Goal: Transaction & Acquisition: Purchase product/service

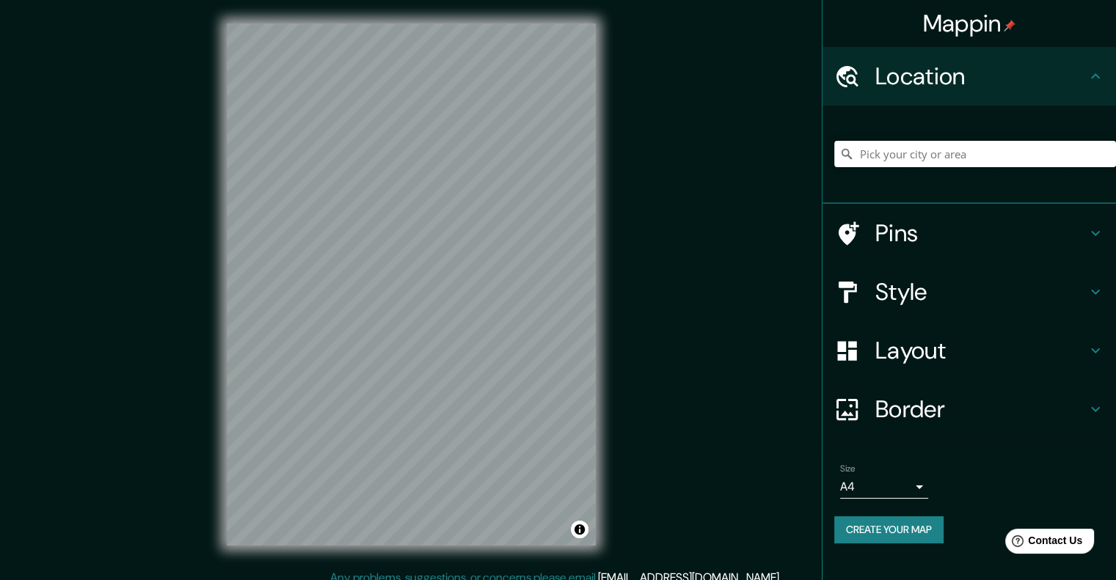
click at [924, 161] on input "Pick your city or area" at bounding box center [975, 154] width 282 height 26
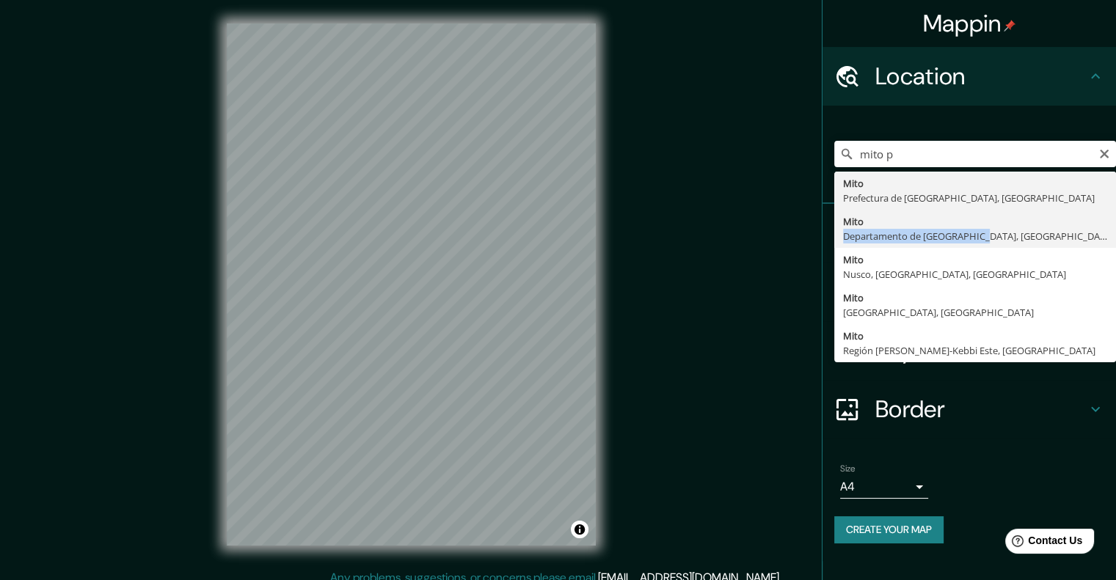
type input "[GEOGRAPHIC_DATA], Departamento de [GEOGRAPHIC_DATA], [GEOGRAPHIC_DATA]"
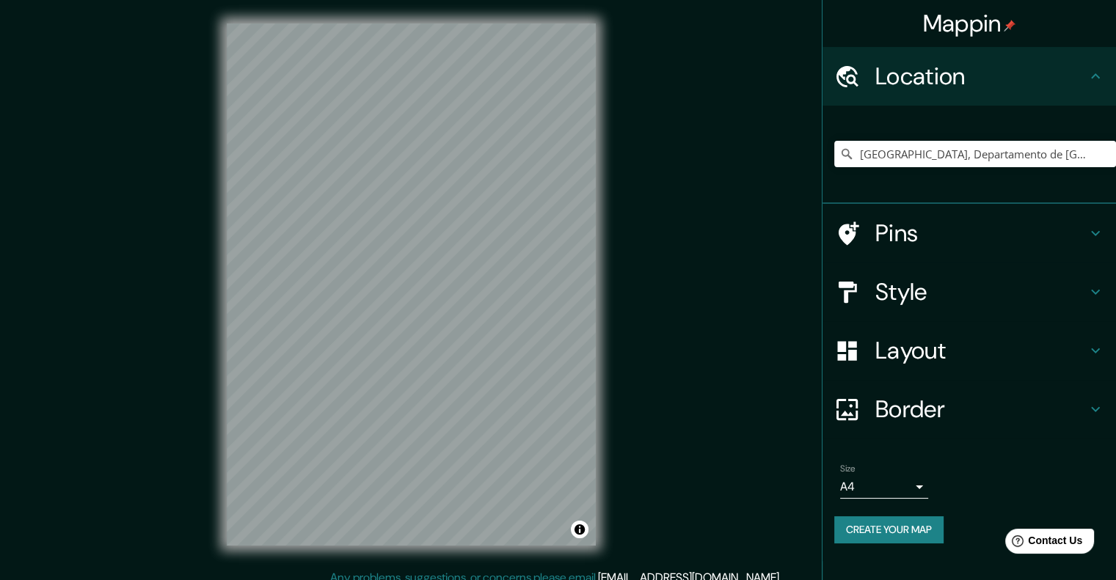
click at [944, 227] on h4 "Pins" at bounding box center [980, 233] width 211 height 29
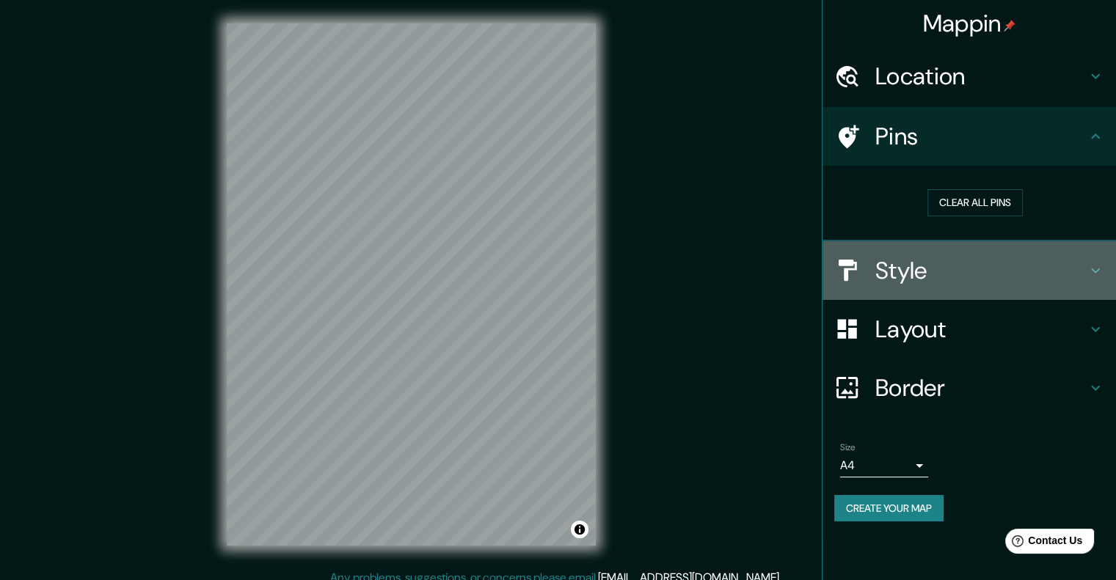
click at [944, 260] on h4 "Style" at bounding box center [980, 270] width 211 height 29
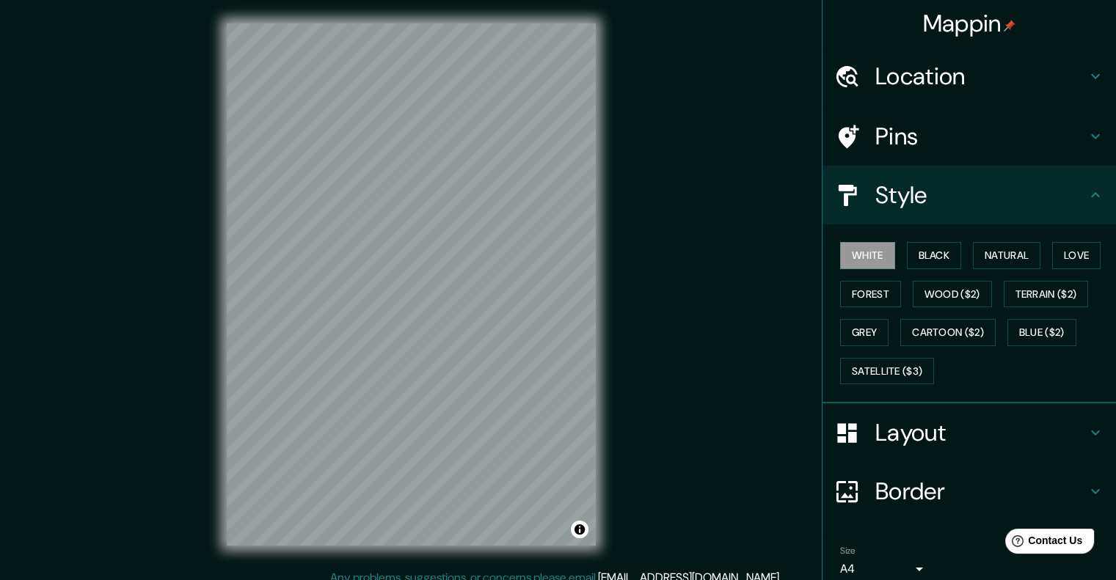
click at [911, 428] on h4 "Layout" at bounding box center [980, 432] width 211 height 29
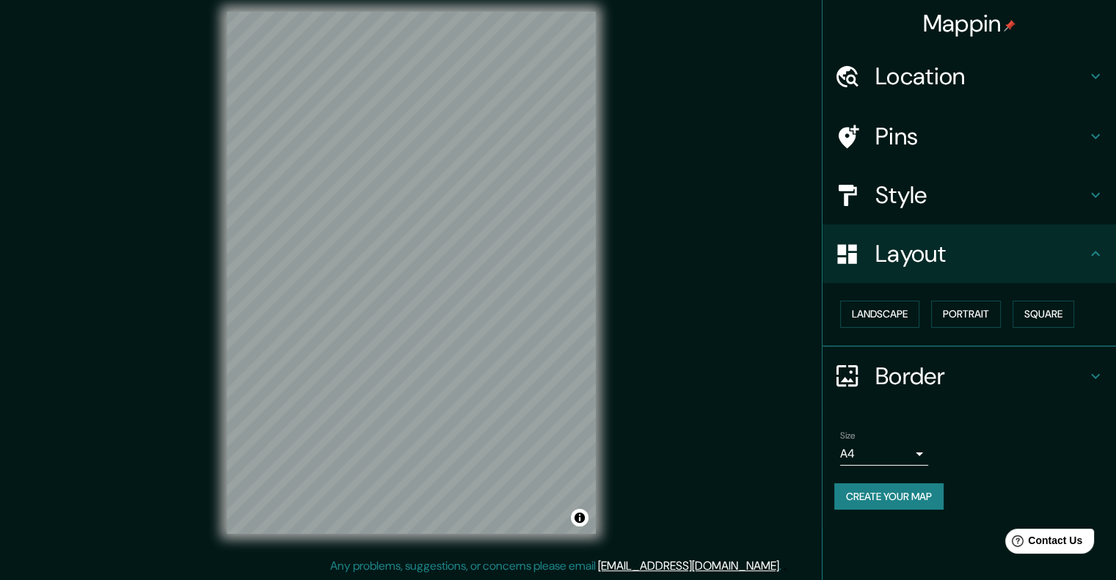
scroll to position [12, 0]
click at [943, 180] on h4 "Style" at bounding box center [980, 194] width 211 height 29
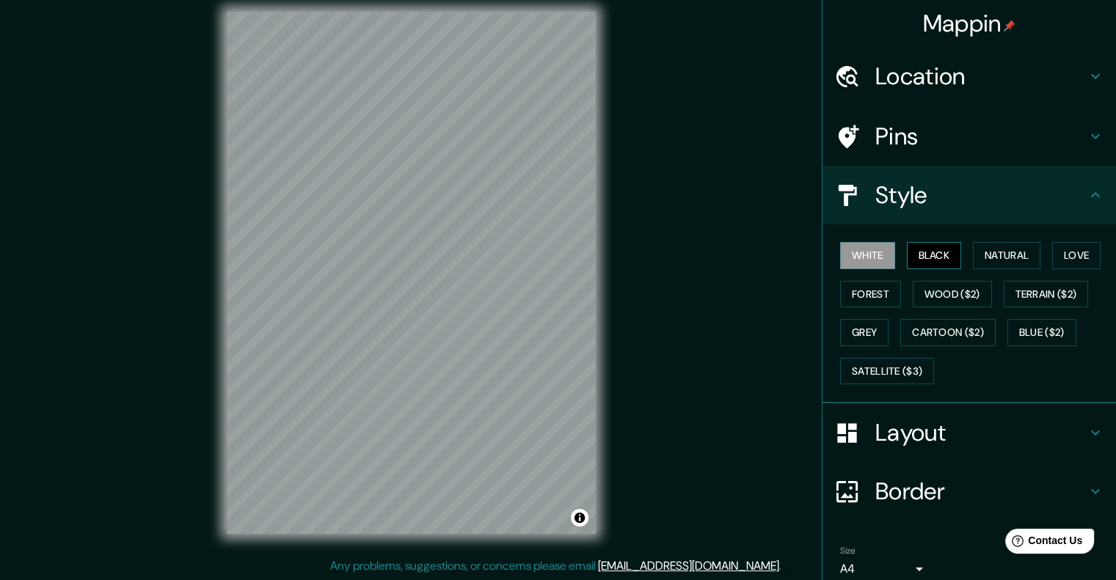
click at [941, 265] on button "Black" at bounding box center [934, 255] width 55 height 27
click at [1001, 255] on button "Natural" at bounding box center [1006, 255] width 67 height 27
click at [907, 249] on button "Black" at bounding box center [934, 255] width 55 height 27
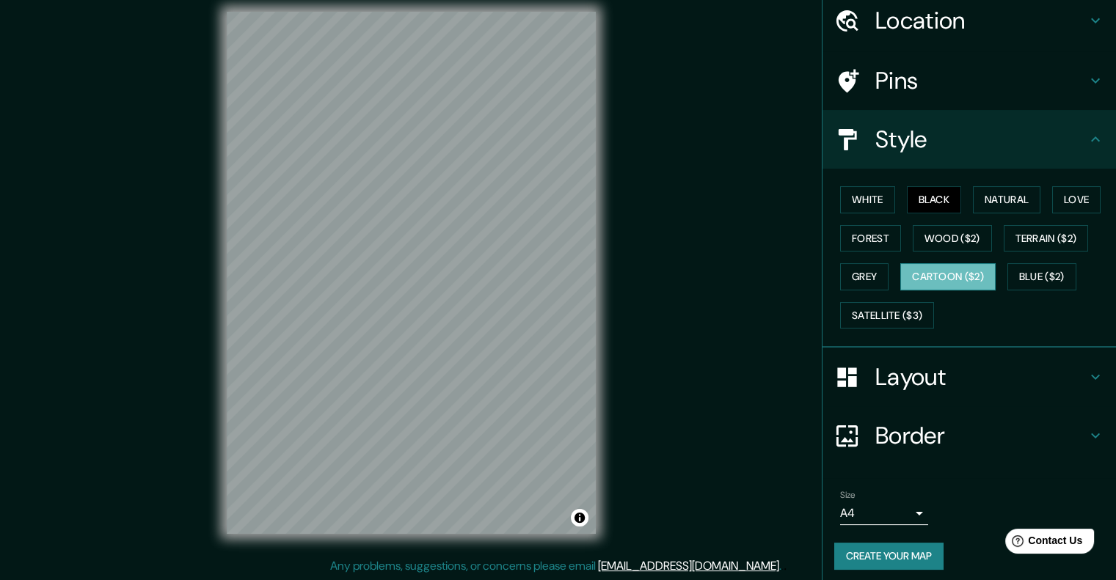
scroll to position [60, 0]
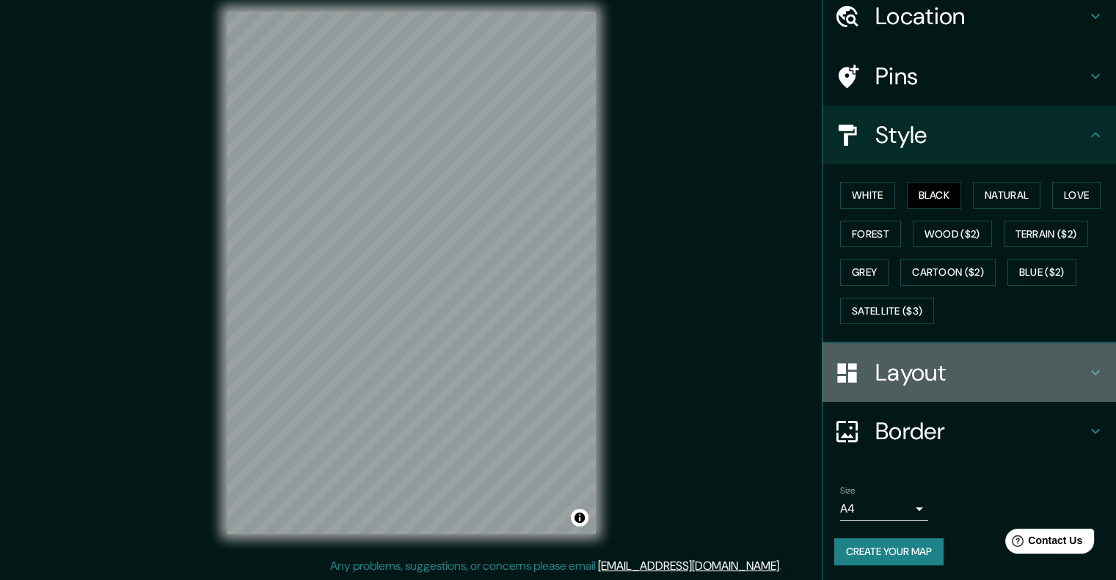
click at [913, 388] on div "Layout" at bounding box center [968, 372] width 293 height 59
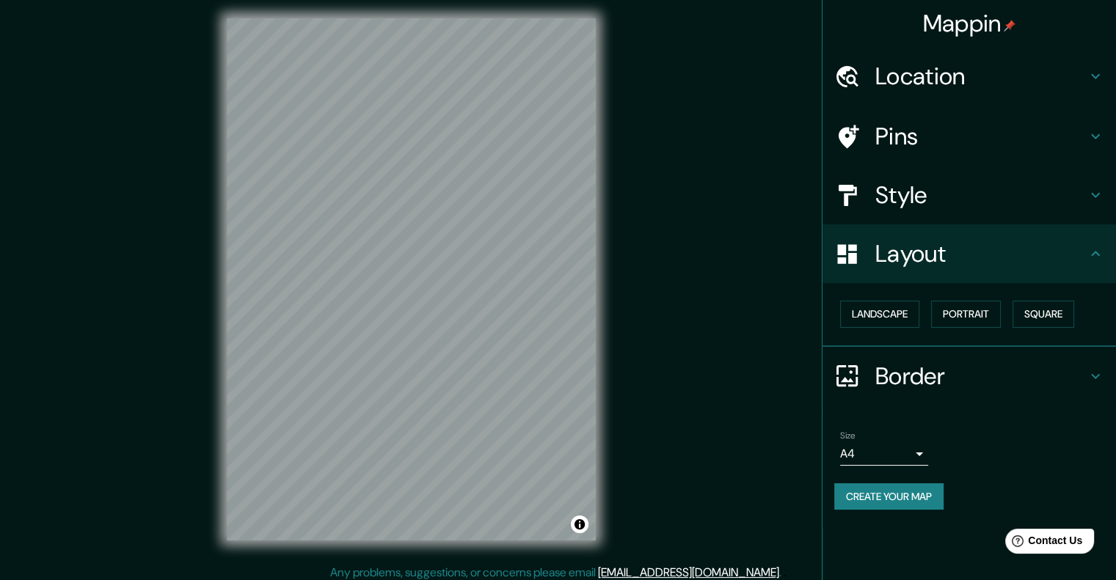
scroll to position [12, 0]
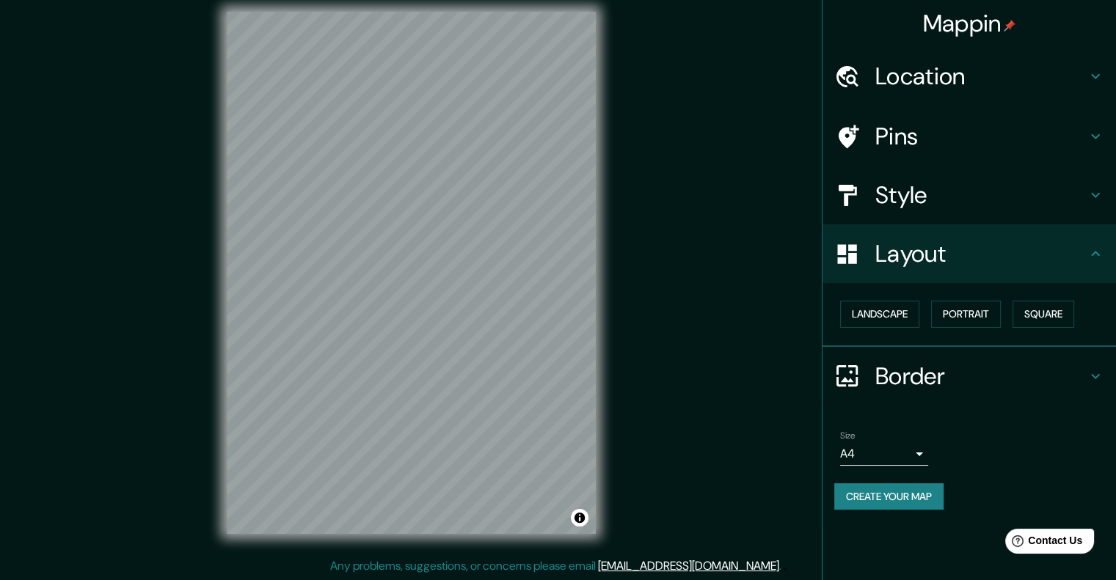
drag, startPoint x: 932, startPoint y: 226, endPoint x: 948, endPoint y: 331, distance: 106.0
click at [948, 331] on ul "Location Mito, Departamento de Junín, Perú Pins Style Layout Landscape Portrait…" at bounding box center [968, 287] width 293 height 481
click at [958, 302] on button "Portrait" at bounding box center [966, 314] width 70 height 27
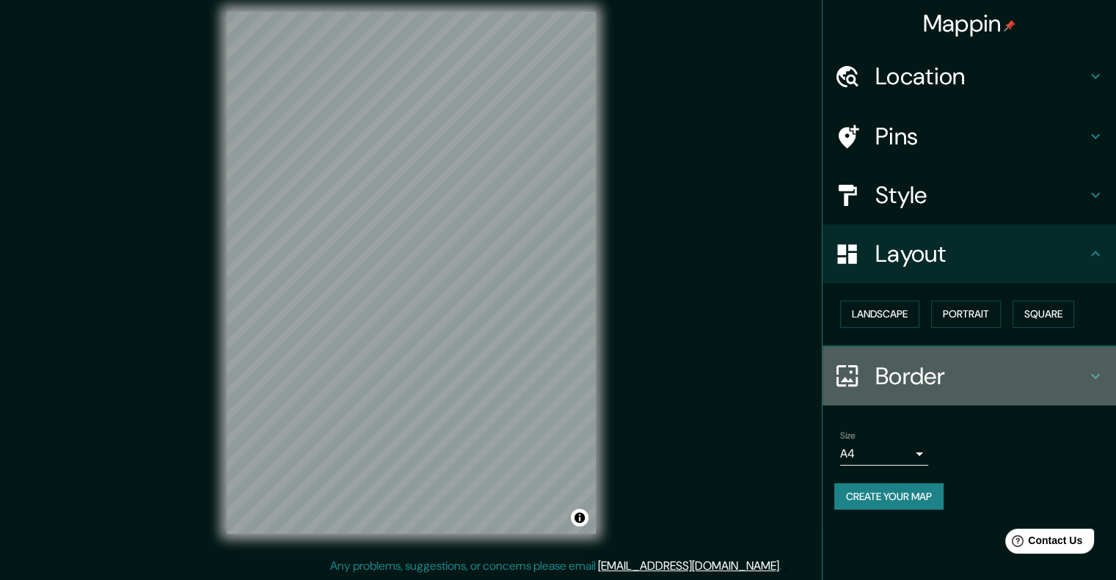
click at [924, 373] on h4 "Border" at bounding box center [980, 376] width 211 height 29
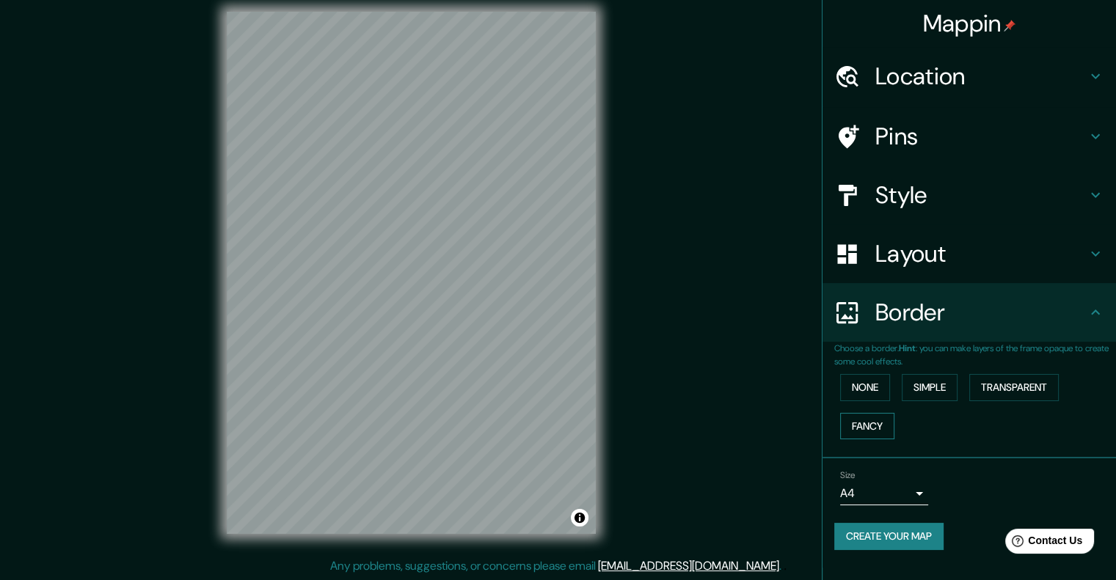
click at [863, 427] on button "Fancy" at bounding box center [867, 426] width 54 height 27
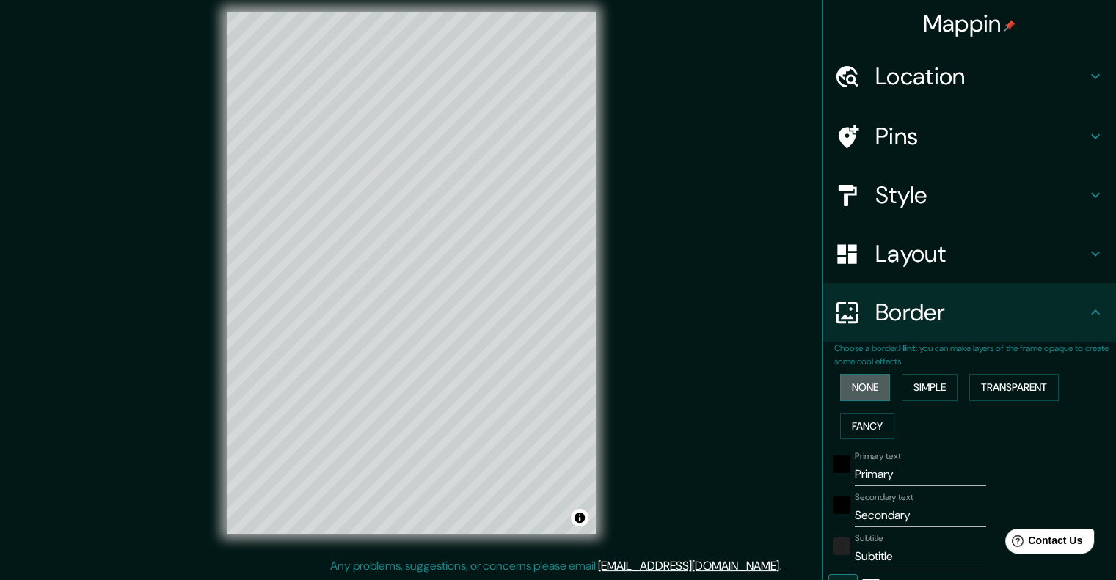
click at [865, 398] on button "None" at bounding box center [865, 387] width 50 height 27
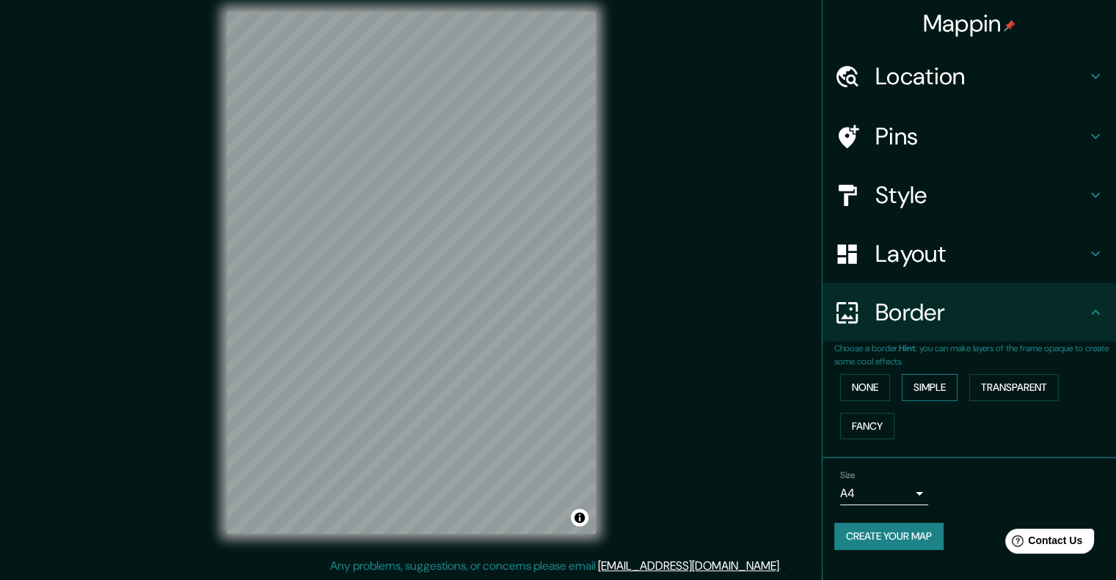
click at [936, 394] on button "Simple" at bounding box center [930, 387] width 56 height 27
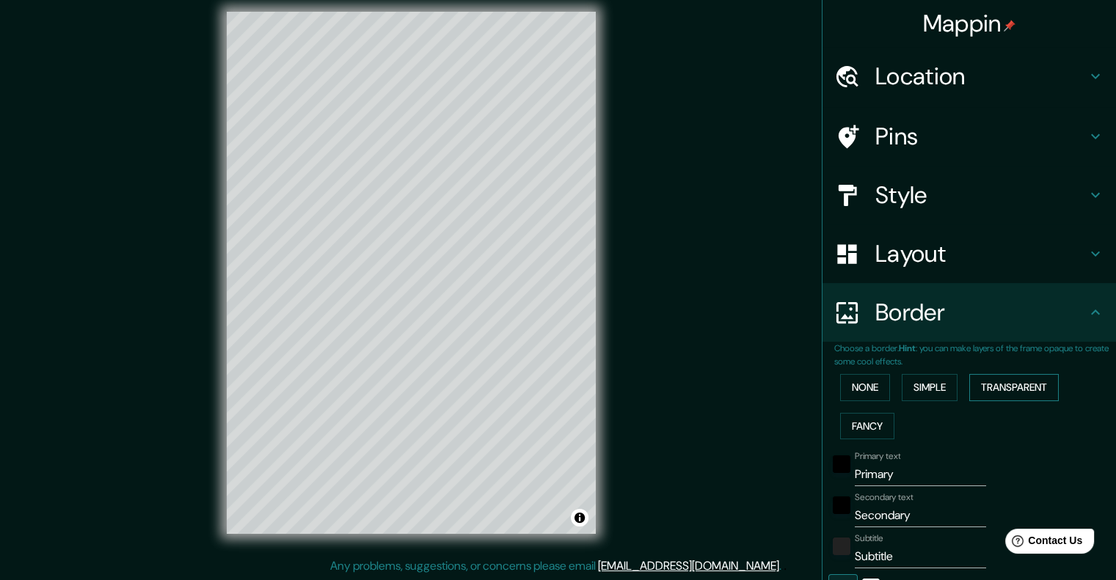
click at [1023, 395] on button "Transparent" at bounding box center [1014, 387] width 90 height 27
type input "241"
type input "40"
click at [847, 373] on div "None Simple Transparent Fancy" at bounding box center [975, 406] width 282 height 77
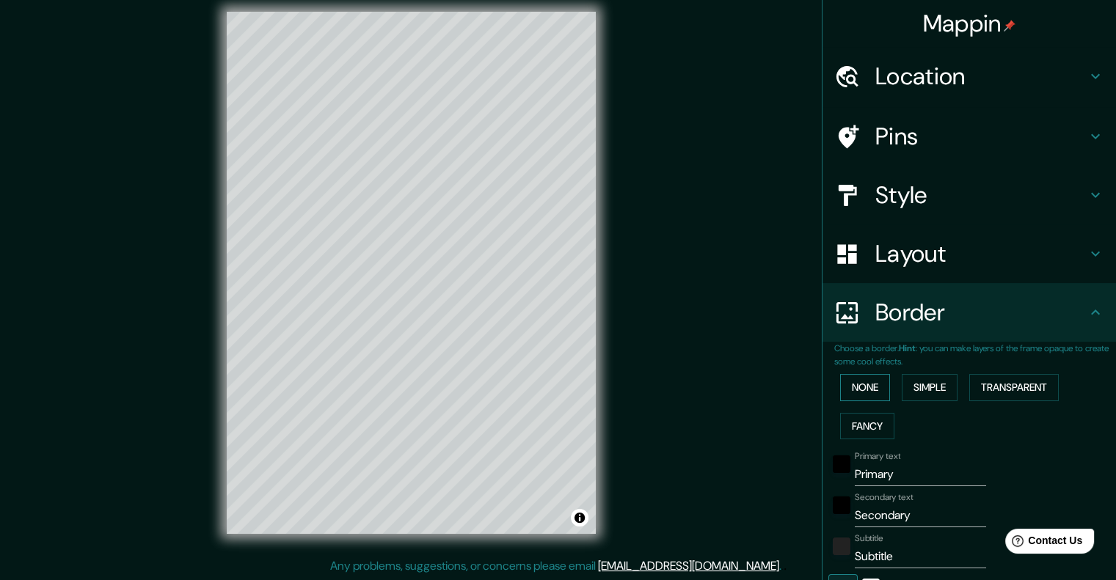
click at [853, 387] on button "None" at bounding box center [865, 387] width 50 height 27
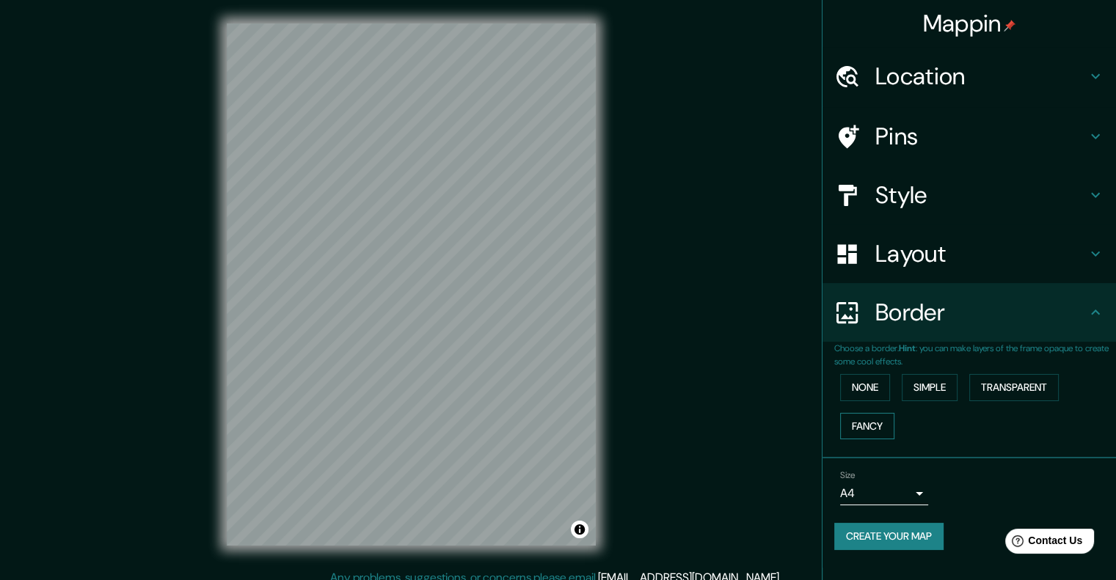
scroll to position [0, 0]
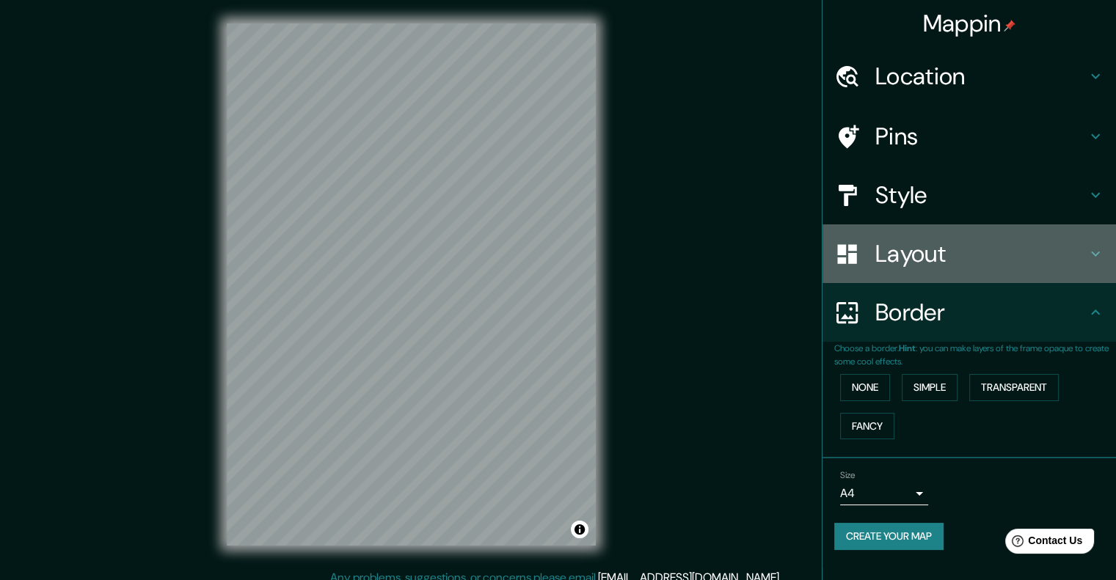
click at [904, 263] on h4 "Layout" at bounding box center [980, 253] width 211 height 29
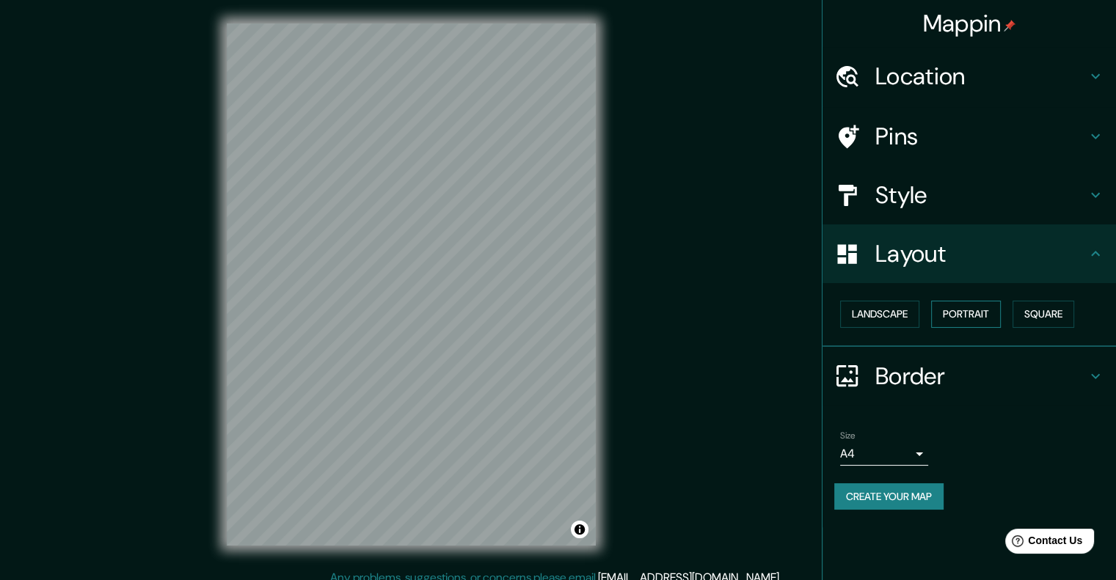
click at [960, 317] on button "Portrait" at bounding box center [966, 314] width 70 height 27
click at [880, 313] on button "Landscape" at bounding box center [879, 314] width 79 height 27
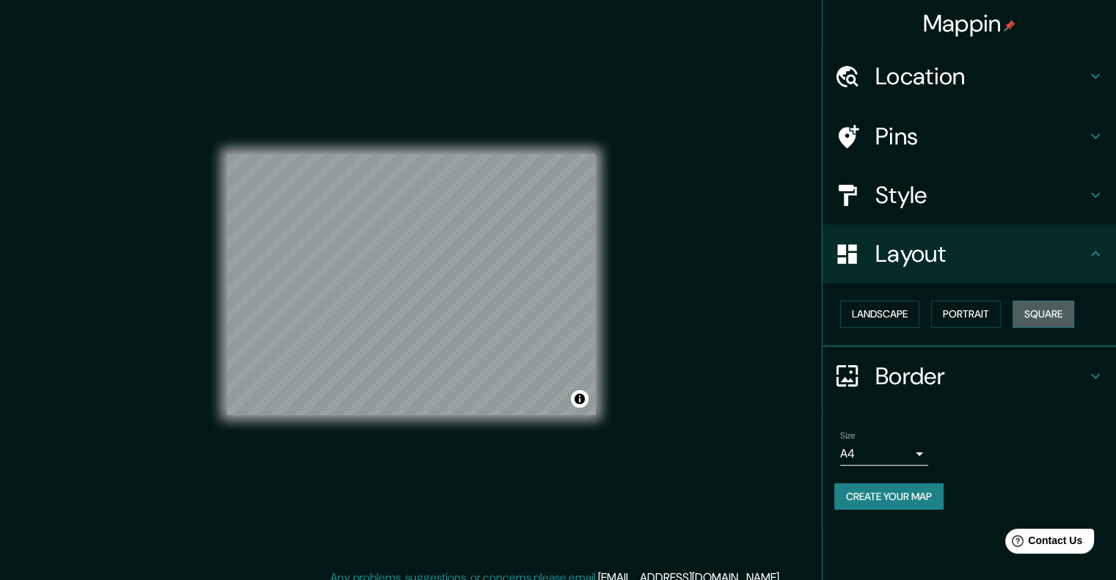
click at [1061, 315] on button "Square" at bounding box center [1043, 314] width 62 height 27
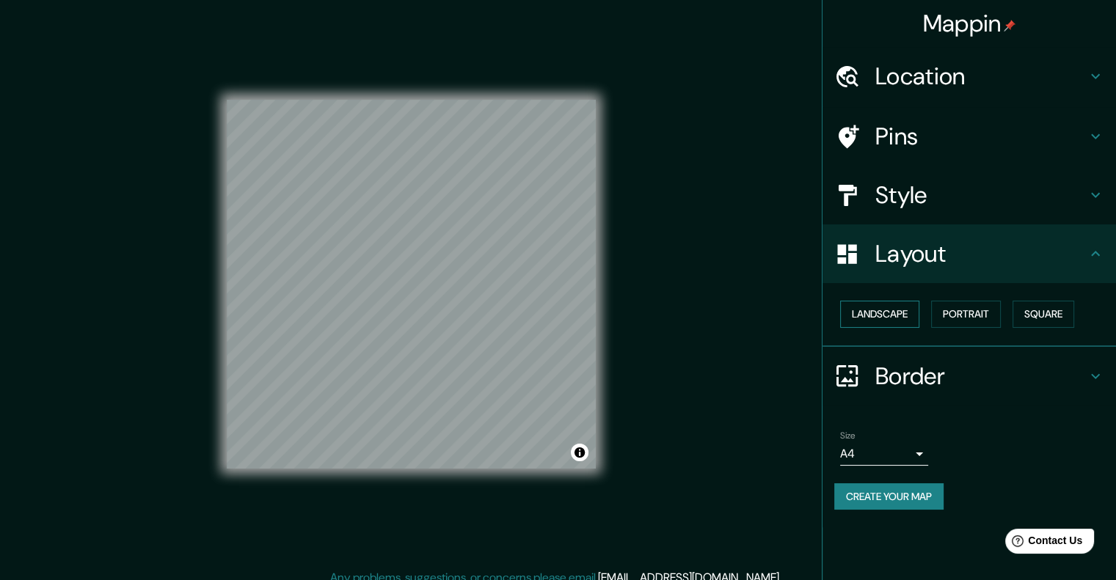
click at [870, 310] on button "Landscape" at bounding box center [879, 314] width 79 height 27
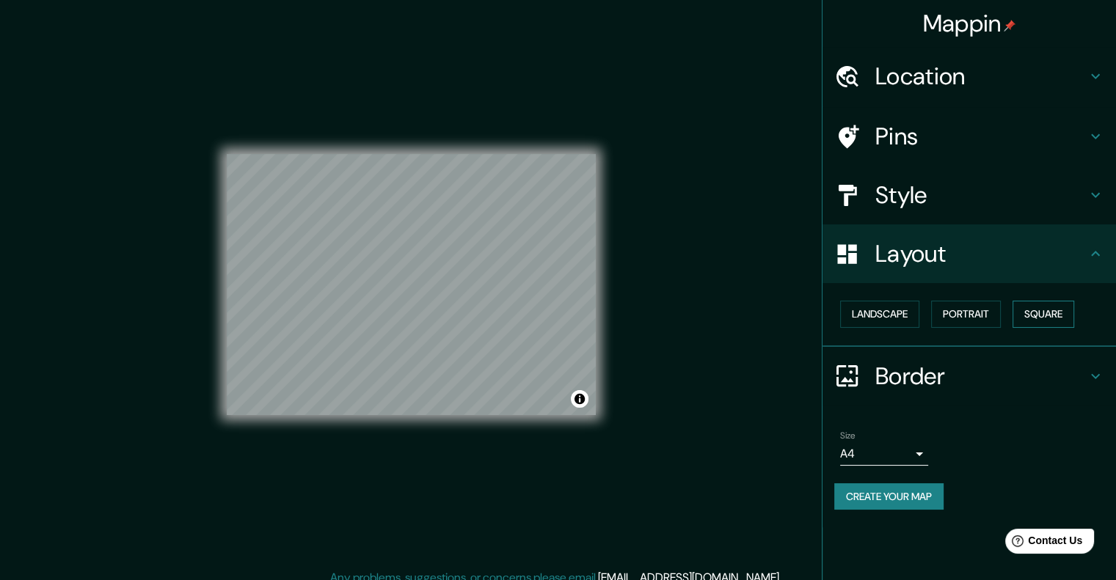
click at [1032, 315] on button "Square" at bounding box center [1043, 314] width 62 height 27
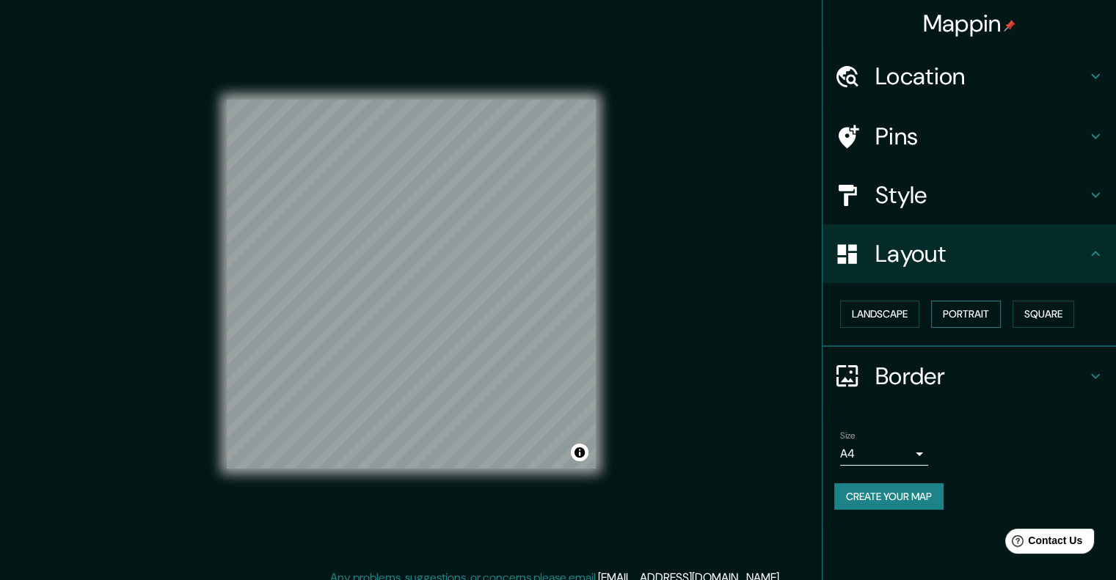
click at [984, 319] on button "Portrait" at bounding box center [966, 314] width 70 height 27
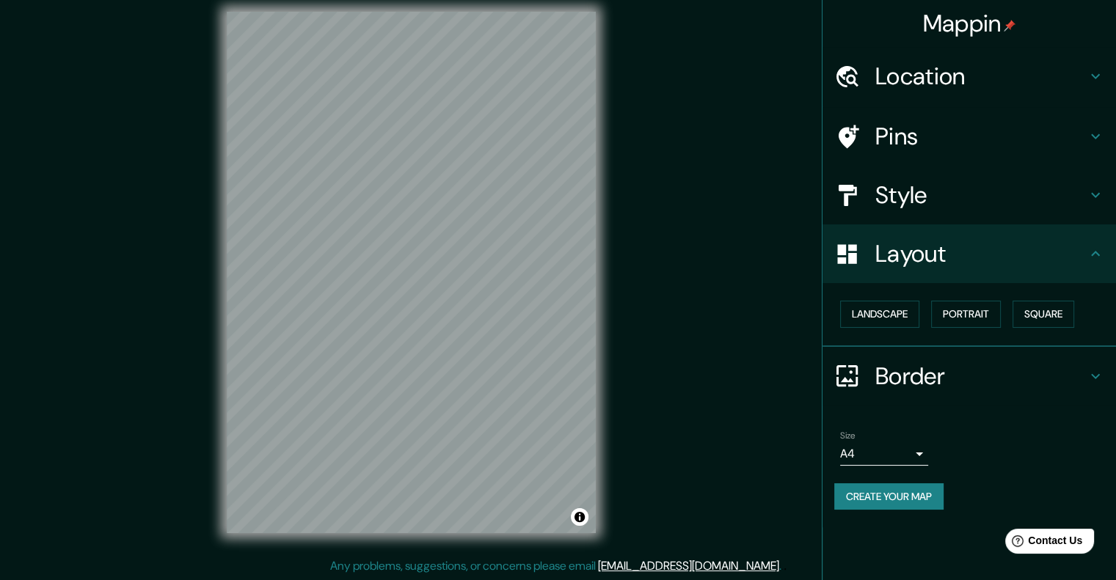
scroll to position [12, 0]
click at [931, 180] on h4 "Style" at bounding box center [980, 194] width 211 height 29
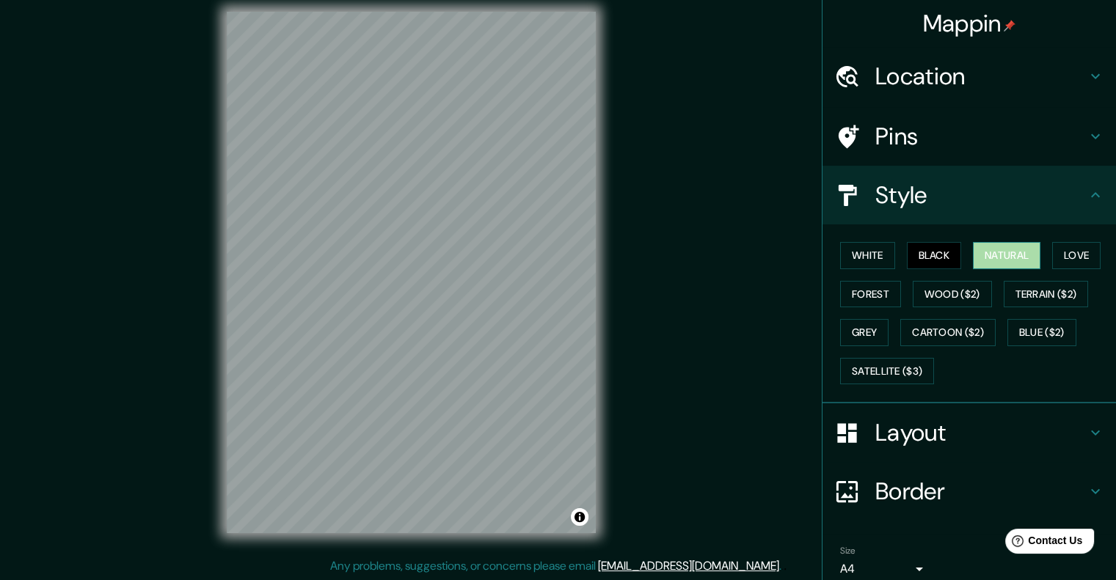
click at [1004, 249] on button "Natural" at bounding box center [1006, 255] width 67 height 27
click at [1080, 250] on button "Love" at bounding box center [1076, 255] width 48 height 27
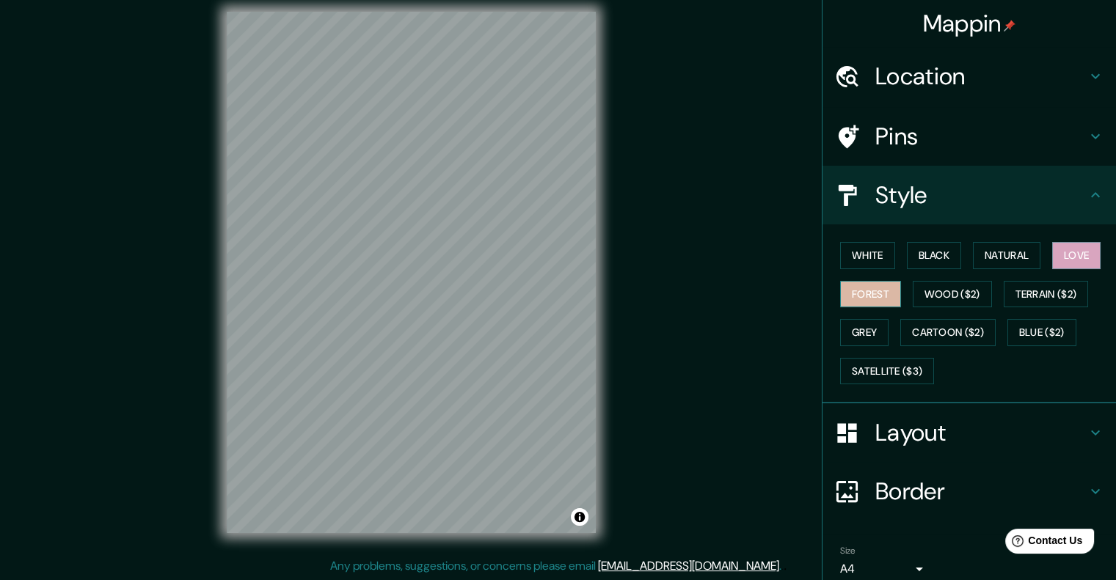
click at [854, 300] on button "Forest" at bounding box center [870, 294] width 61 height 27
click at [949, 300] on button "Wood ($2)" at bounding box center [952, 294] width 79 height 27
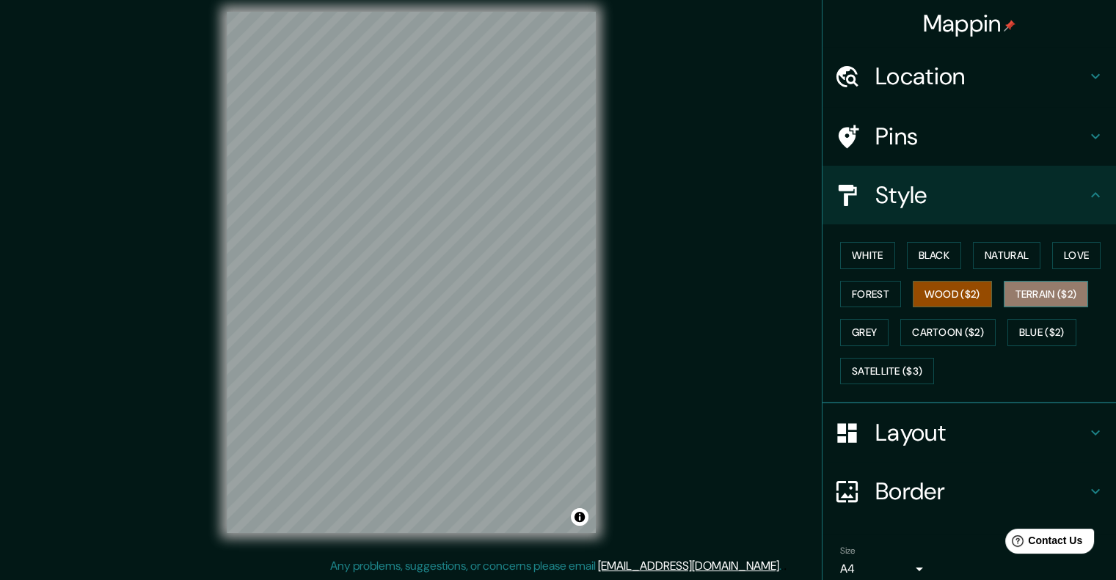
click at [1029, 292] on button "Terrain ($2)" at bounding box center [1046, 294] width 85 height 27
click at [854, 321] on button "Grey" at bounding box center [864, 332] width 48 height 27
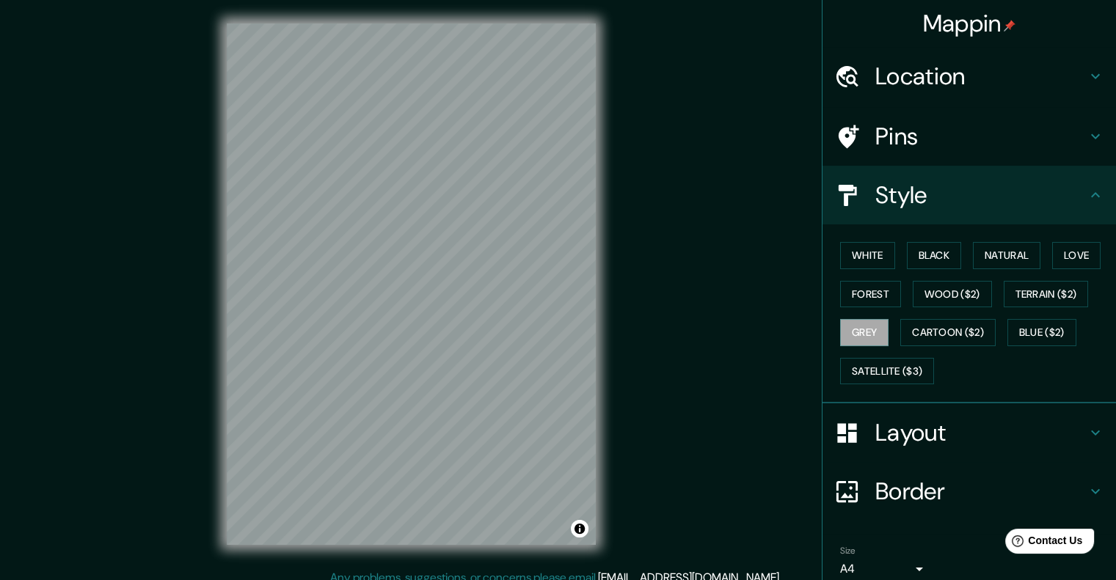
scroll to position [0, 0]
click at [924, 164] on div "Pins" at bounding box center [968, 136] width 293 height 59
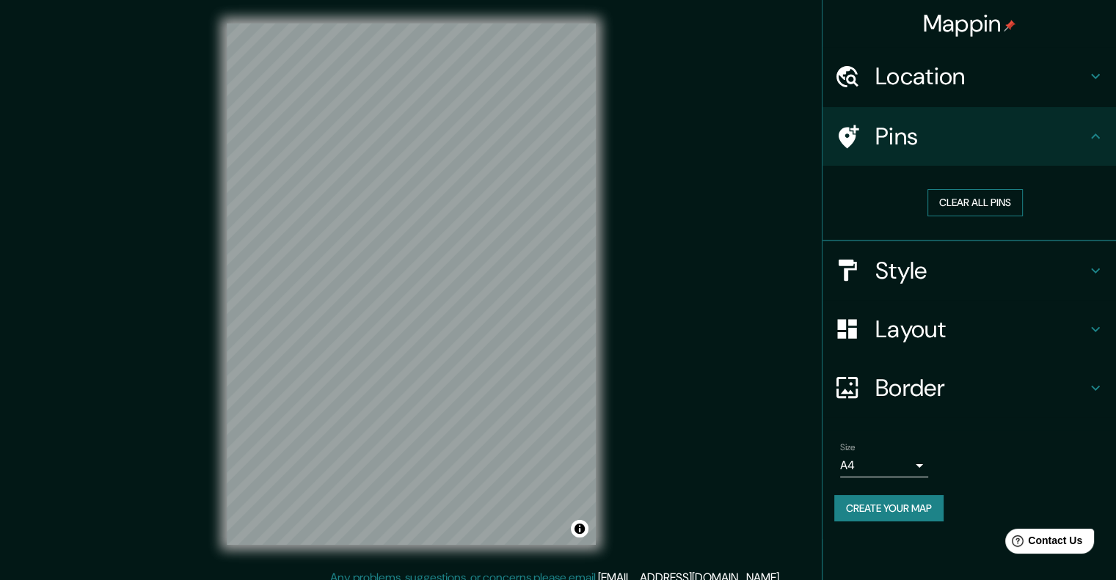
click at [982, 205] on button "Clear all pins" at bounding box center [974, 202] width 95 height 27
click at [1004, 90] on h4 "Location" at bounding box center [980, 76] width 211 height 29
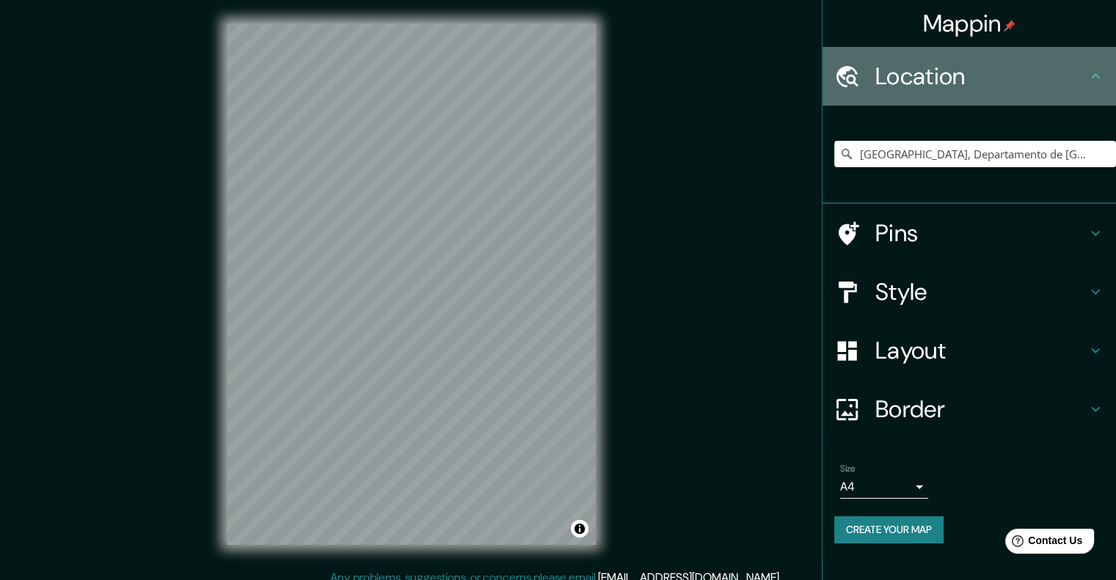
click at [1011, 98] on div "Location" at bounding box center [968, 76] width 293 height 59
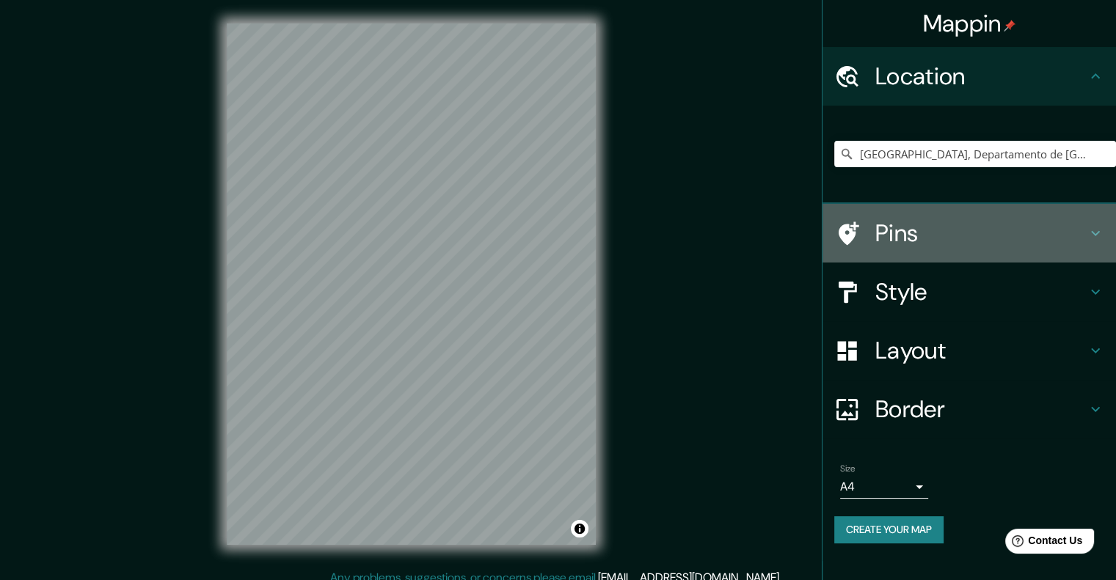
click at [1058, 245] on h4 "Pins" at bounding box center [980, 233] width 211 height 29
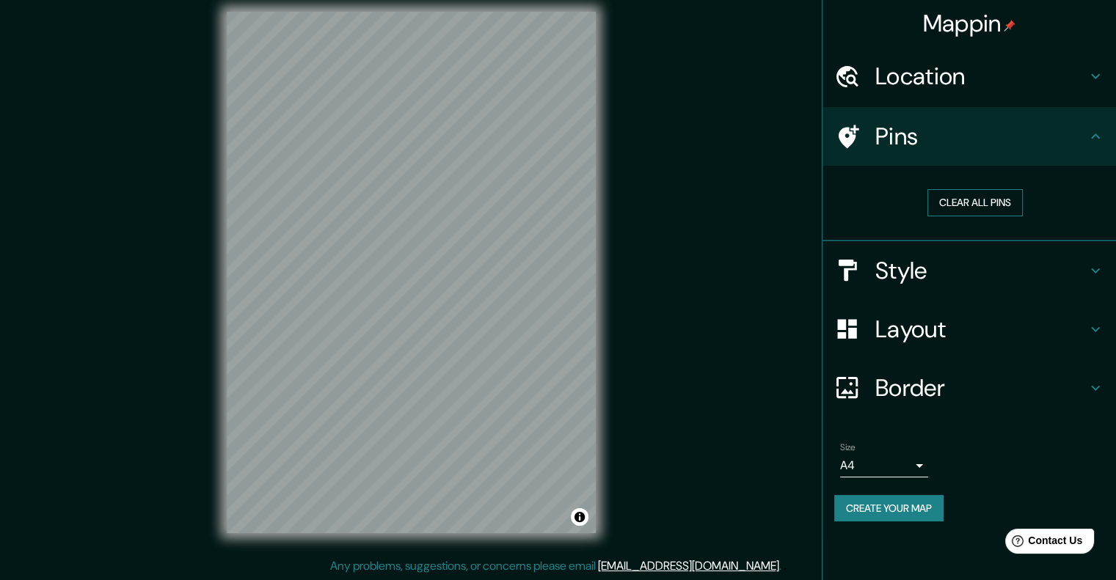
scroll to position [12, 0]
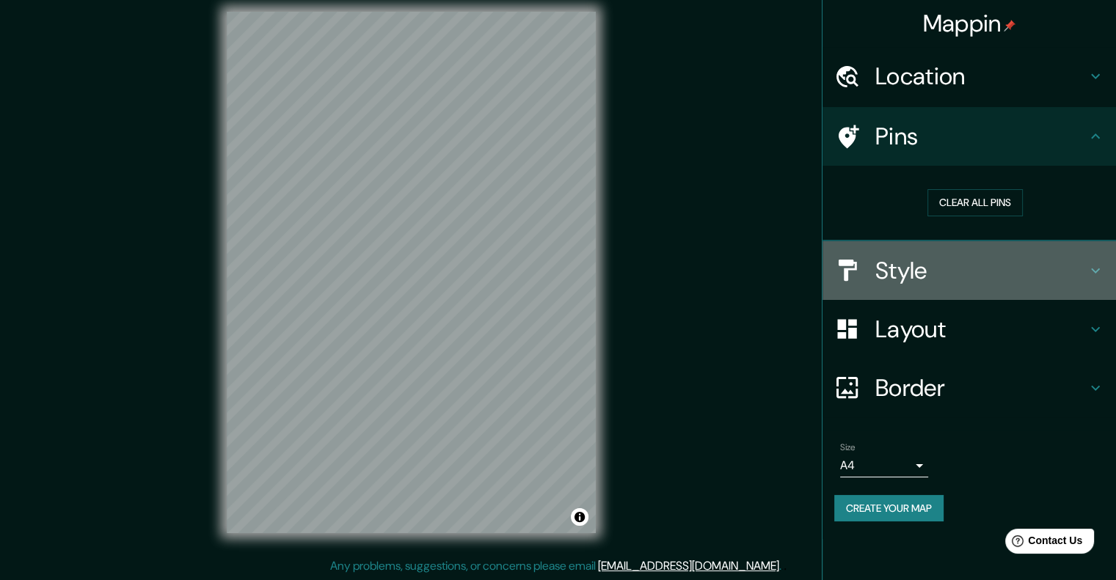
click at [999, 276] on h4 "Style" at bounding box center [980, 270] width 211 height 29
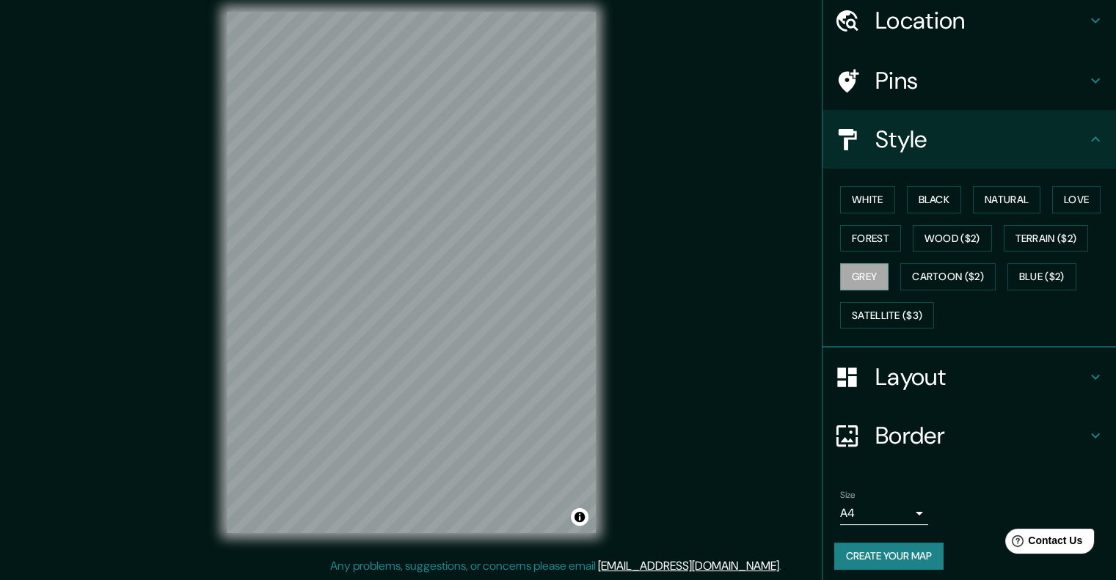
scroll to position [60, 0]
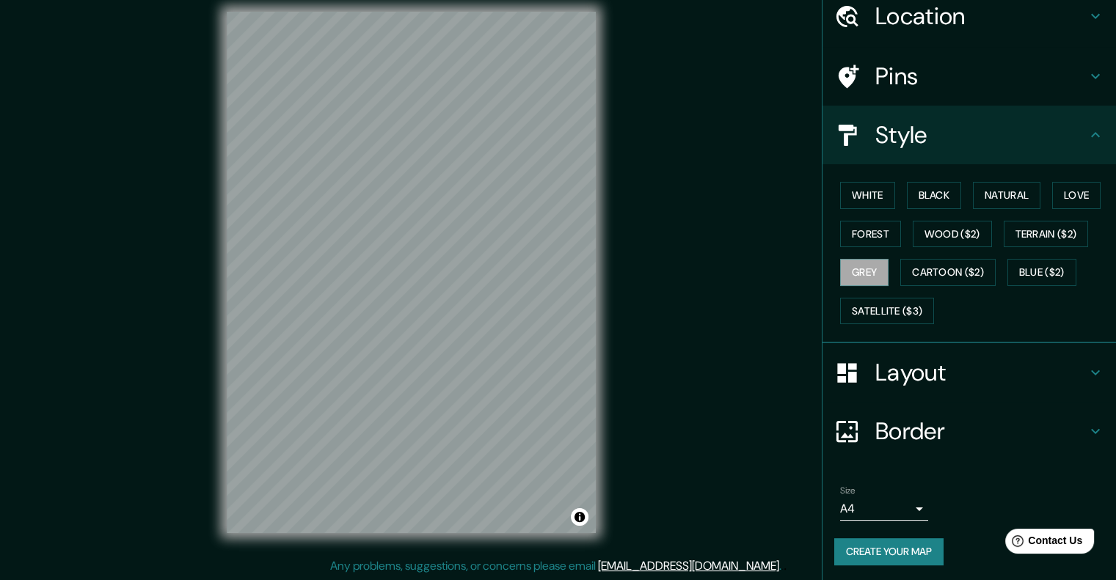
click at [955, 386] on div "Layout" at bounding box center [968, 372] width 293 height 59
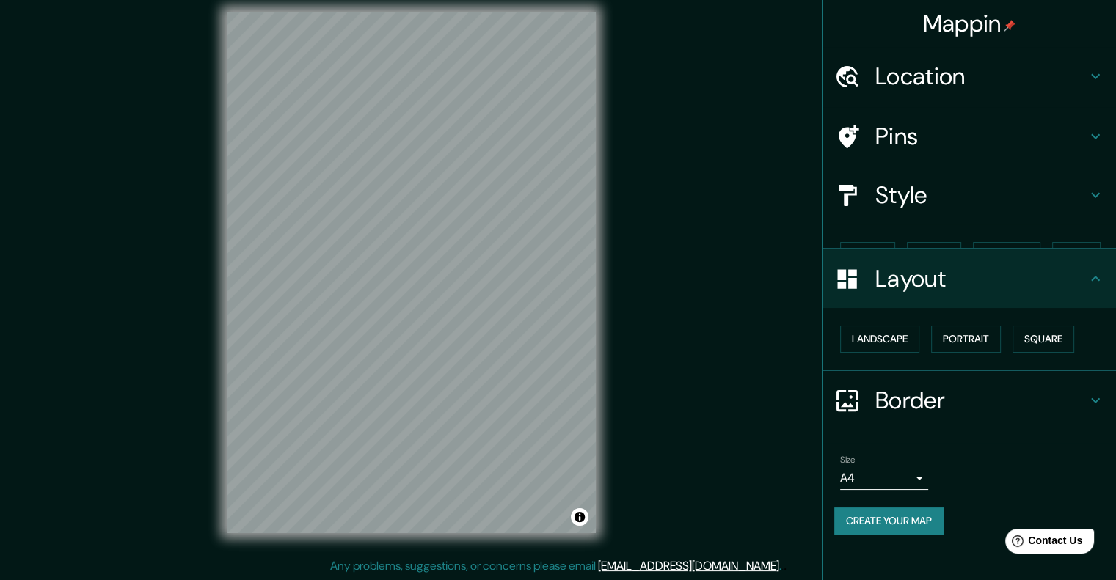
scroll to position [0, 0]
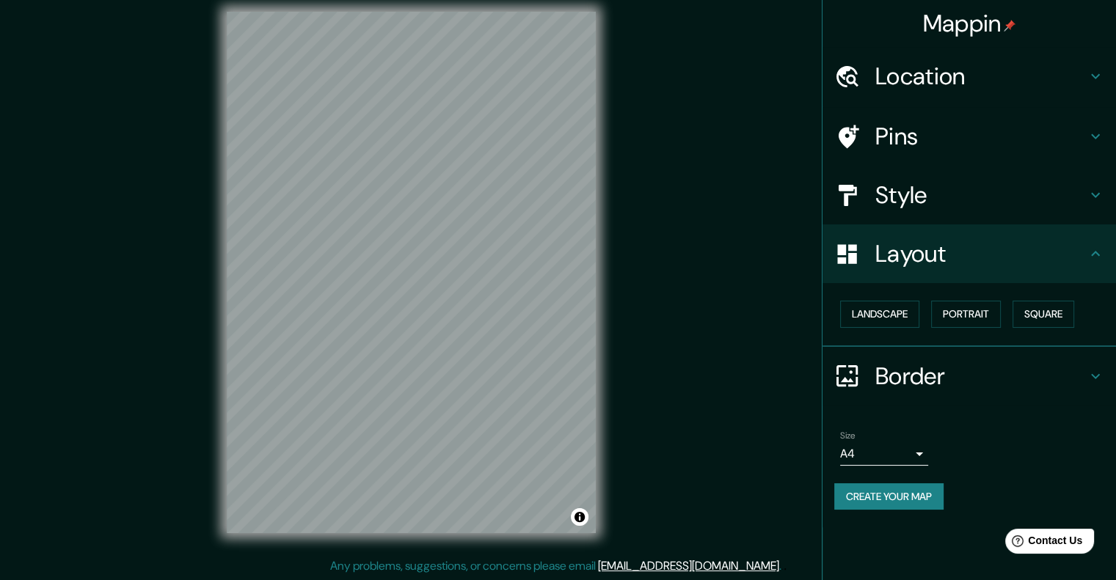
click at [955, 386] on h4 "Border" at bounding box center [980, 376] width 211 height 29
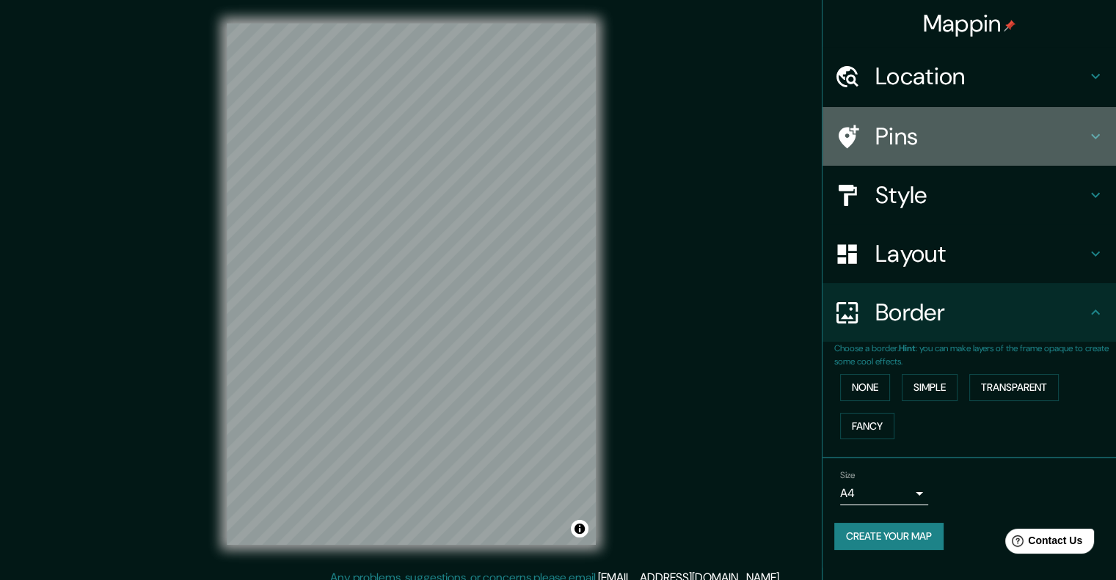
click at [976, 141] on h4 "Pins" at bounding box center [980, 136] width 211 height 29
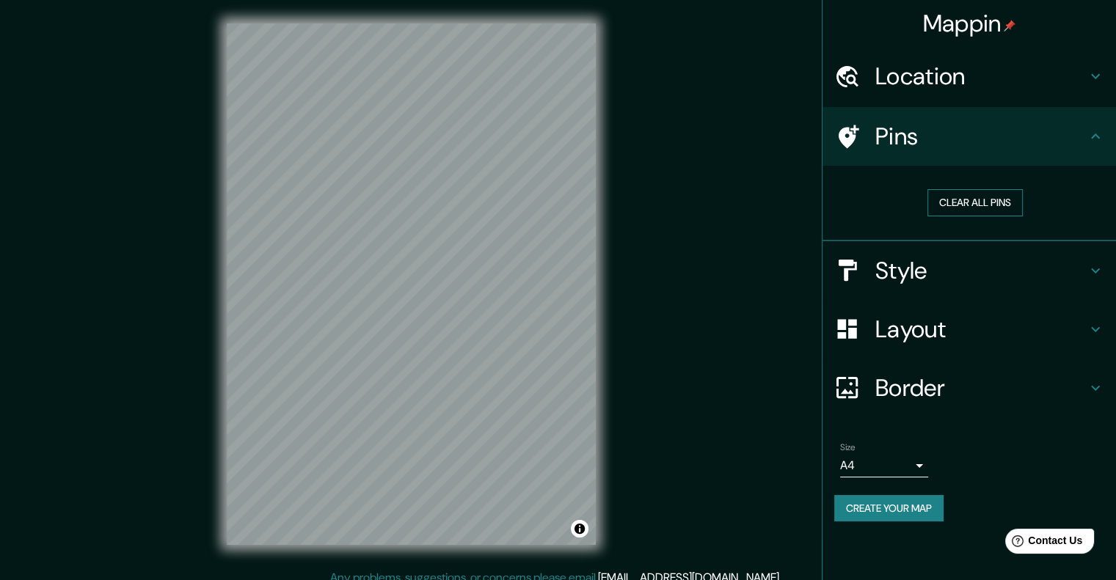
click at [993, 190] on button "Clear all pins" at bounding box center [974, 202] width 95 height 27
click at [583, 525] on button "Toggle attribution" at bounding box center [580, 529] width 18 height 18
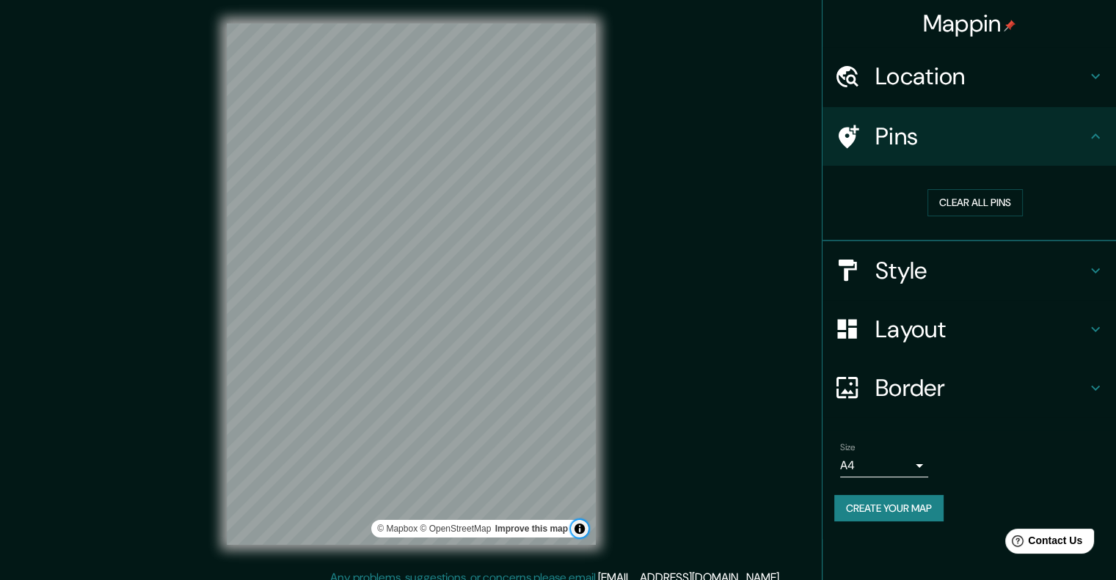
click at [583, 525] on button "Toggle attribution" at bounding box center [580, 529] width 18 height 18
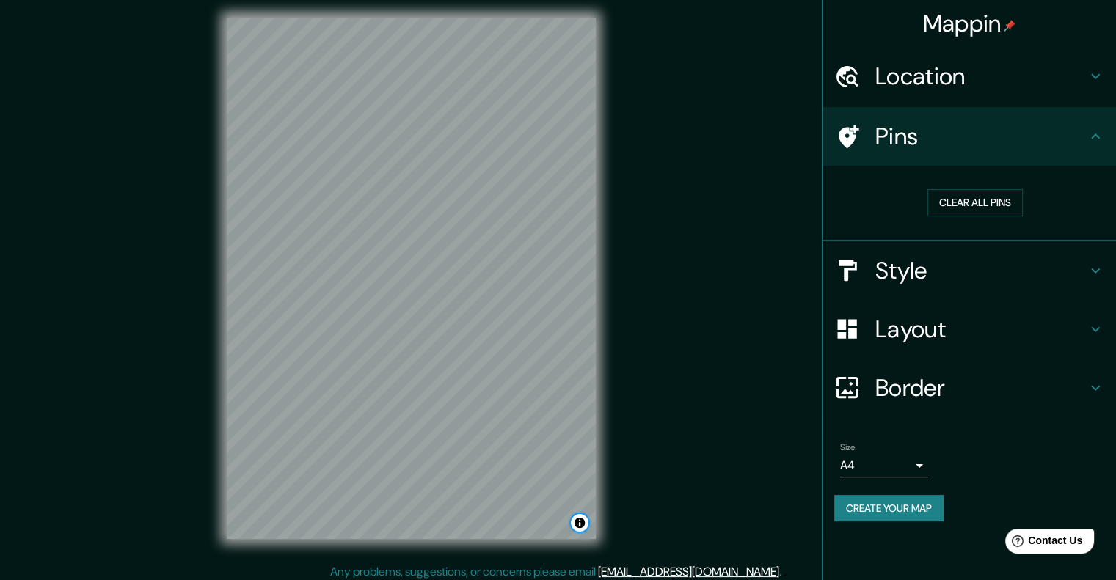
scroll to position [12, 0]
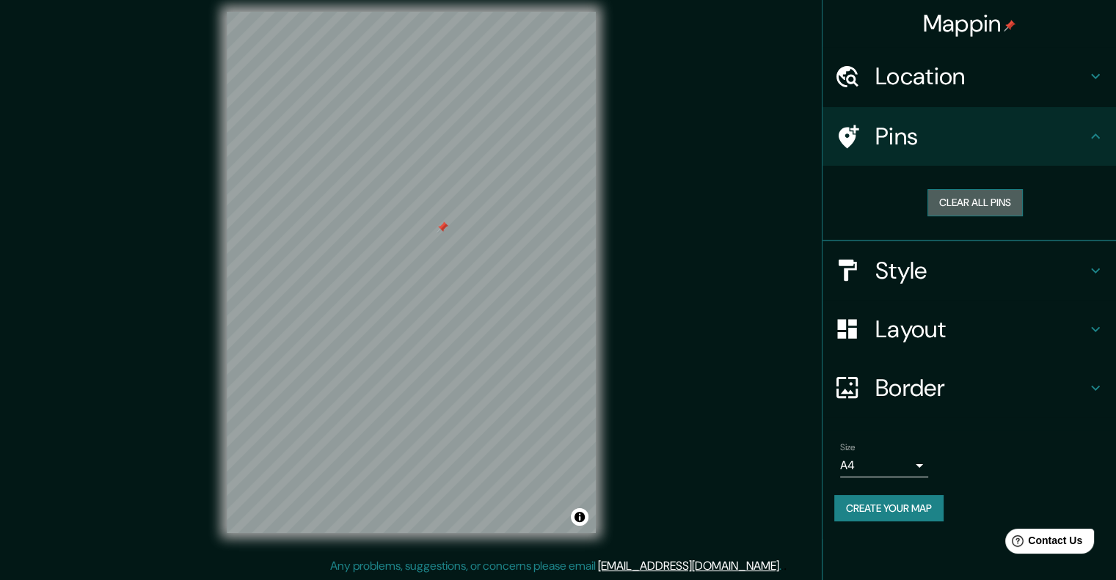
click at [1010, 200] on button "Clear all pins" at bounding box center [974, 202] width 95 height 27
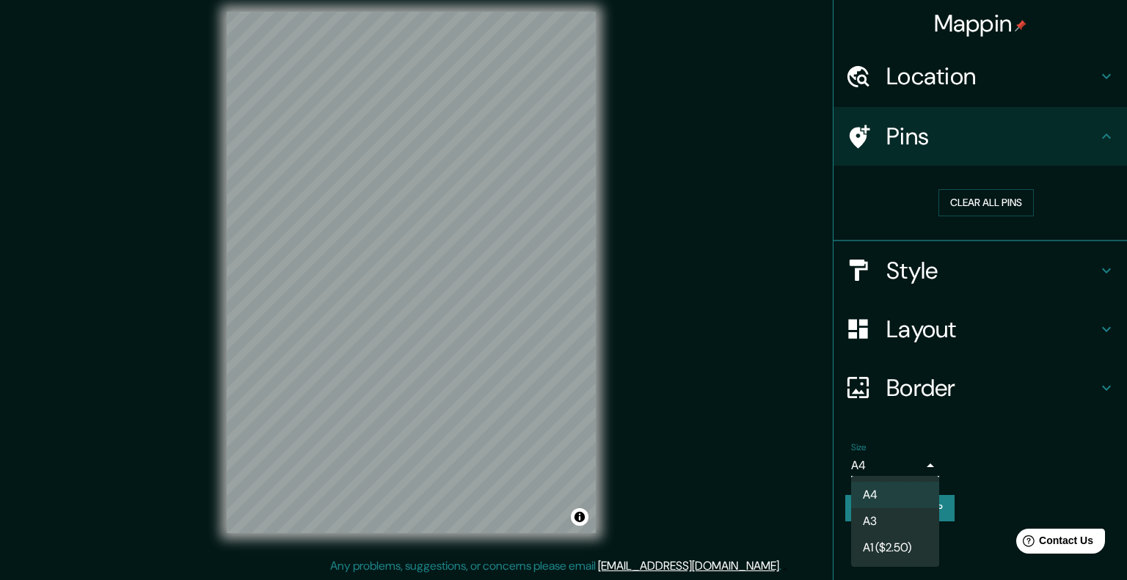
click at [881, 470] on body "Mappin Location Mito, Departamento de Junín, Perú Pins Clear all pins Style Lay…" at bounding box center [563, 278] width 1127 height 580
click at [902, 514] on li "A3" at bounding box center [895, 521] width 88 height 26
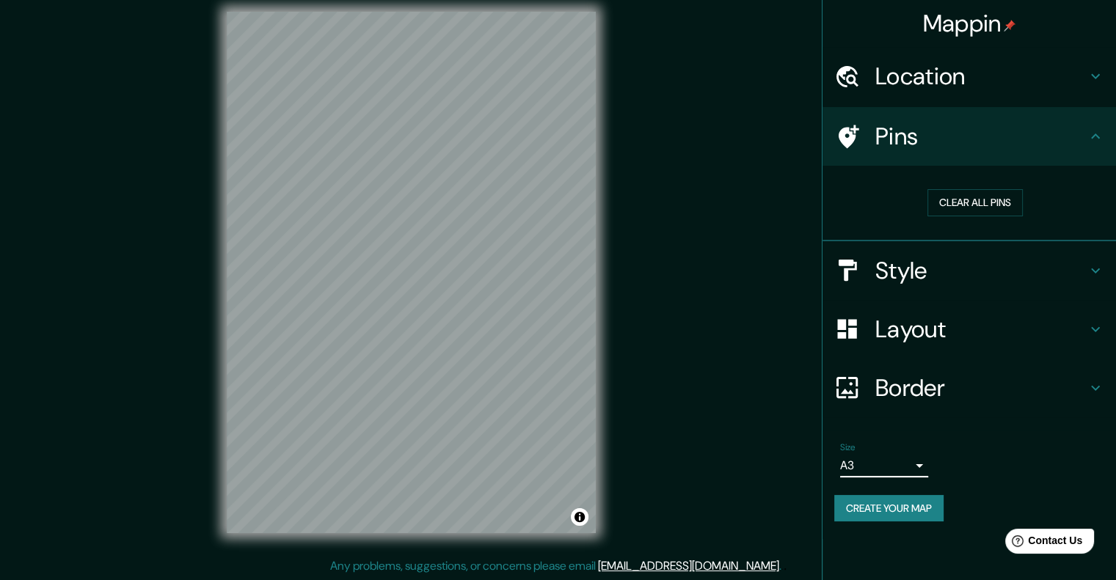
click at [897, 514] on button "Create your map" at bounding box center [888, 508] width 109 height 27
click at [876, 495] on button "Create your map" at bounding box center [888, 508] width 109 height 27
click at [766, 435] on div "Mappin Location Mito, Departamento de Junín, Perú Pins Clear all pins Style Lay…" at bounding box center [558, 284] width 1116 height 593
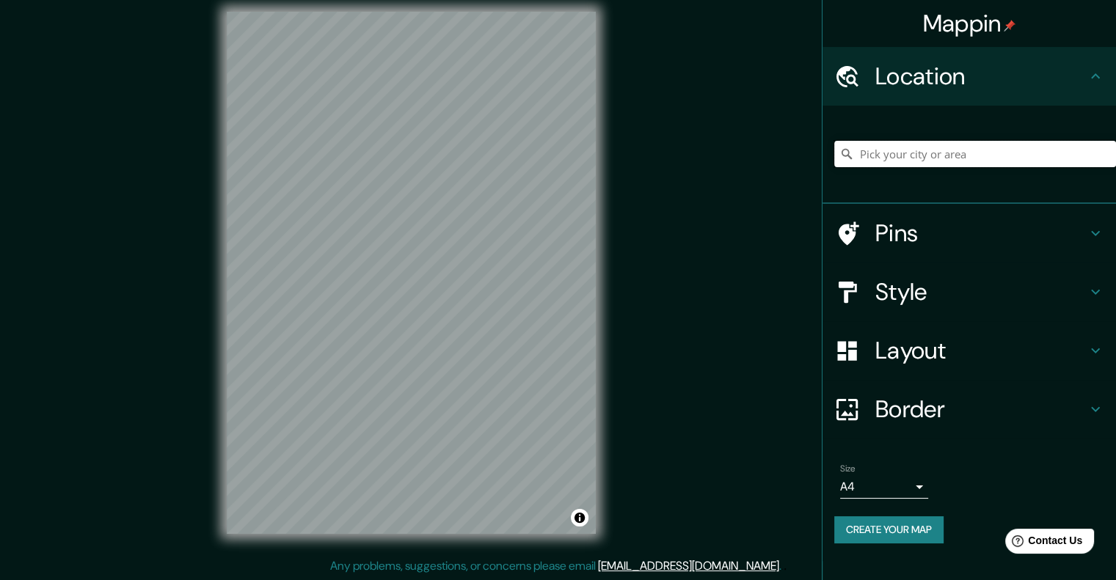
click at [899, 161] on input "Pick your city or area" at bounding box center [975, 154] width 282 height 26
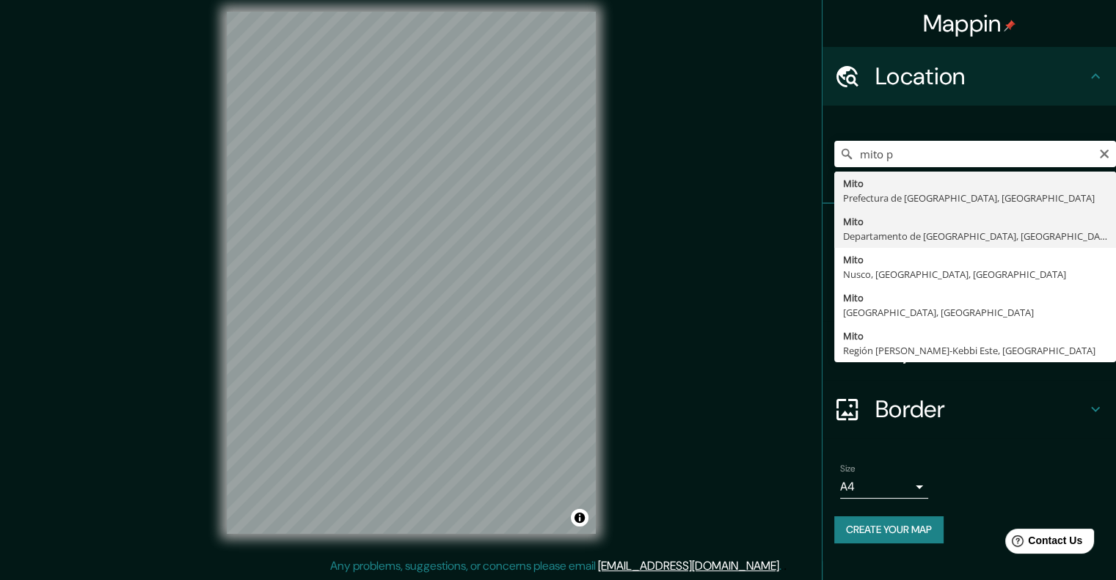
type input "[GEOGRAPHIC_DATA], Departamento de [GEOGRAPHIC_DATA], [GEOGRAPHIC_DATA]"
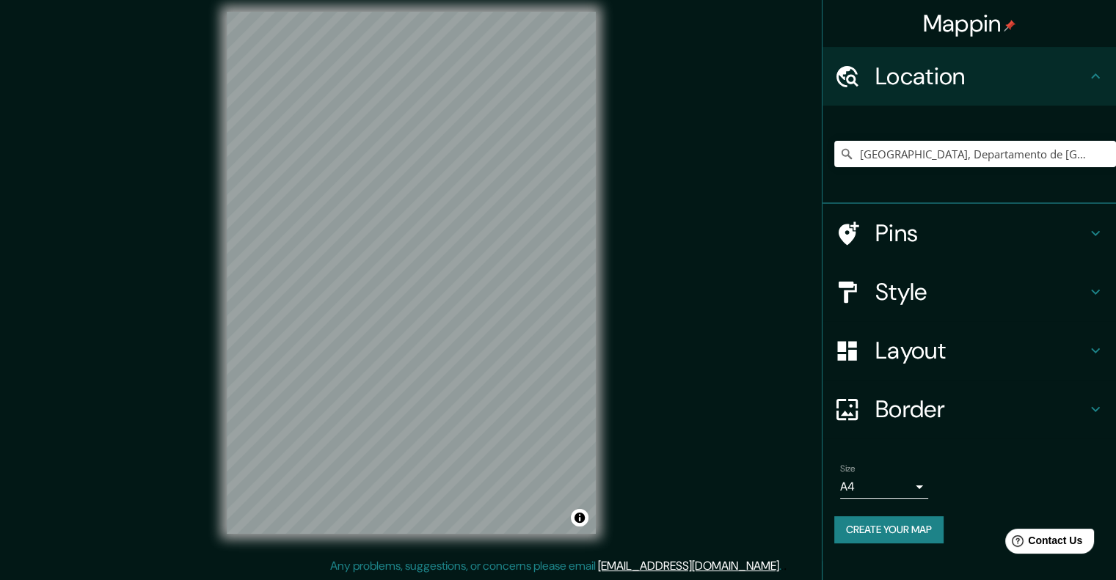
click at [934, 304] on h4 "Style" at bounding box center [980, 291] width 211 height 29
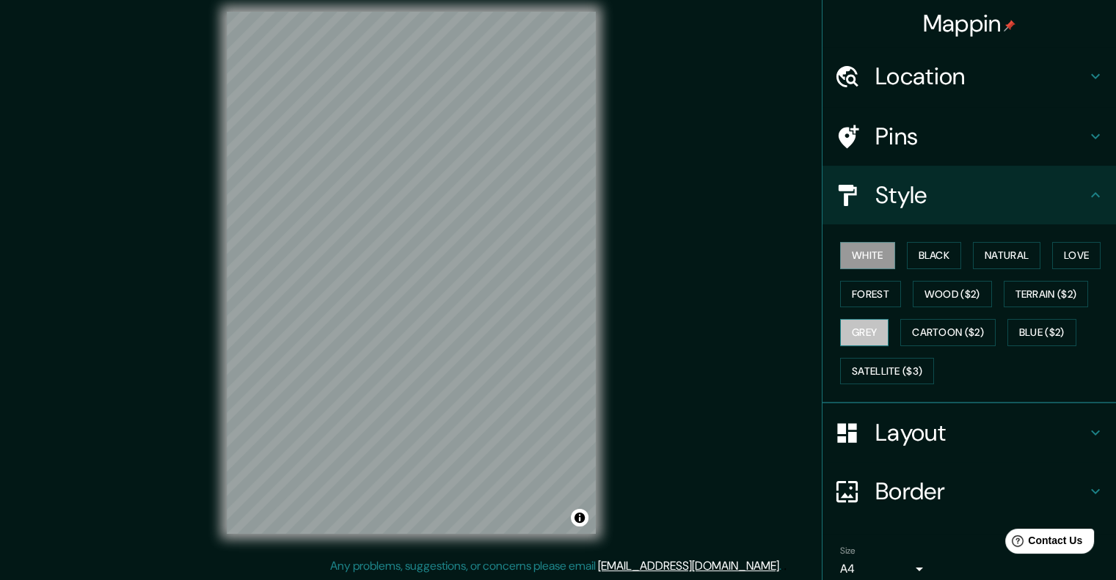
click at [865, 324] on button "Grey" at bounding box center [864, 332] width 48 height 27
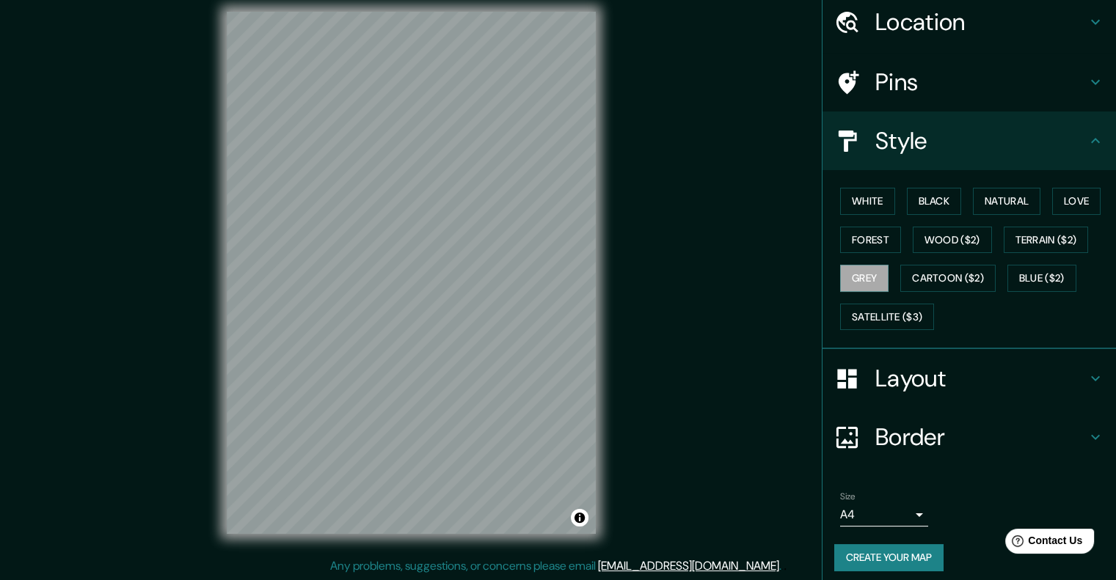
scroll to position [60, 0]
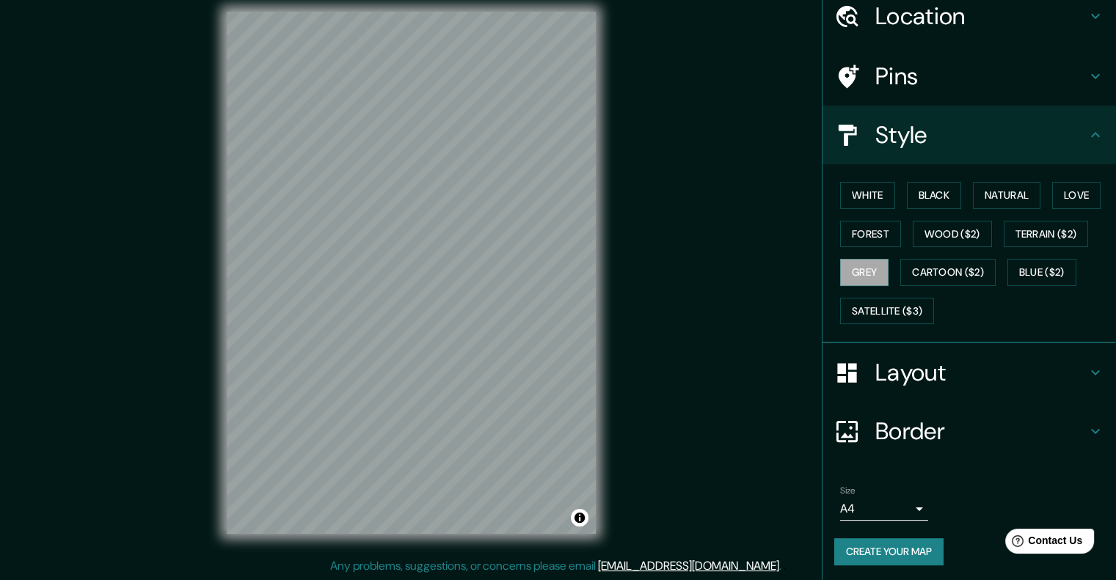
click at [959, 384] on h4 "Layout" at bounding box center [980, 372] width 211 height 29
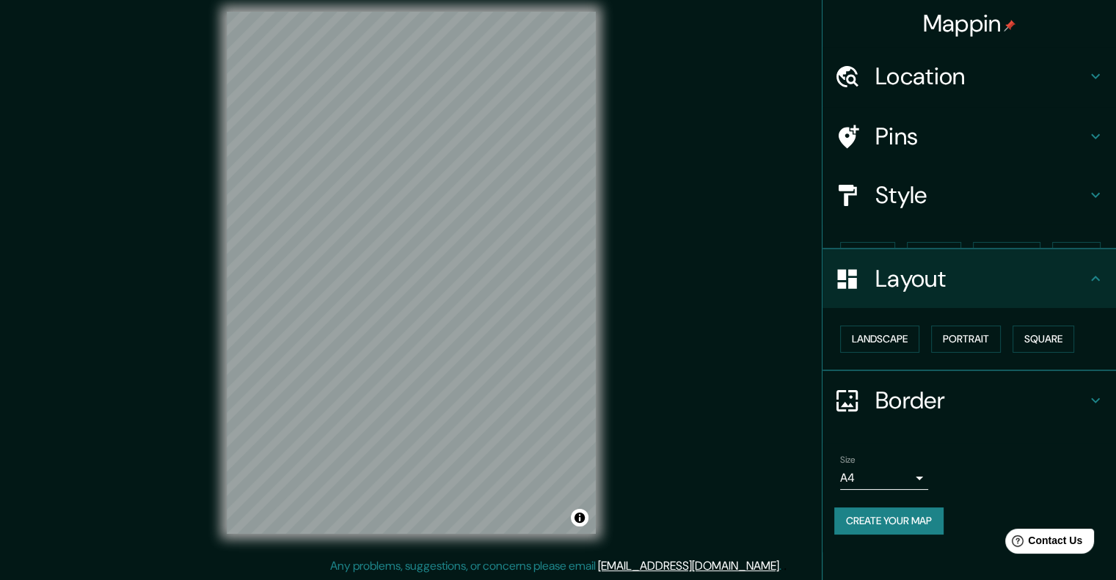
scroll to position [0, 0]
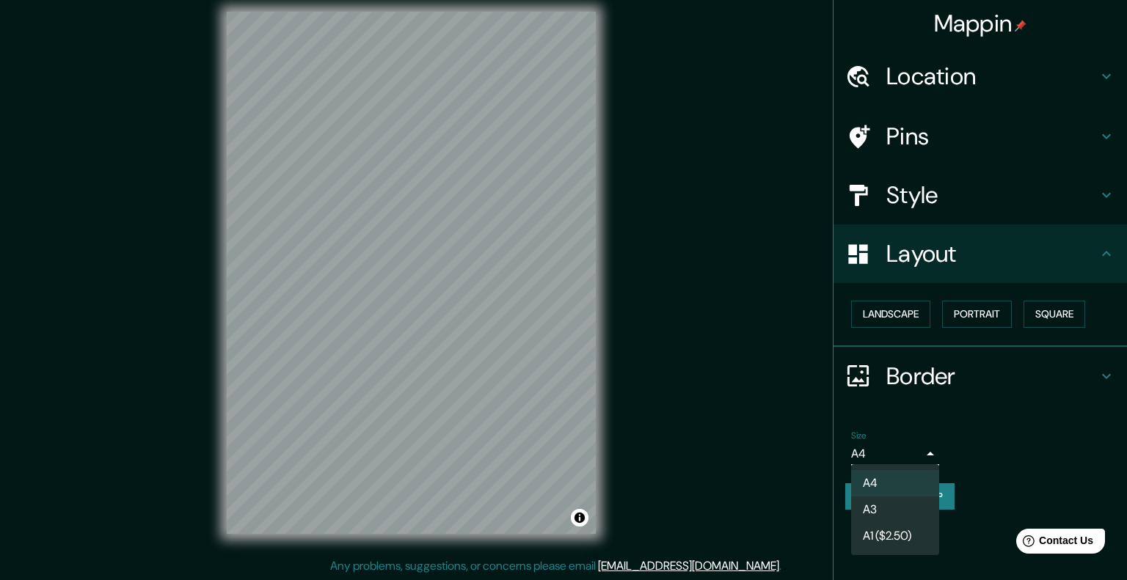
click at [916, 460] on body "Mappin Location Mito, Departamento de Junín, Perú Pins Style Layout Landscape P…" at bounding box center [563, 278] width 1127 height 580
click at [892, 504] on li "A3" at bounding box center [895, 510] width 88 height 26
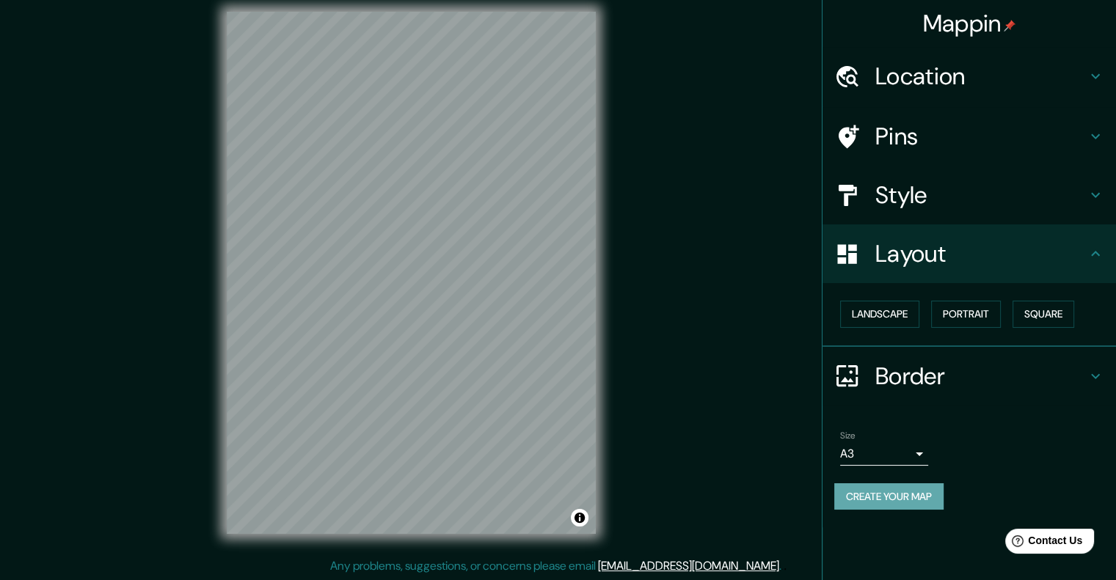
click at [892, 504] on button "Create your map" at bounding box center [888, 496] width 109 height 27
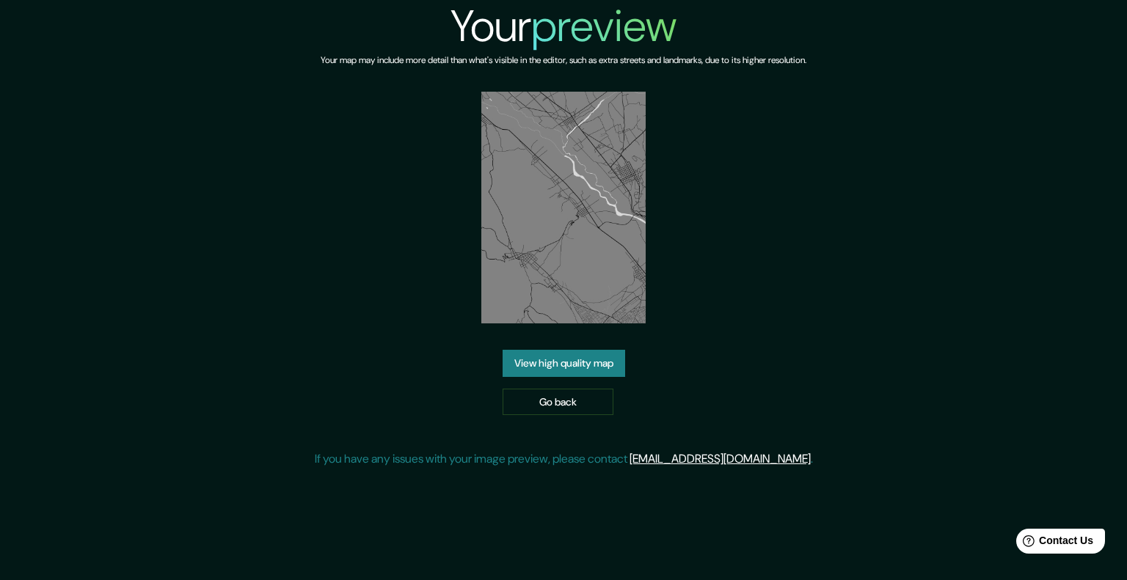
click at [609, 280] on img at bounding box center [563, 208] width 164 height 232
click at [601, 371] on link "View high quality map" at bounding box center [564, 363] width 123 height 27
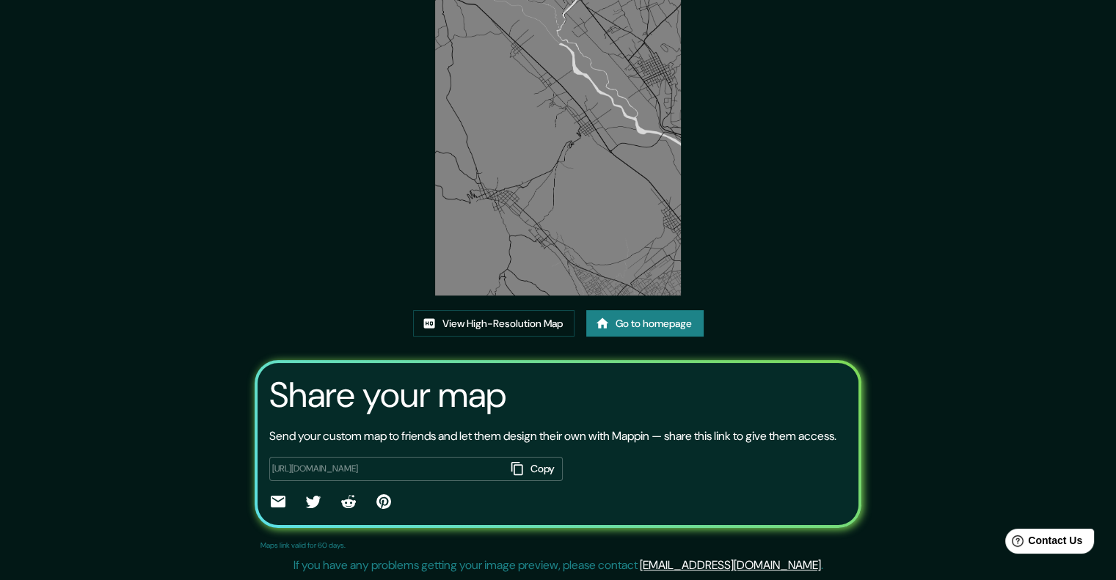
scroll to position [134, 0]
click at [510, 313] on link "View High-Resolution Map" at bounding box center [493, 323] width 161 height 27
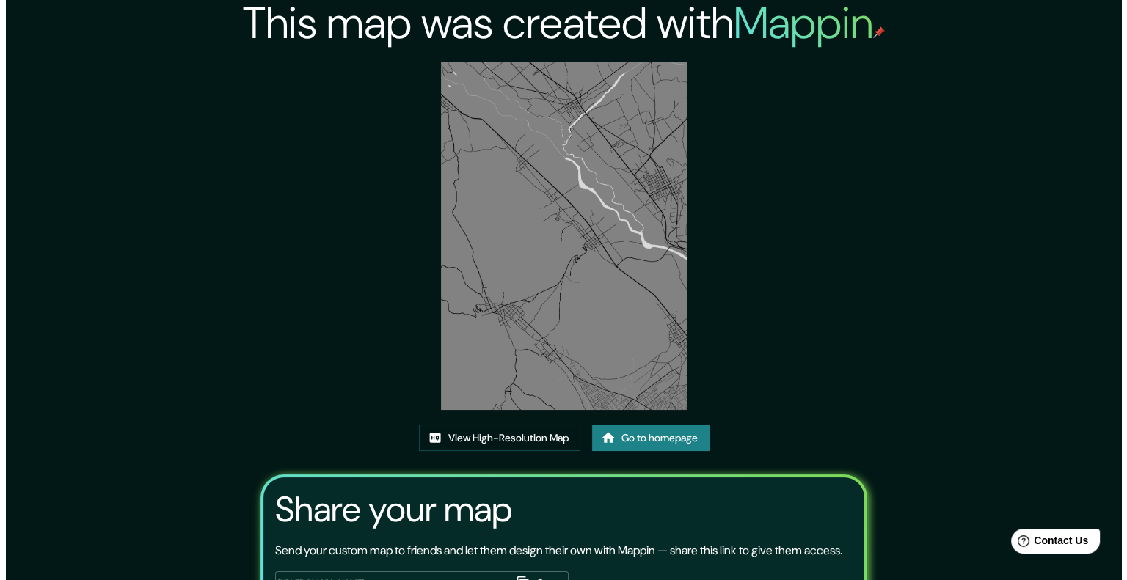
scroll to position [0, 0]
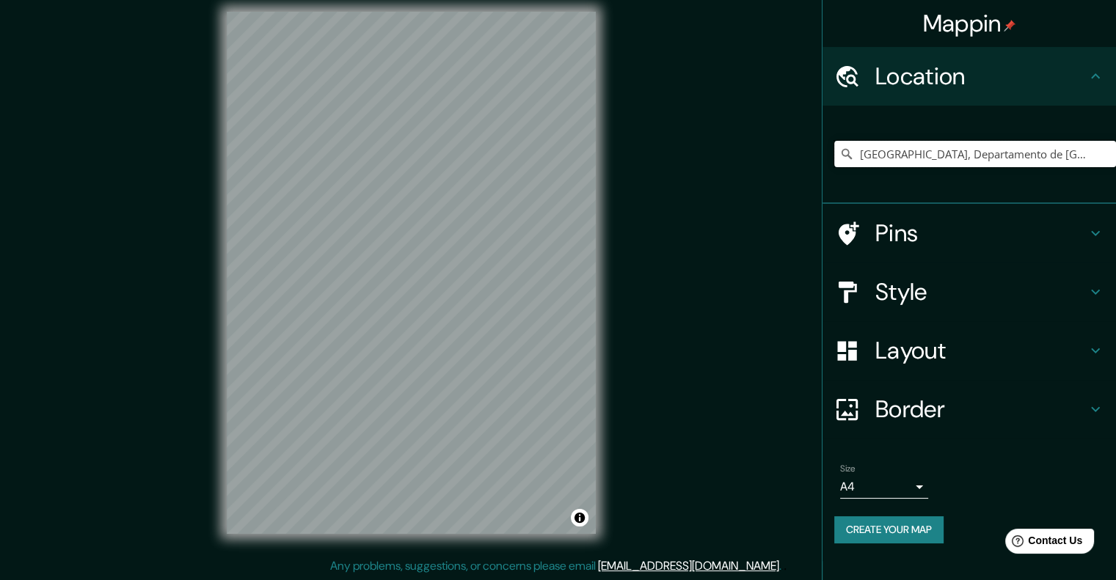
click at [919, 156] on input "[GEOGRAPHIC_DATA], Departamento de [GEOGRAPHIC_DATA], [GEOGRAPHIC_DATA]" at bounding box center [975, 154] width 282 height 26
click at [1029, 164] on input "[GEOGRAPHIC_DATA], Departamento de [GEOGRAPHIC_DATA], [GEOGRAPHIC_DATA]" at bounding box center [975, 154] width 282 height 26
click at [1049, 156] on input "[GEOGRAPHIC_DATA], Departamento de [GEOGRAPHIC_DATA], [GEOGRAPHIC_DATA]" at bounding box center [975, 154] width 282 height 26
click at [924, 159] on input "[GEOGRAPHIC_DATA], Departamento de [GEOGRAPHIC_DATA], [GEOGRAPHIC_DATA]" at bounding box center [975, 154] width 282 height 26
drag, startPoint x: 1081, startPoint y: 155, endPoint x: 776, endPoint y: 180, distance: 306.3
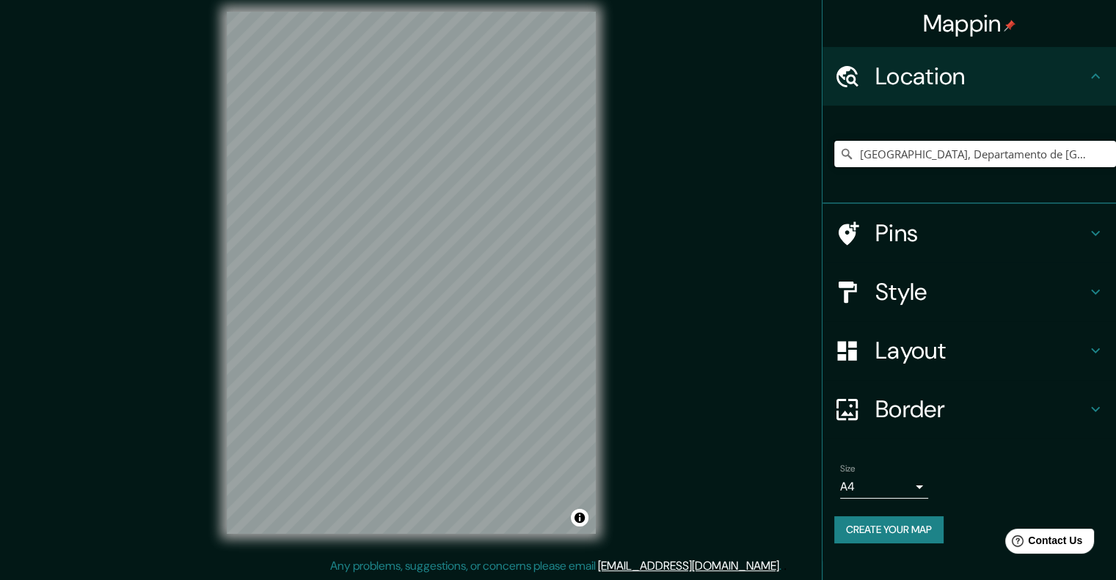
click at [776, 180] on div "Mappin Location Mito, Departamento de Junín, Perú Pins Style Layout Border Choo…" at bounding box center [558, 284] width 1116 height 593
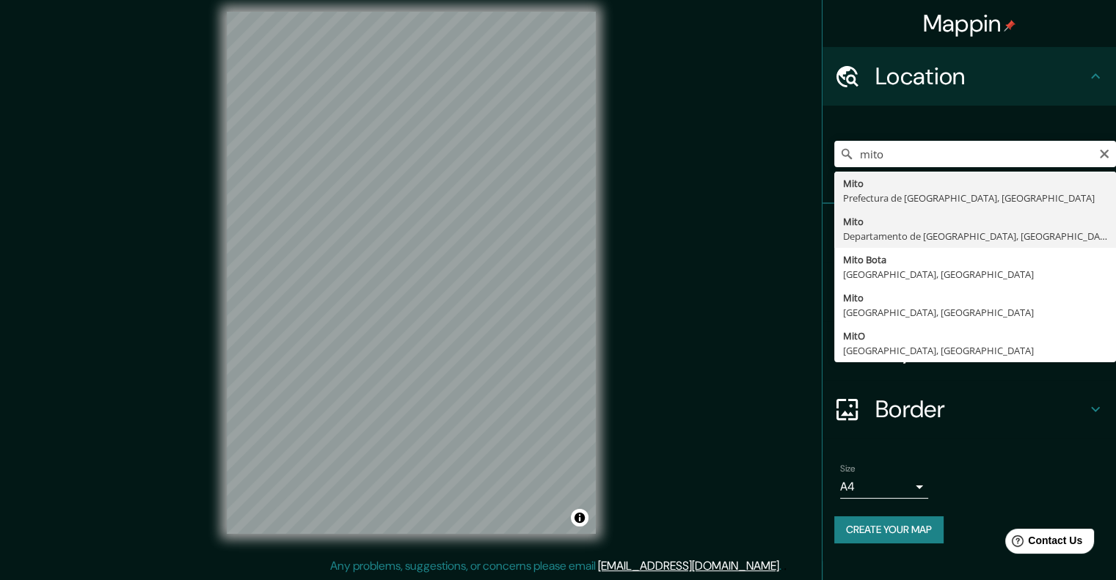
type input "[GEOGRAPHIC_DATA], Departamento de [GEOGRAPHIC_DATA], [GEOGRAPHIC_DATA]"
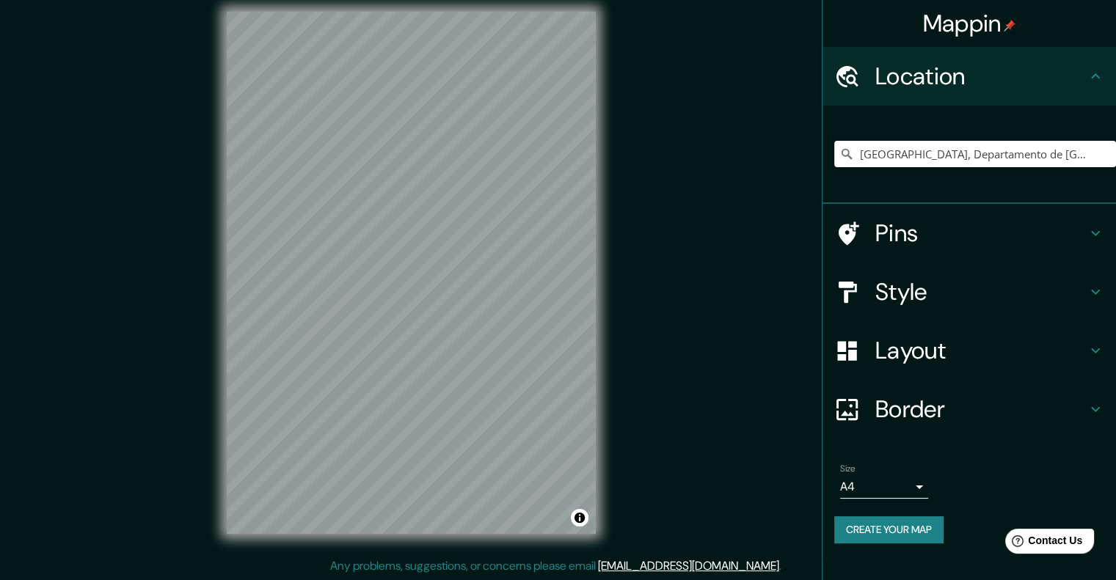
click at [902, 234] on h4 "Pins" at bounding box center [980, 233] width 211 height 29
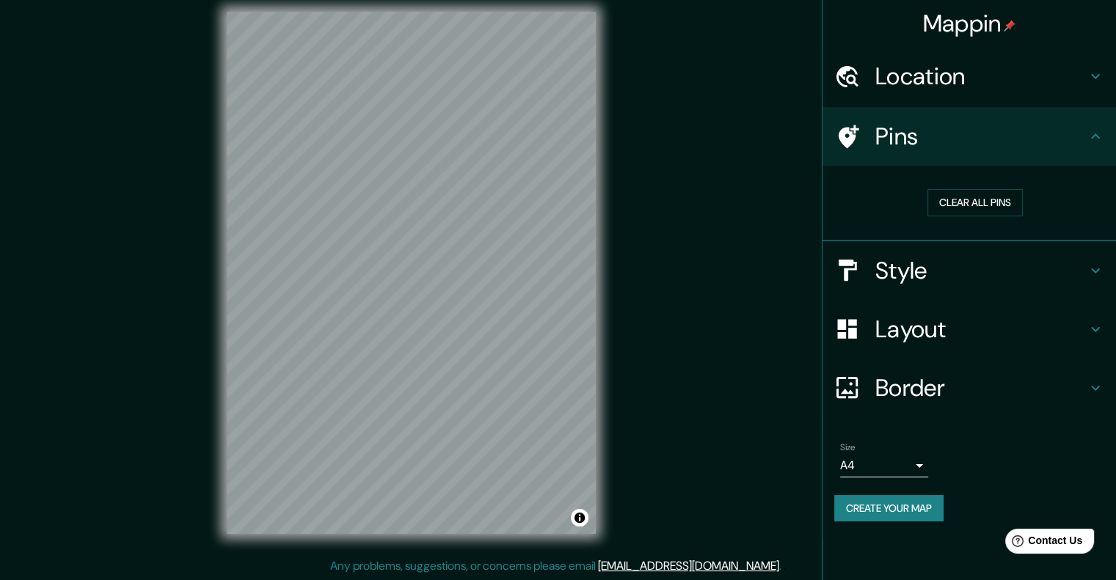
click at [883, 262] on h4 "Style" at bounding box center [980, 270] width 211 height 29
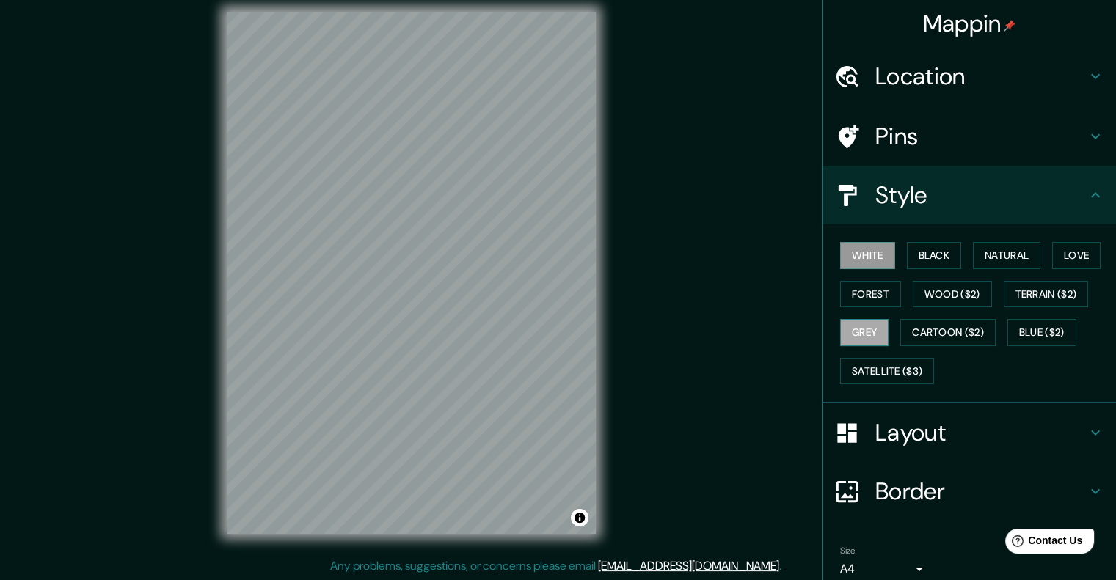
click at [840, 327] on button "Grey" at bounding box center [864, 332] width 48 height 27
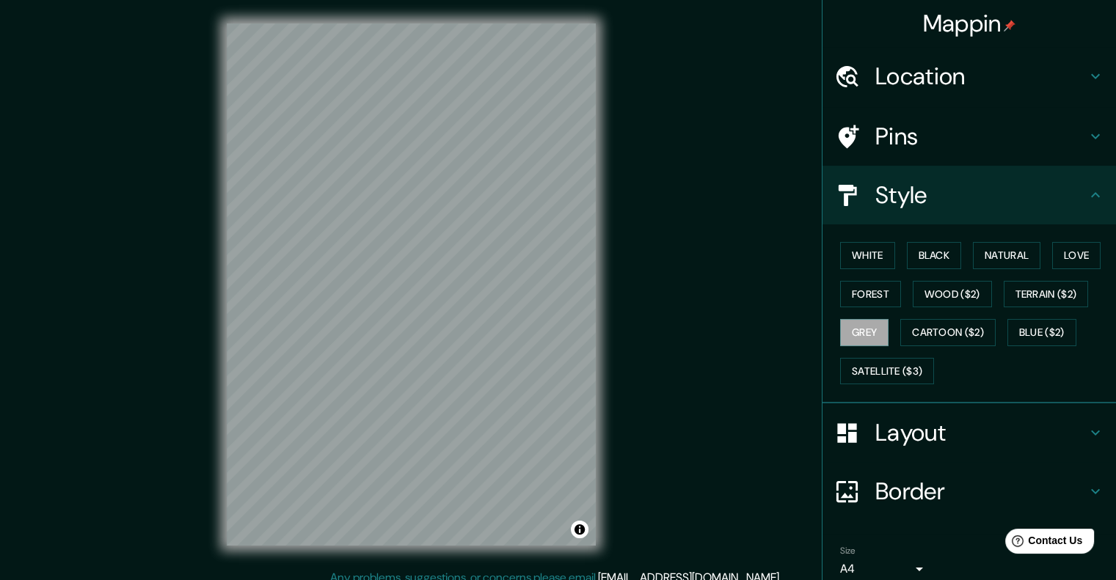
click at [915, 542] on div "Mappin Location [GEOGRAPHIC_DATA], [GEOGRAPHIC_DATA], [GEOGRAPHIC_DATA] Pins St…" at bounding box center [558, 296] width 1116 height 593
click at [666, 478] on div "Mappin Location [GEOGRAPHIC_DATA], [GEOGRAPHIC_DATA], [GEOGRAPHIC_DATA] Pins St…" at bounding box center [558, 296] width 1116 height 593
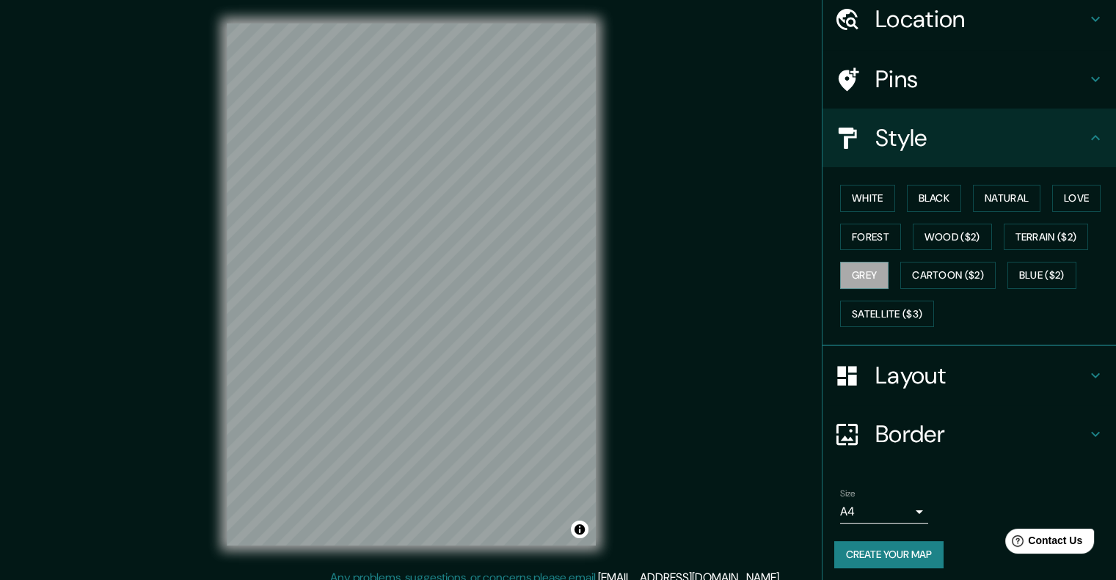
scroll to position [60, 0]
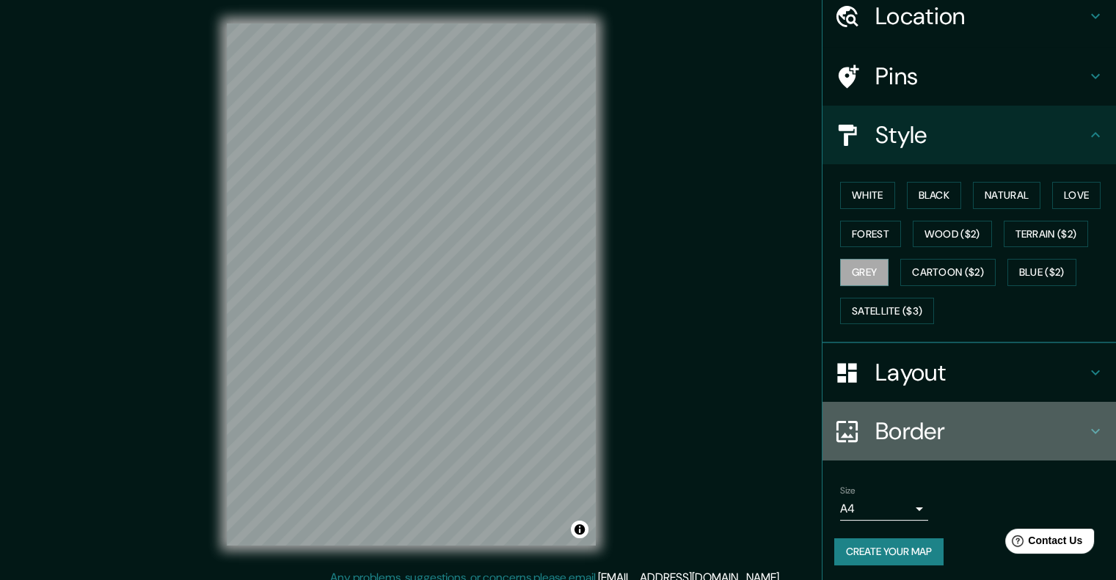
click at [880, 433] on h4 "Border" at bounding box center [980, 431] width 211 height 29
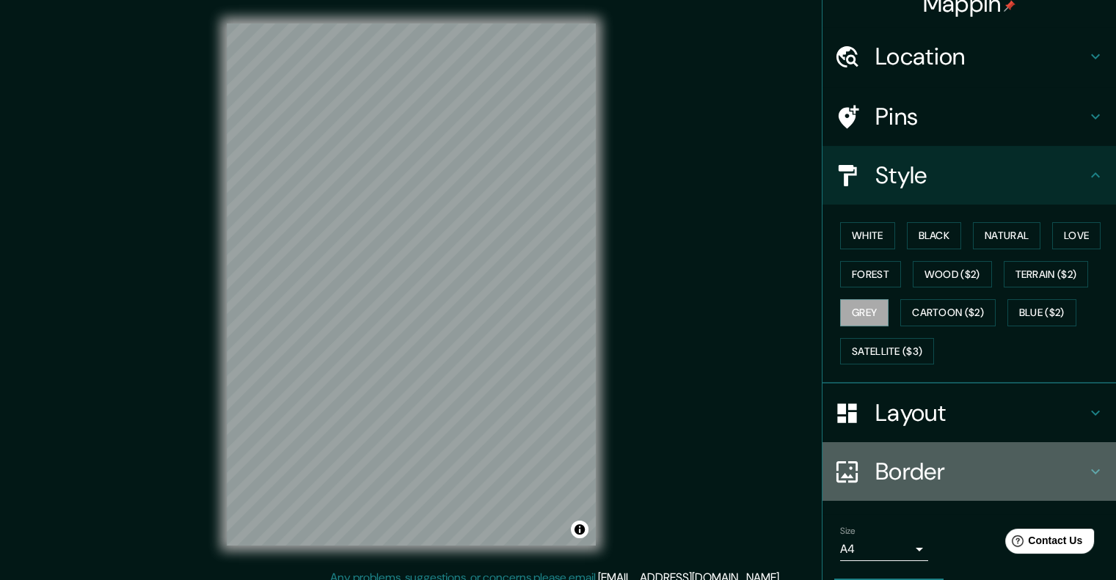
scroll to position [0, 0]
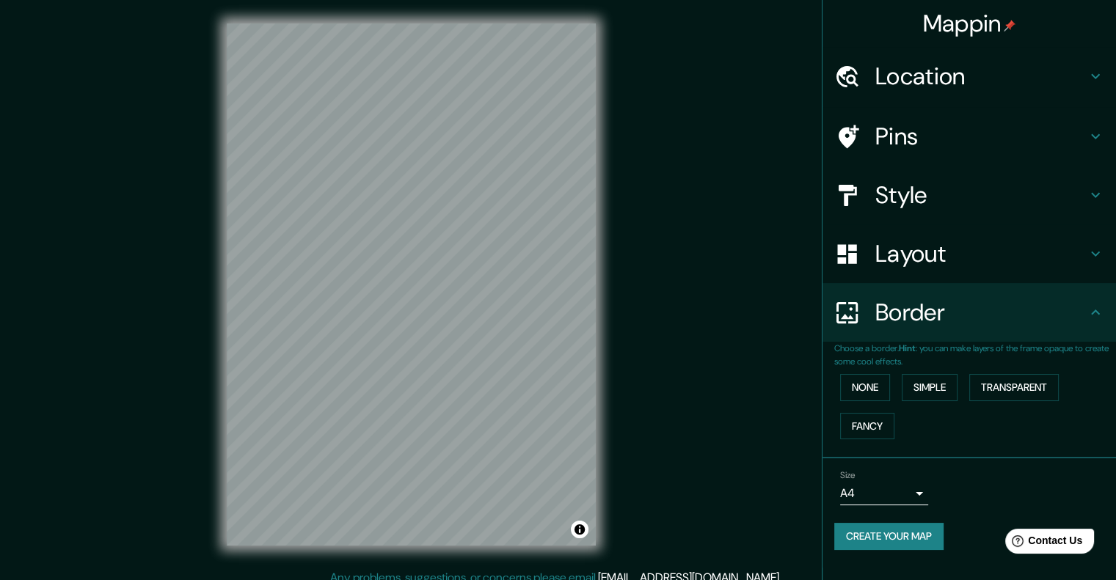
click at [904, 313] on h4 "Border" at bounding box center [980, 312] width 211 height 29
click at [886, 252] on h4 "Layout" at bounding box center [980, 253] width 211 height 29
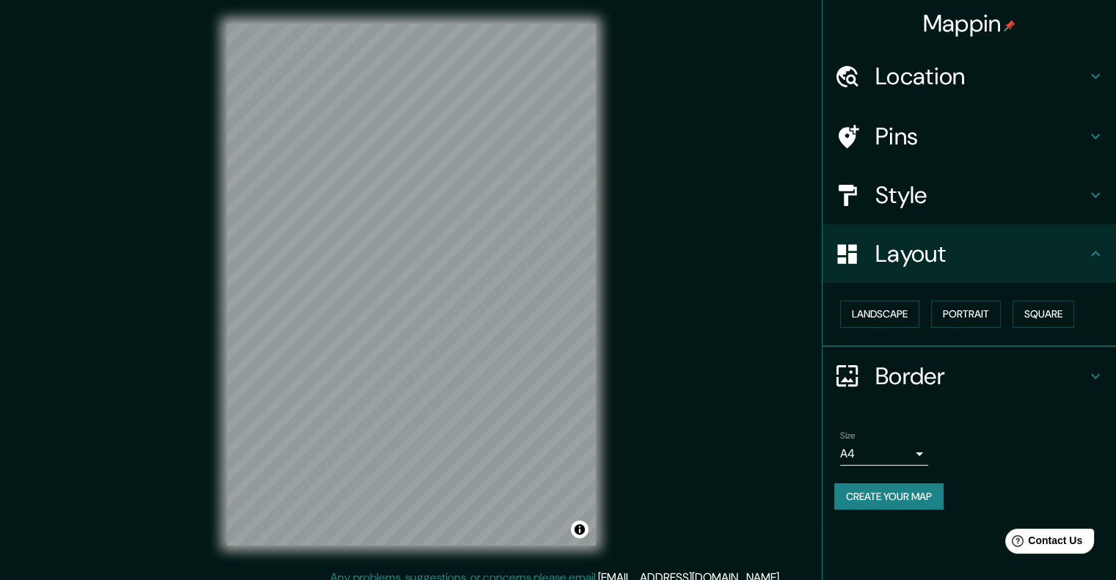
click at [905, 496] on button "Create your map" at bounding box center [888, 496] width 109 height 27
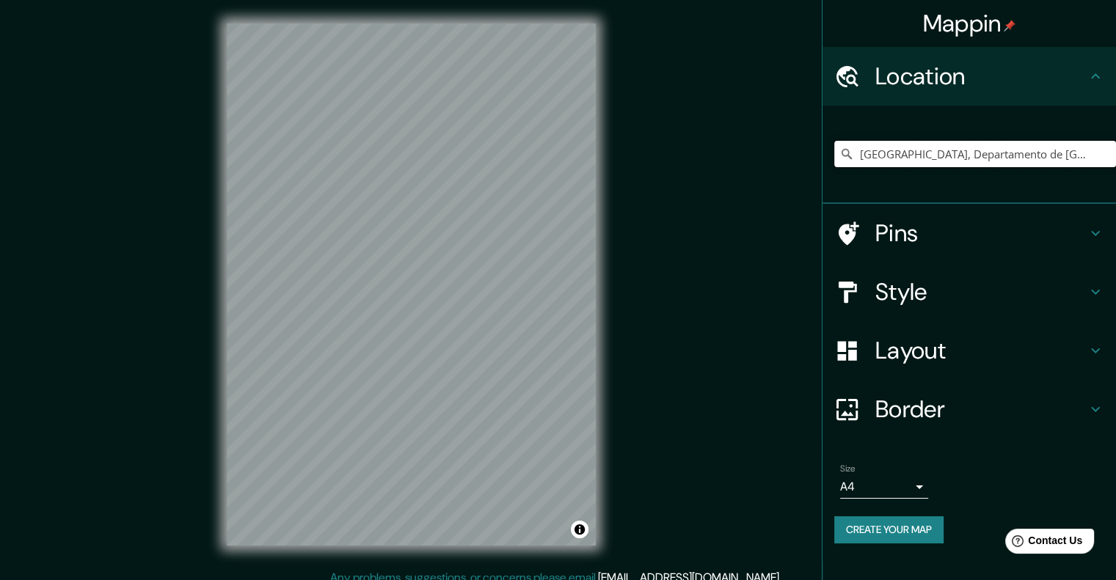
click at [891, 150] on input "[GEOGRAPHIC_DATA], Departamento de [GEOGRAPHIC_DATA], [GEOGRAPHIC_DATA]" at bounding box center [975, 154] width 282 height 26
drag, startPoint x: 1045, startPoint y: 154, endPoint x: 798, endPoint y: 164, distance: 247.4
click at [798, 164] on div "Mappin Location [GEOGRAPHIC_DATA], [GEOGRAPHIC_DATA], [GEOGRAPHIC_DATA] Pins St…" at bounding box center [558, 296] width 1116 height 593
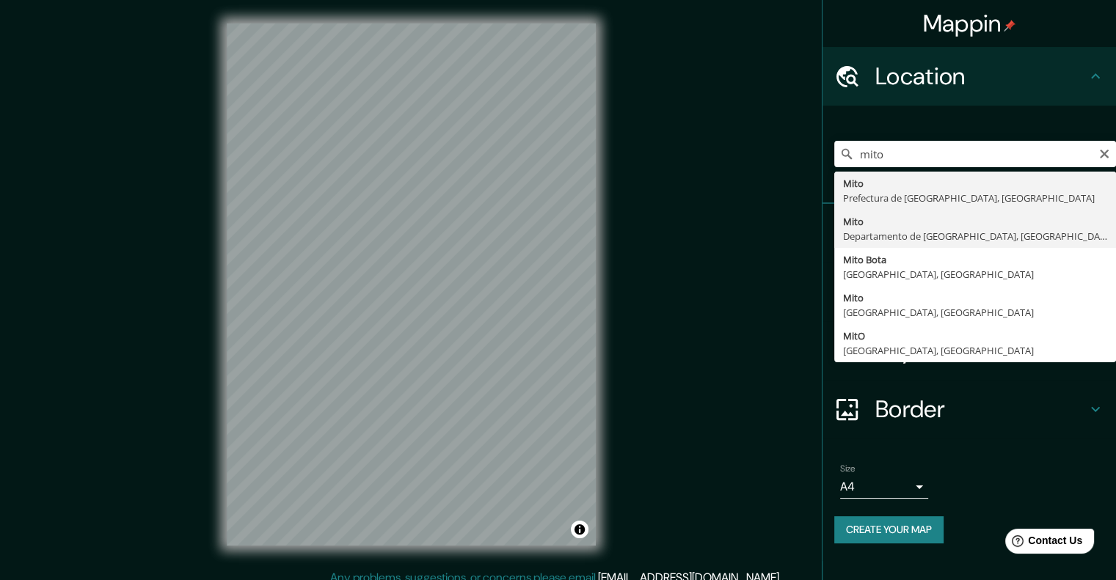
type input "[GEOGRAPHIC_DATA], Departamento de [GEOGRAPHIC_DATA], [GEOGRAPHIC_DATA]"
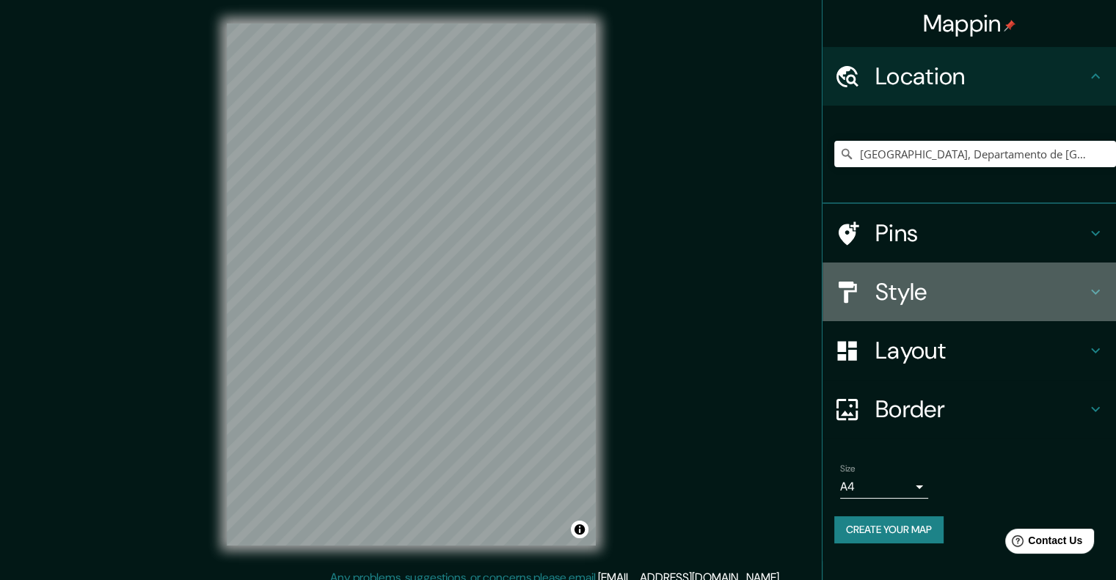
click at [939, 302] on h4 "Style" at bounding box center [980, 291] width 211 height 29
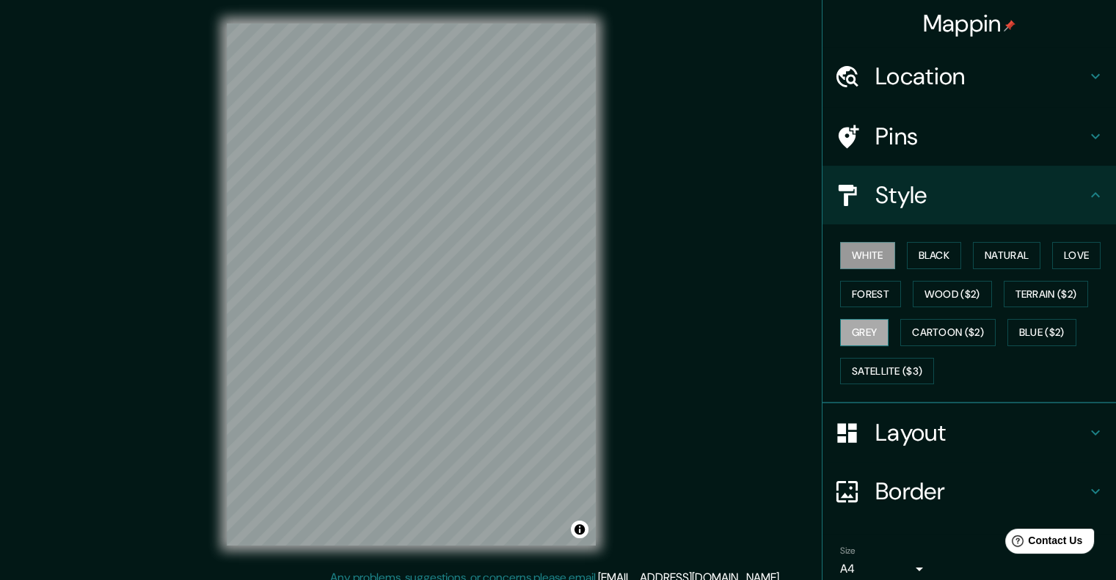
click at [855, 329] on button "Grey" at bounding box center [864, 332] width 48 height 27
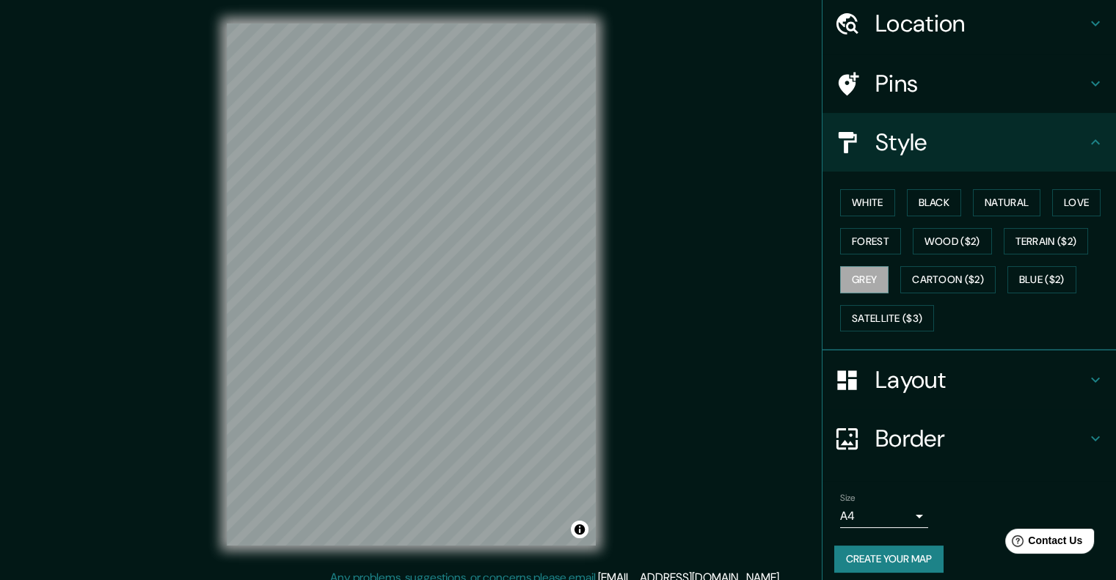
scroll to position [60, 0]
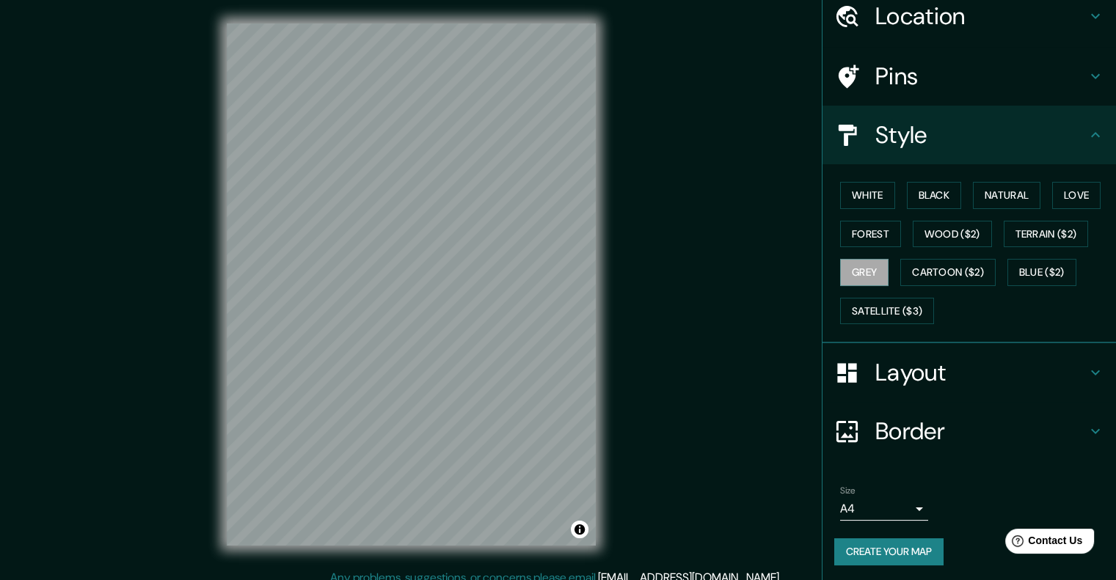
click at [900, 503] on body "Mappin Location [GEOGRAPHIC_DATA], [GEOGRAPHIC_DATA], [GEOGRAPHIC_DATA] Pins St…" at bounding box center [558, 290] width 1116 height 580
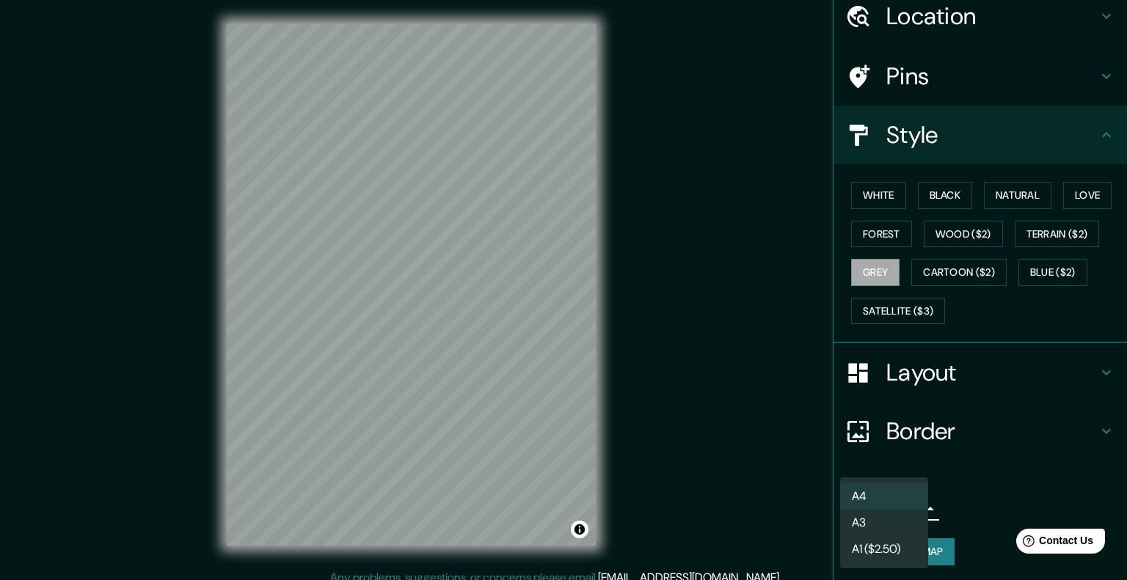
click at [892, 516] on li "A3" at bounding box center [884, 523] width 88 height 26
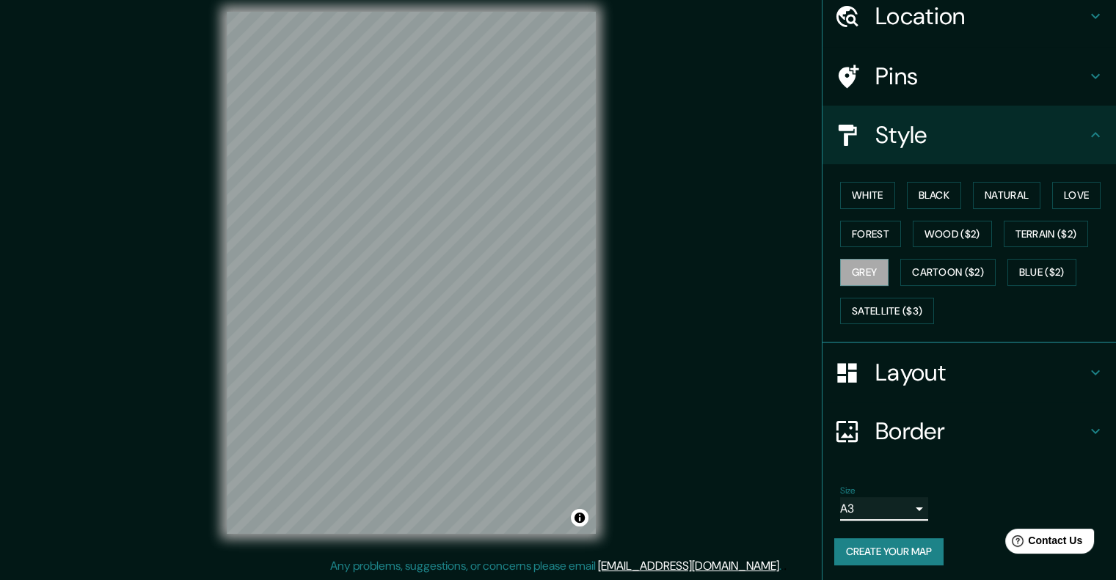
scroll to position [12, 0]
click at [913, 539] on button "Create your map" at bounding box center [888, 552] width 109 height 27
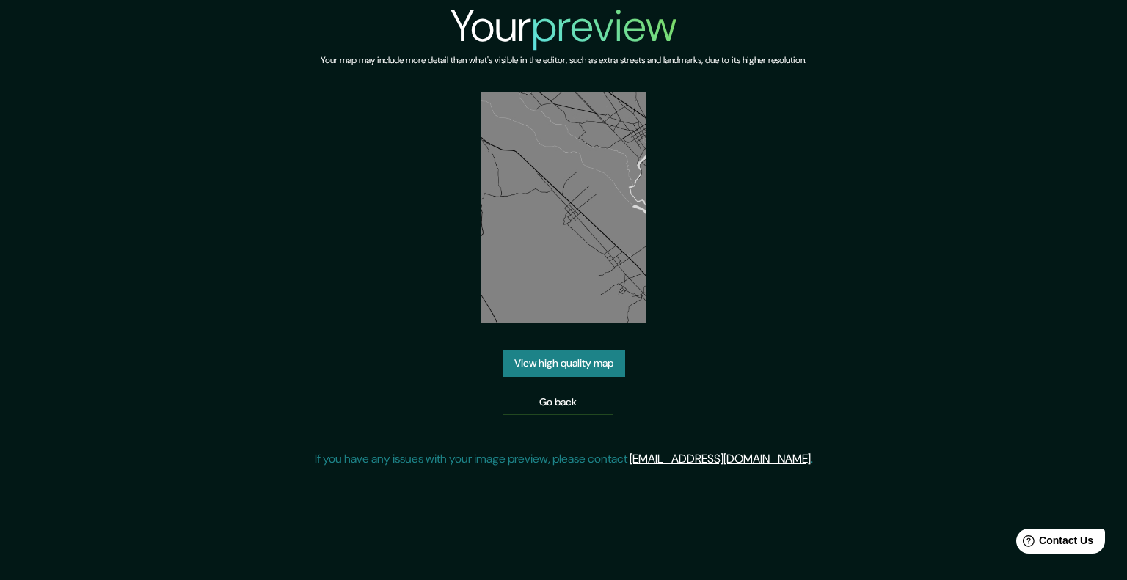
drag, startPoint x: 0, startPoint y: 0, endPoint x: 528, endPoint y: 351, distance: 634.5
click at [528, 351] on link "View high quality map" at bounding box center [564, 363] width 123 height 27
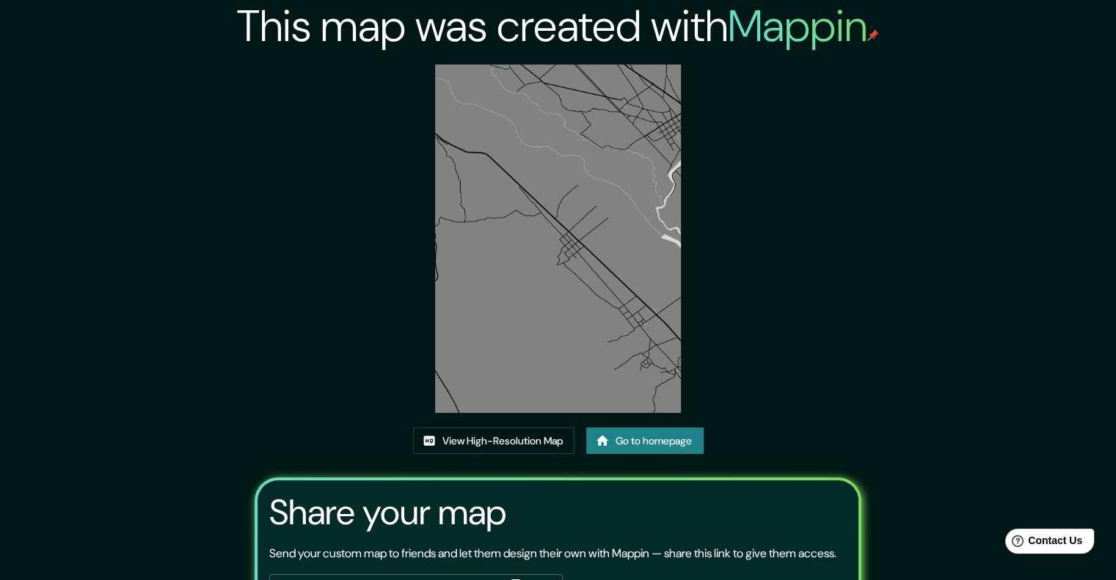
click at [598, 255] on img at bounding box center [558, 239] width 247 height 348
click at [527, 449] on link "View High-Resolution Map" at bounding box center [493, 441] width 161 height 27
click at [664, 450] on link "Go to homepage" at bounding box center [644, 441] width 117 height 27
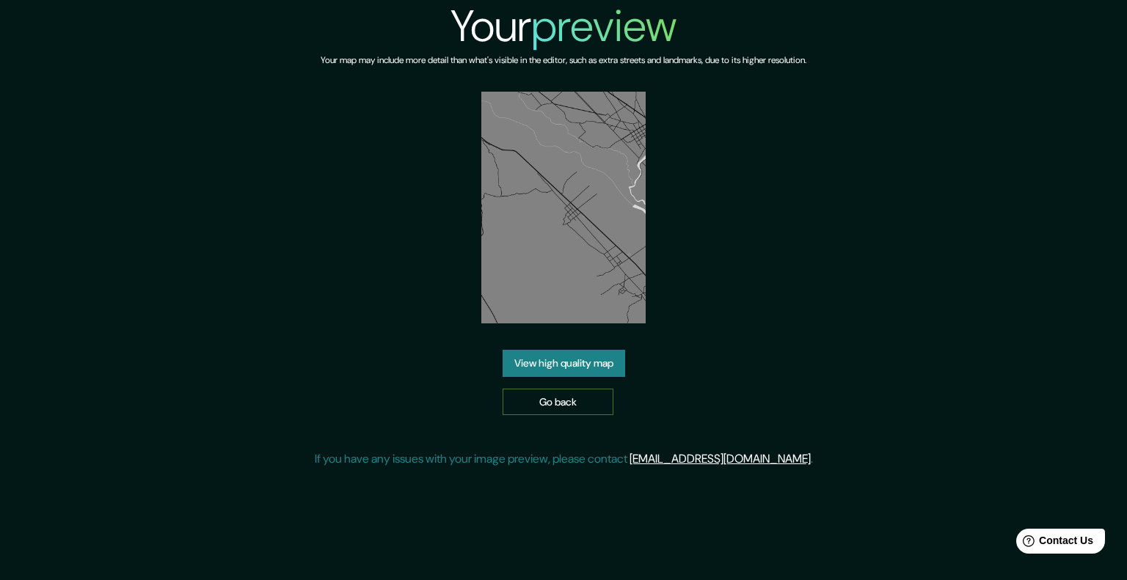
click at [505, 391] on link "Go back" at bounding box center [558, 402] width 111 height 27
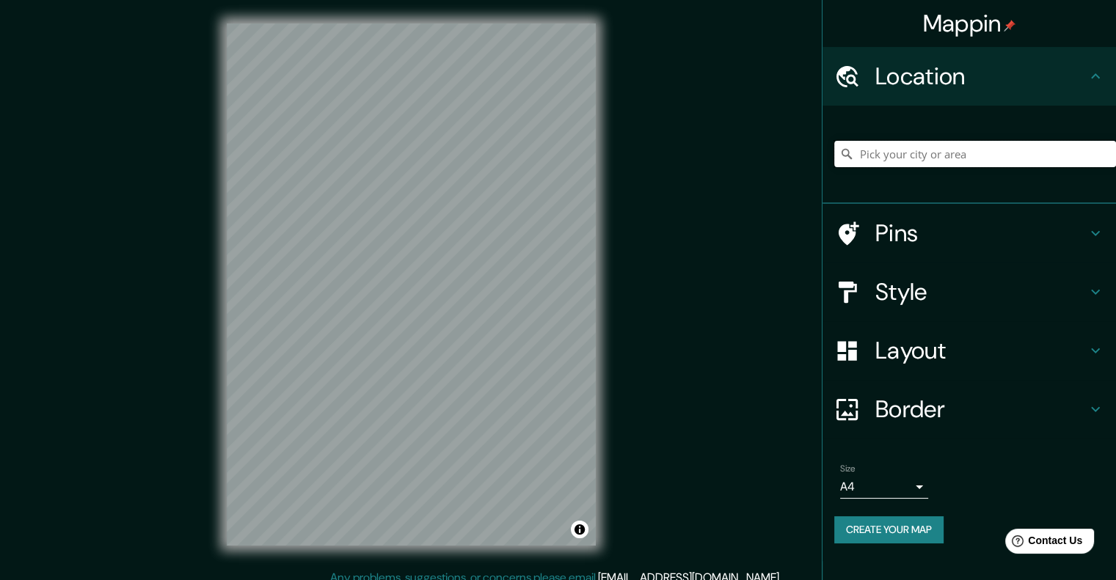
click at [946, 153] on input "Pick your city or area" at bounding box center [975, 154] width 282 height 26
click at [909, 151] on input "Mito Bota, [GEOGRAPHIC_DATA], [GEOGRAPHIC_DATA]" at bounding box center [975, 154] width 282 height 26
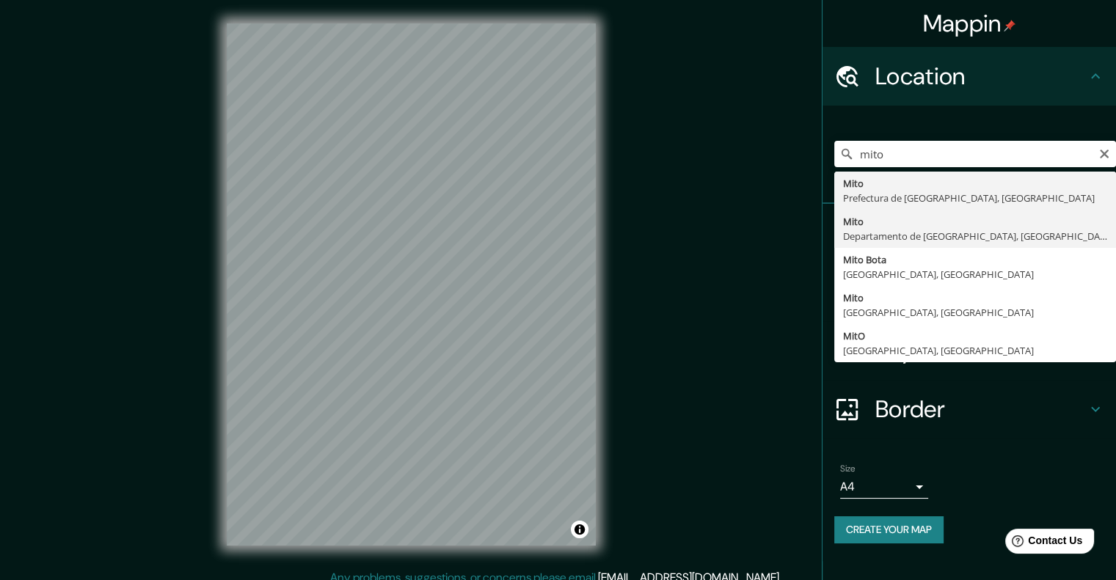
type input "[GEOGRAPHIC_DATA], Departamento de [GEOGRAPHIC_DATA], [GEOGRAPHIC_DATA]"
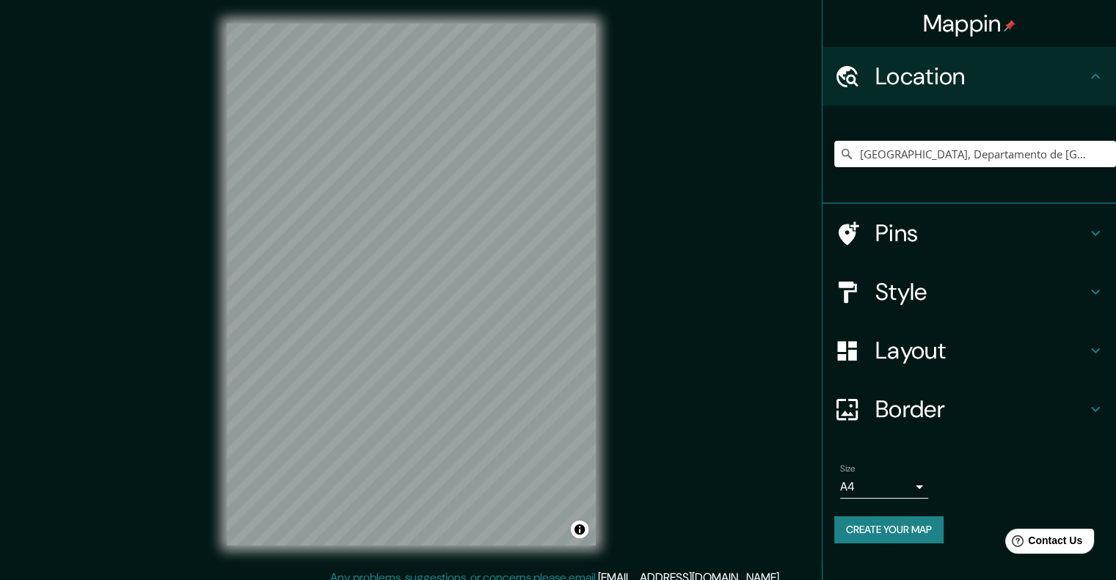
click at [934, 410] on h4 "Border" at bounding box center [980, 409] width 211 height 29
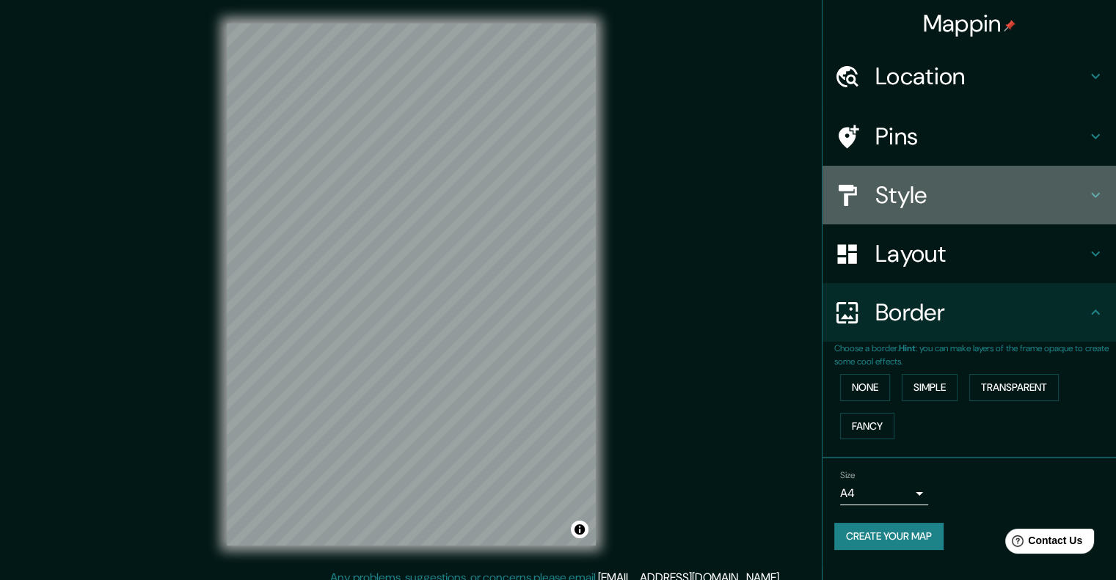
click at [883, 202] on h4 "Style" at bounding box center [980, 194] width 211 height 29
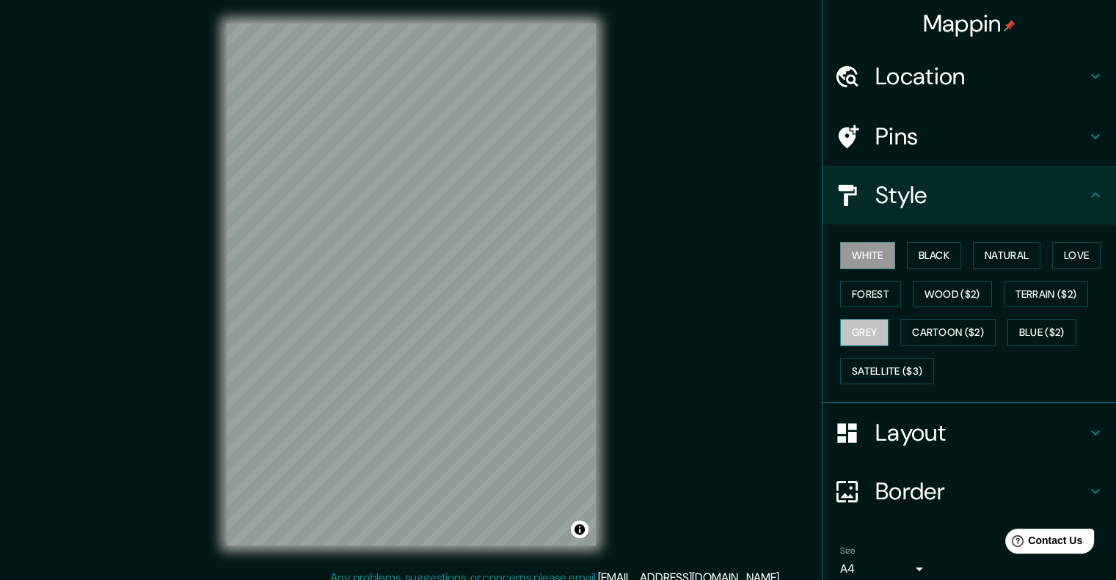
click at [867, 328] on button "Grey" at bounding box center [864, 332] width 48 height 27
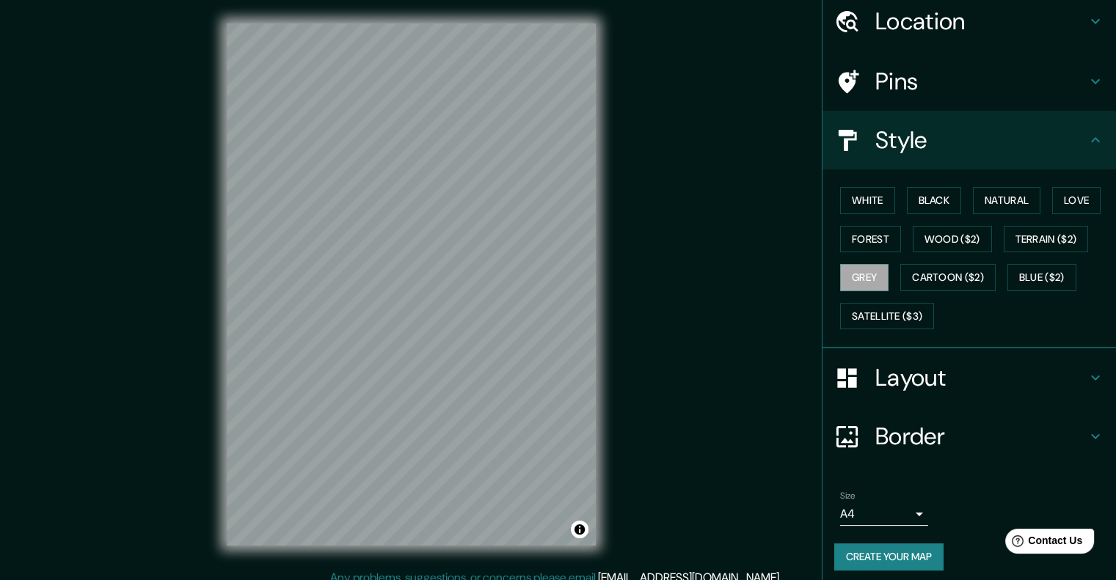
scroll to position [60, 0]
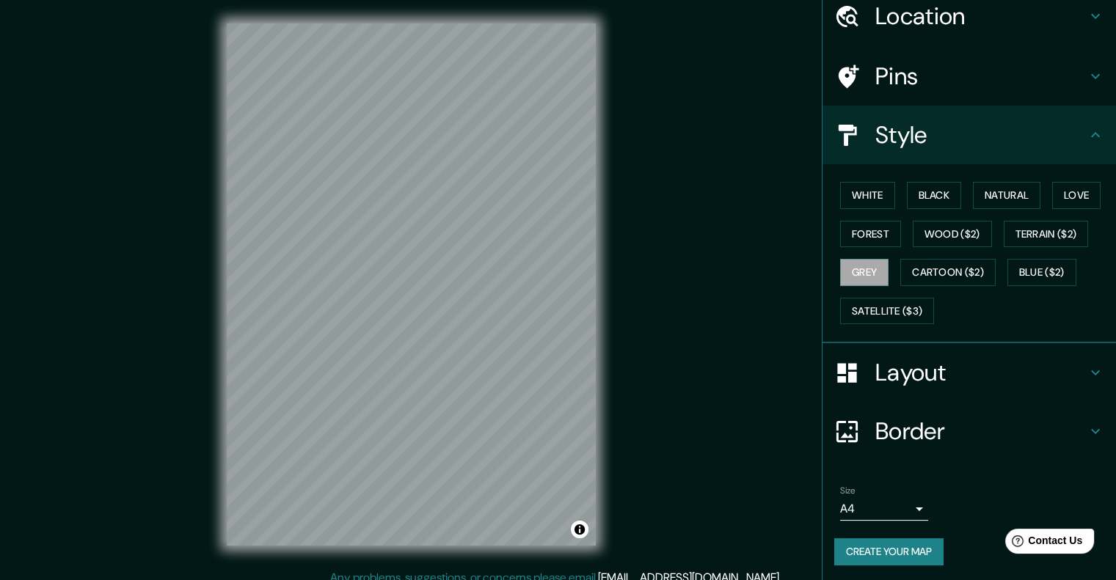
click at [901, 504] on body "Mappin Location Mito, Departamento de Junín, Perú Pins Style White Black Natura…" at bounding box center [558, 290] width 1116 height 580
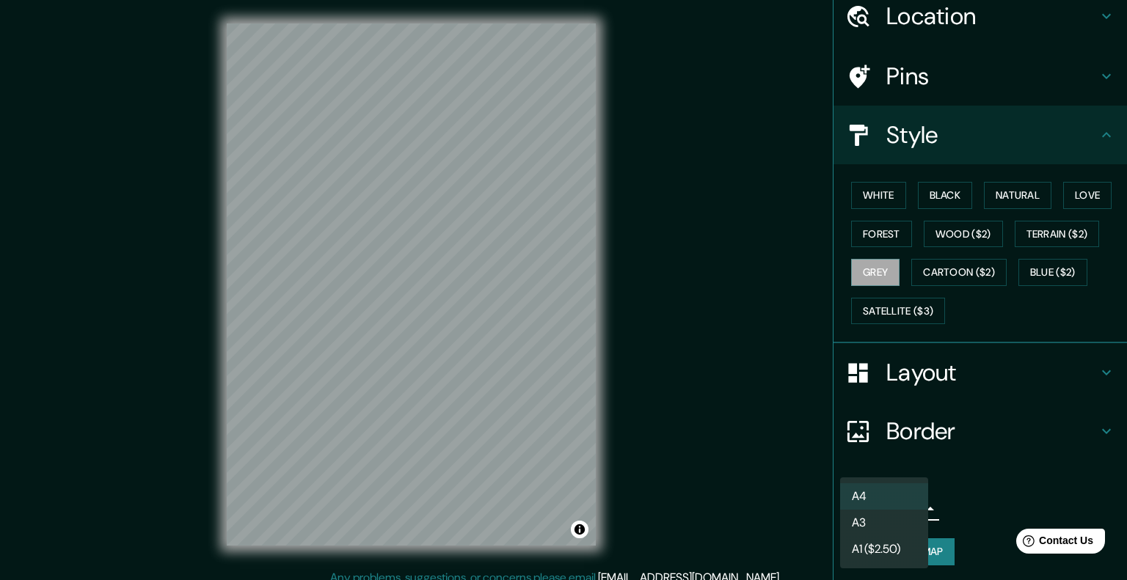
click at [892, 529] on li "A3" at bounding box center [884, 523] width 88 height 26
type input "a4"
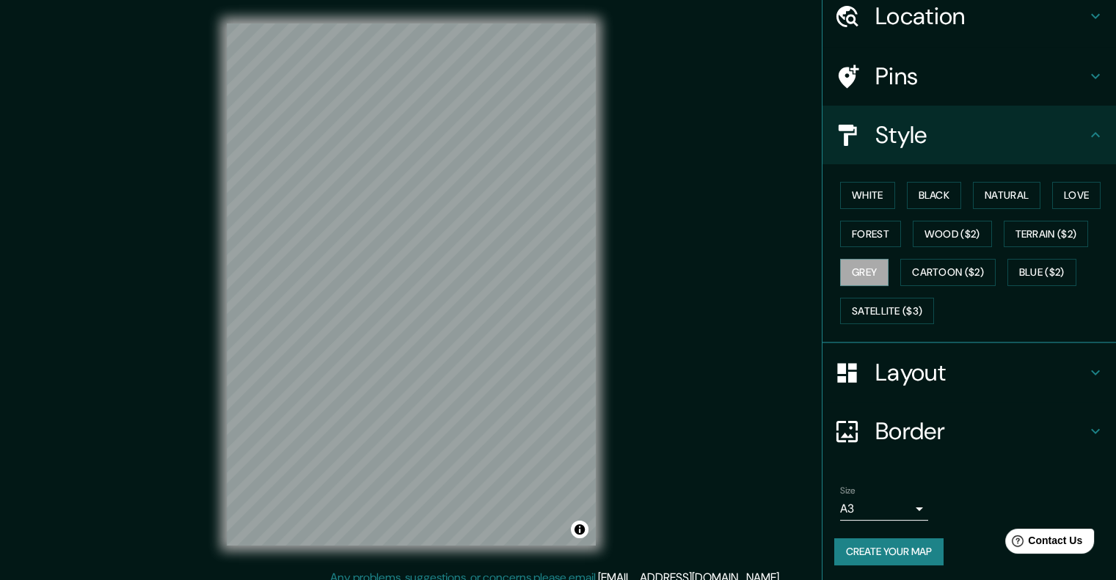
click at [914, 543] on button "Create your map" at bounding box center [888, 552] width 109 height 27
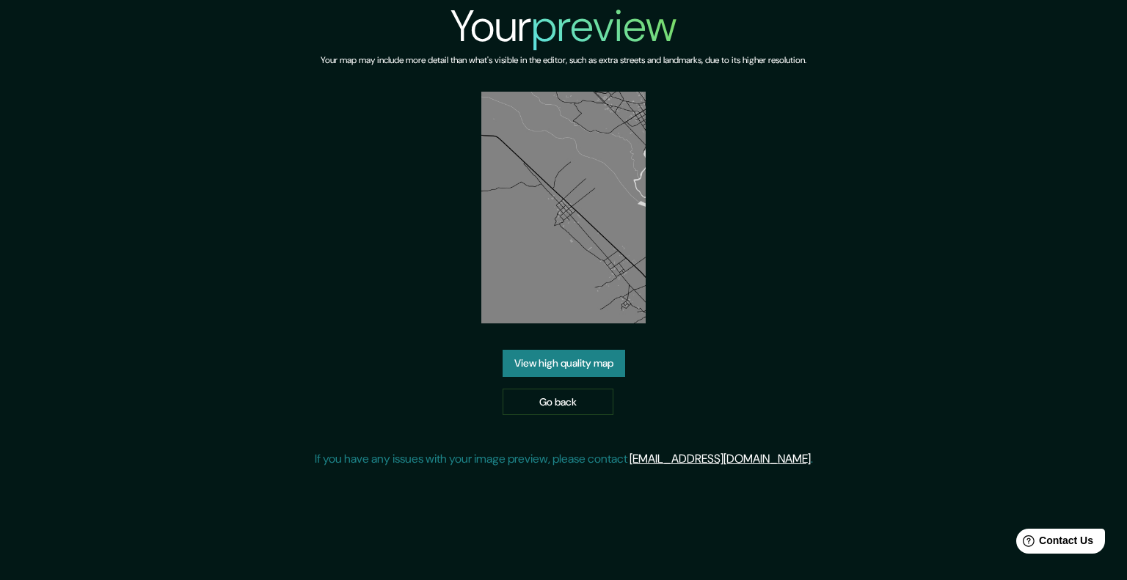
click at [569, 360] on link "View high quality map" at bounding box center [564, 363] width 123 height 27
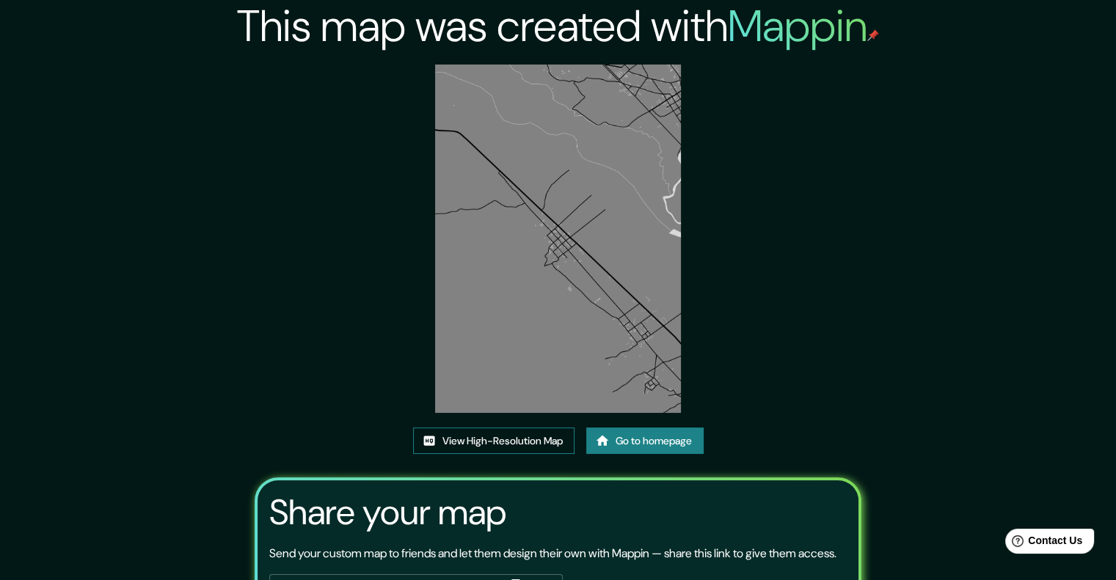
click at [564, 446] on link "View High-Resolution Map" at bounding box center [493, 441] width 161 height 27
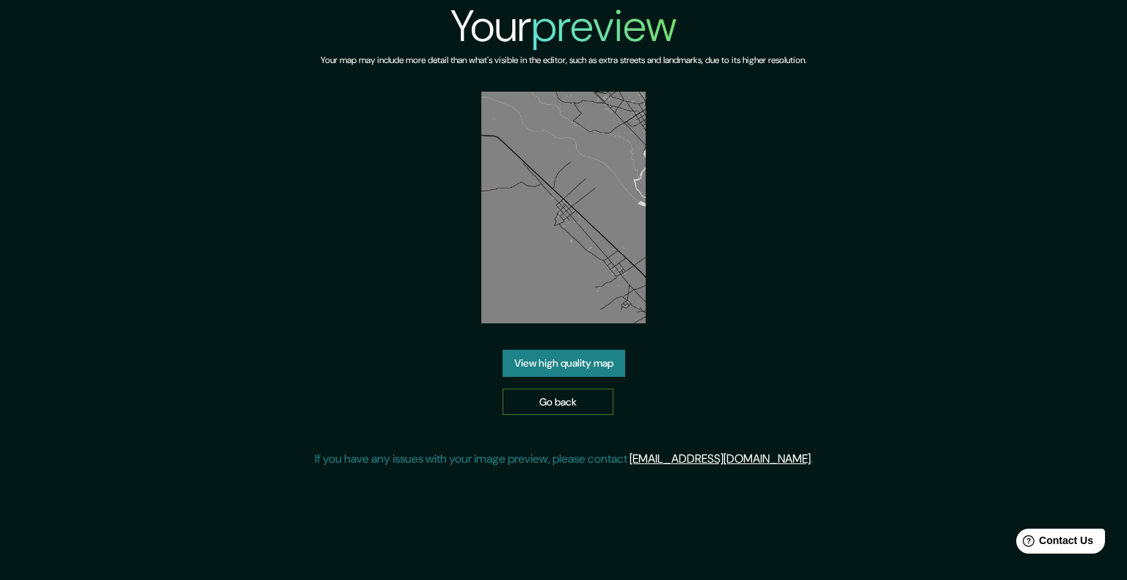
click at [592, 404] on link "Go back" at bounding box center [558, 402] width 111 height 27
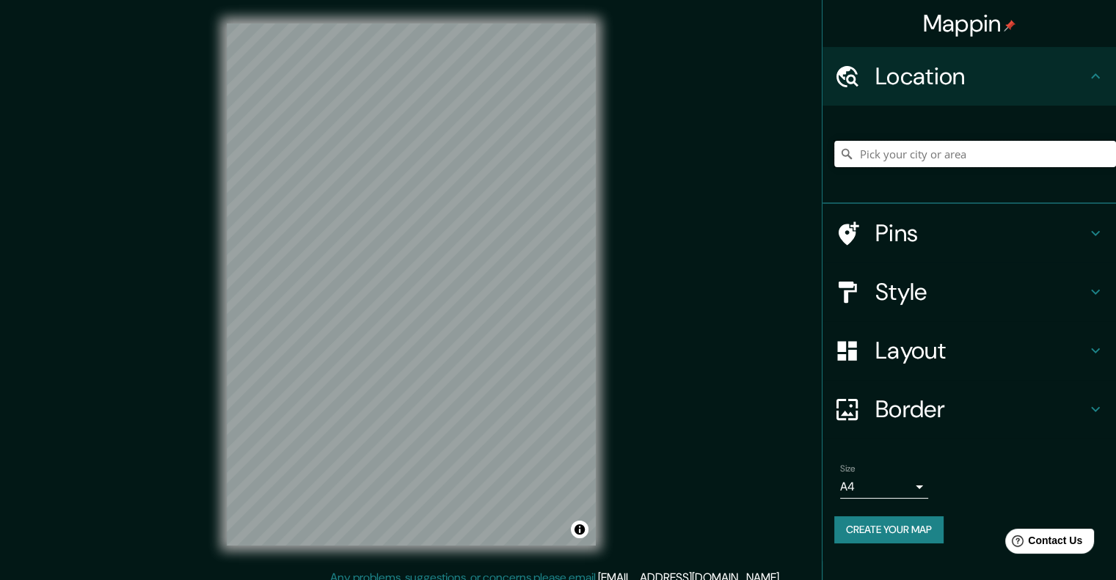
click at [906, 159] on input "Pick your city or area" at bounding box center [975, 154] width 282 height 26
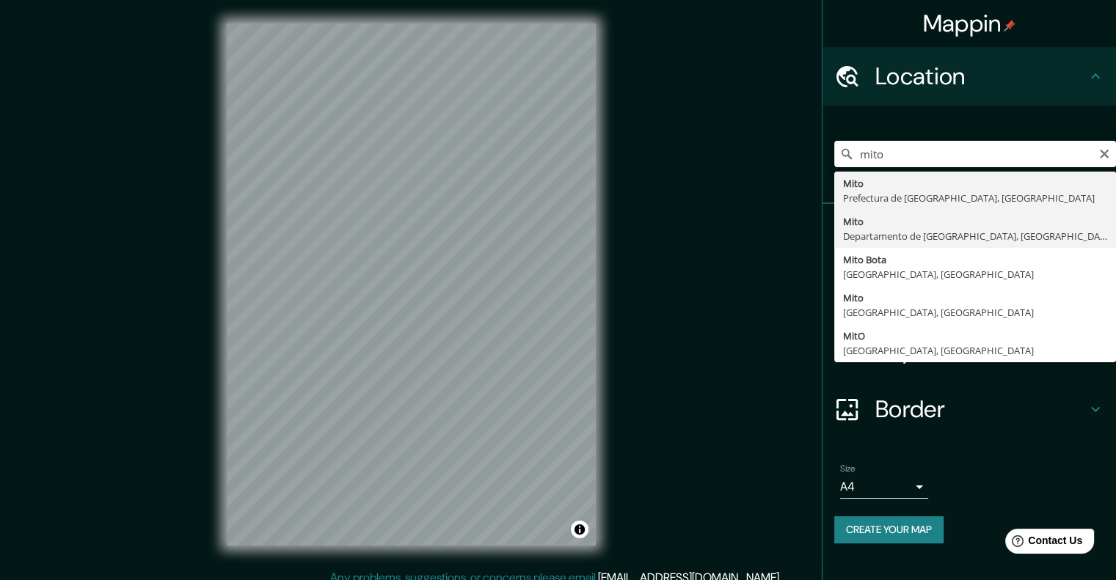
type input "[GEOGRAPHIC_DATA], Departamento de [GEOGRAPHIC_DATA], [GEOGRAPHIC_DATA]"
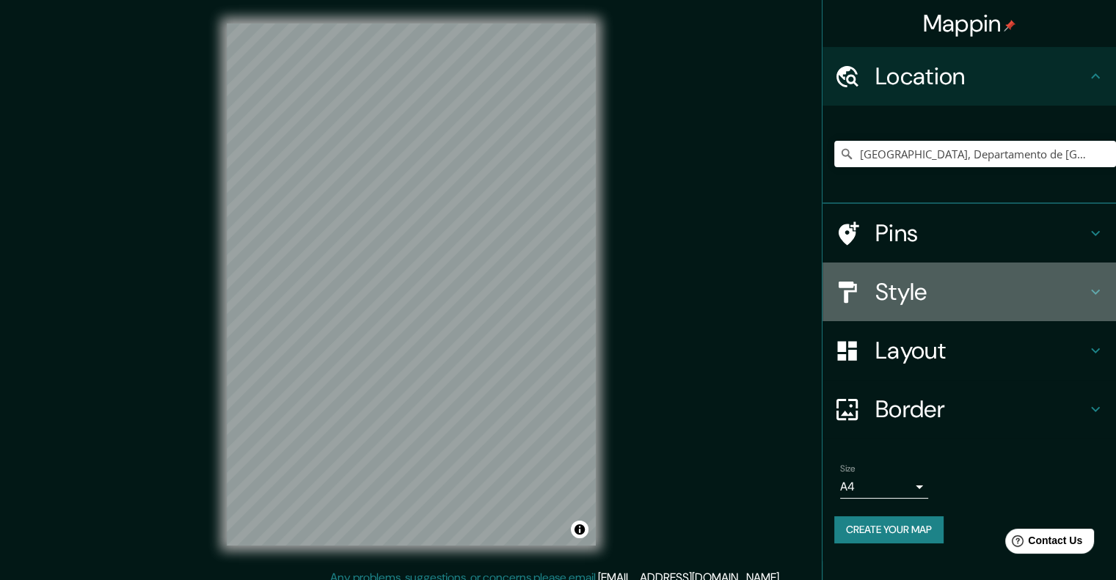
click at [882, 309] on div "Style" at bounding box center [968, 292] width 293 height 59
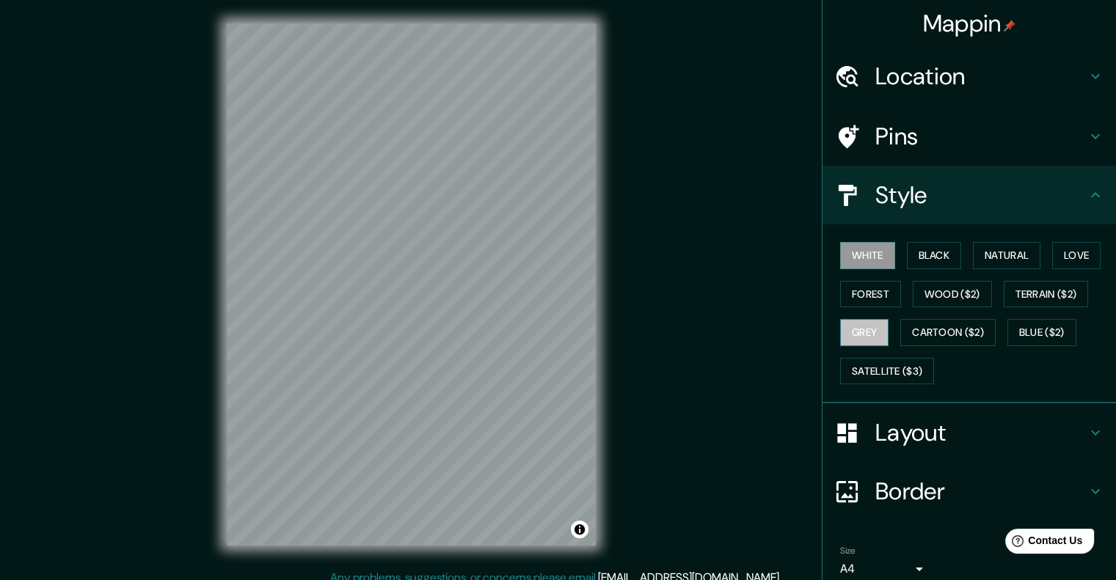
click at [866, 329] on button "Grey" at bounding box center [864, 332] width 48 height 27
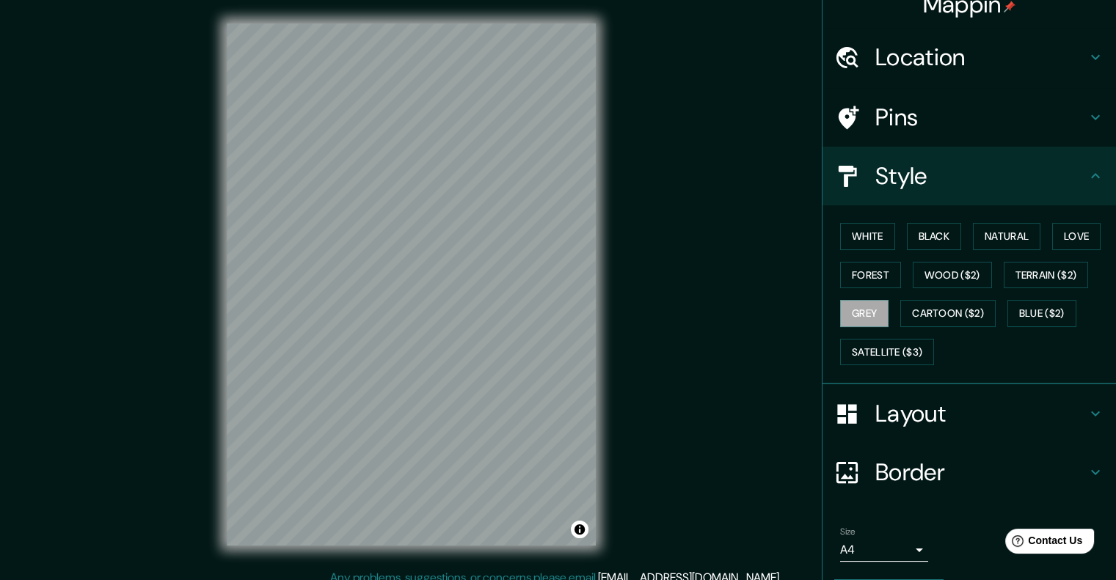
scroll to position [60, 0]
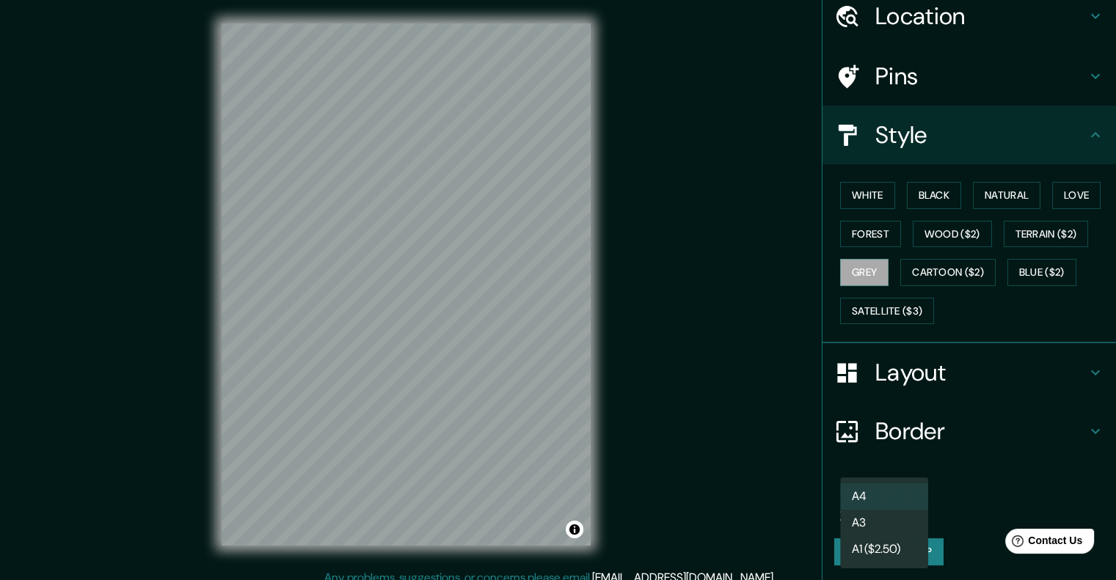
click at [904, 512] on body "Mappin Location [GEOGRAPHIC_DATA], [GEOGRAPHIC_DATA], [GEOGRAPHIC_DATA] Pins St…" at bounding box center [558, 290] width 1116 height 580
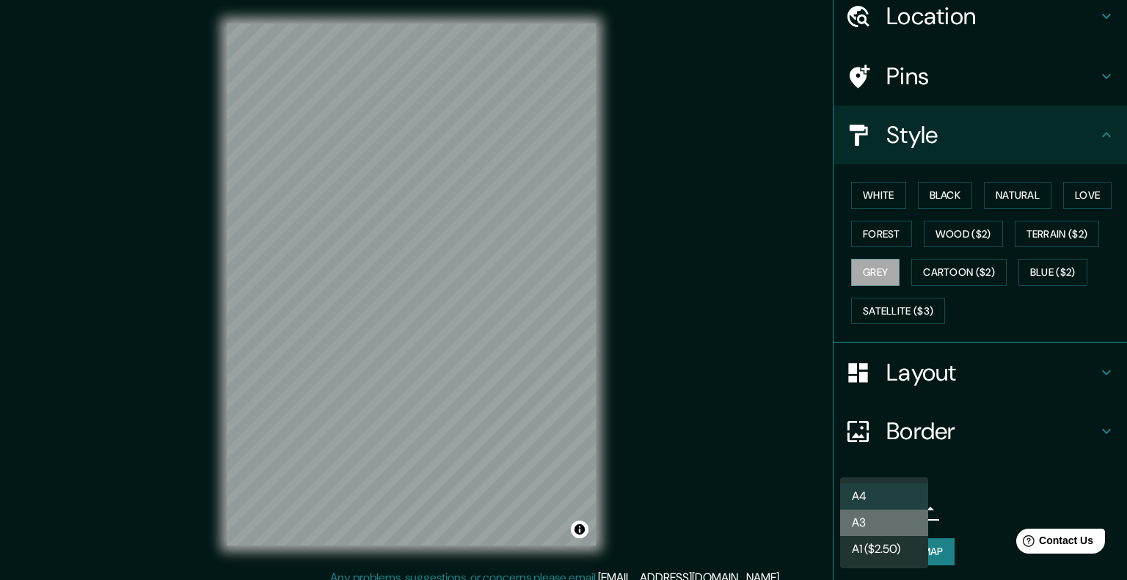
click at [894, 533] on li "A3" at bounding box center [884, 523] width 88 height 26
type input "a4"
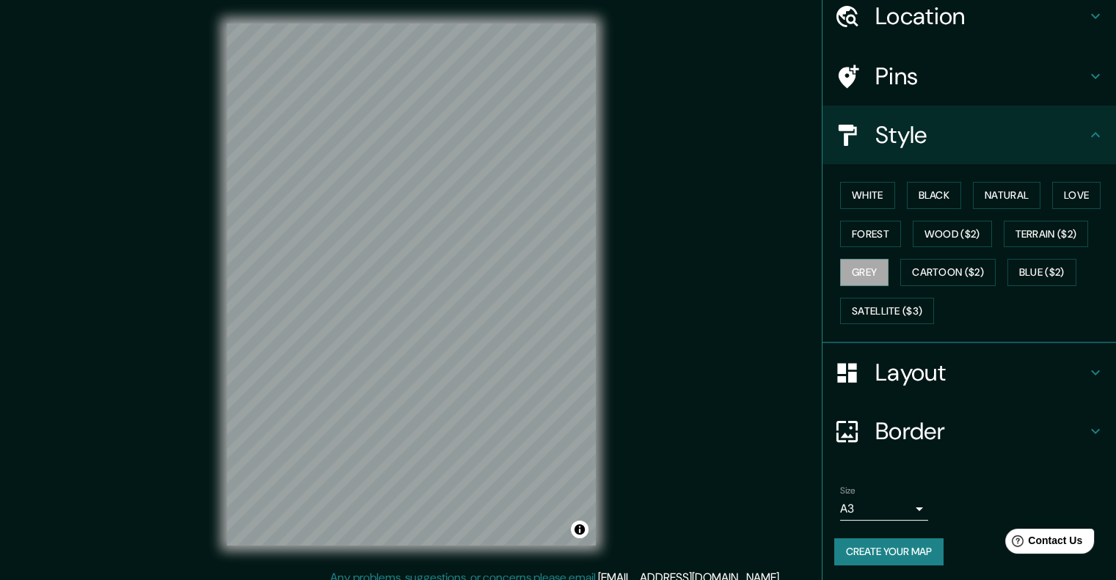
drag, startPoint x: 602, startPoint y: 465, endPoint x: 907, endPoint y: 536, distance: 313.2
click at [907, 536] on div "Size A3 a4 Create your map" at bounding box center [969, 529] width 270 height 98
click at [910, 543] on button "Create your map" at bounding box center [888, 552] width 109 height 27
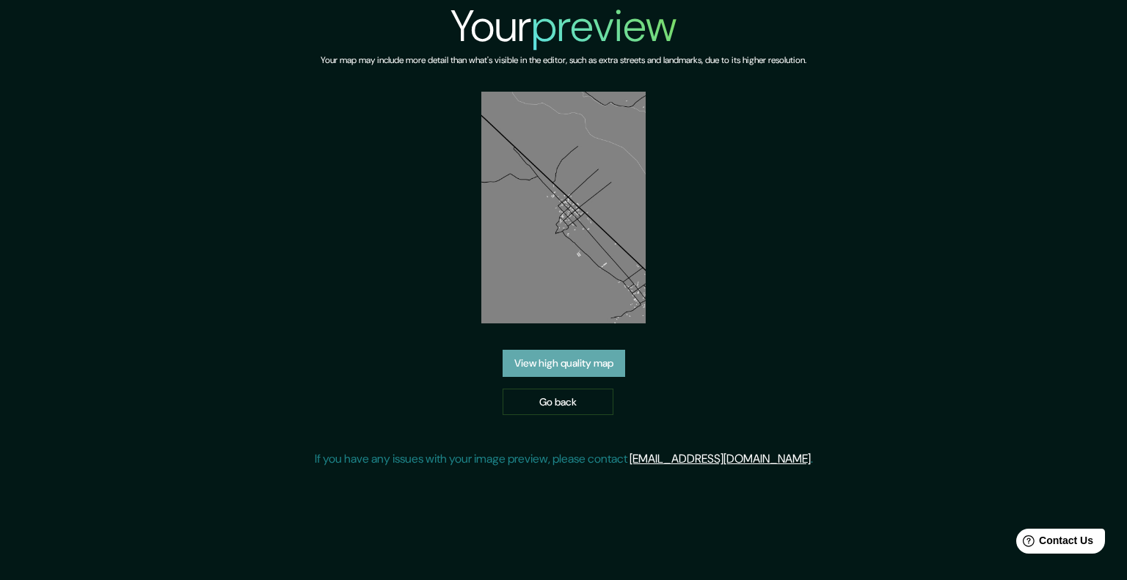
click at [597, 368] on link "View high quality map" at bounding box center [564, 363] width 123 height 27
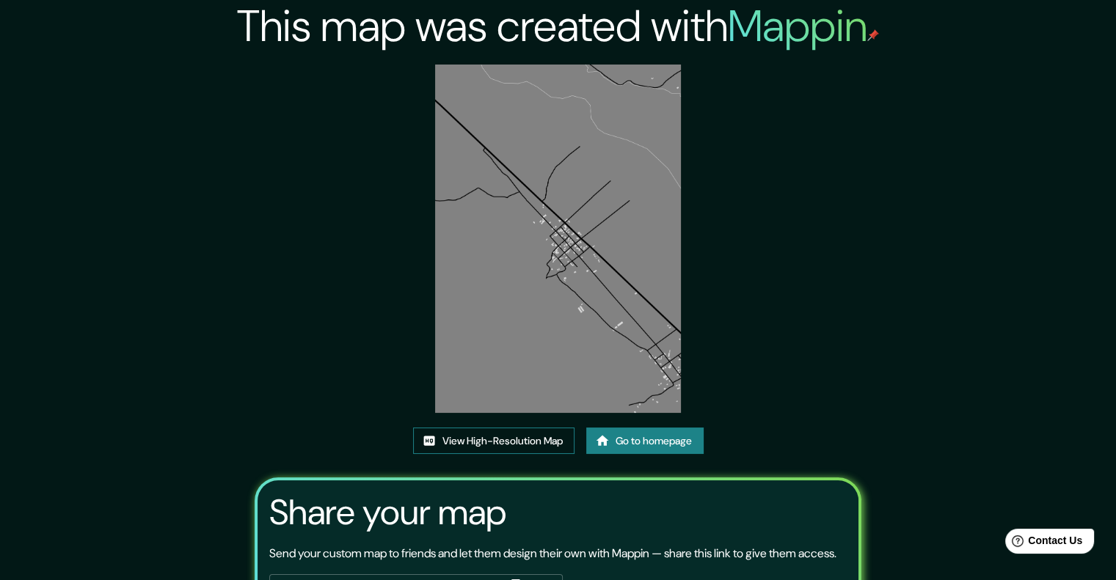
click at [497, 447] on link "View High-Resolution Map" at bounding box center [493, 441] width 161 height 27
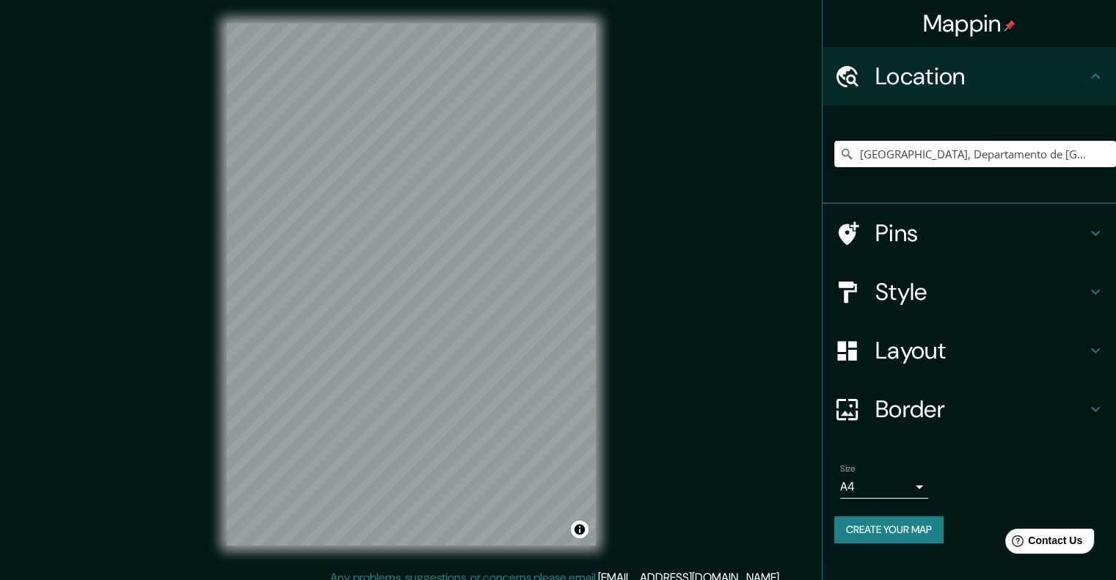
click at [1003, 147] on input "Mito, Departamento de Junín, Perú" at bounding box center [975, 154] width 282 height 26
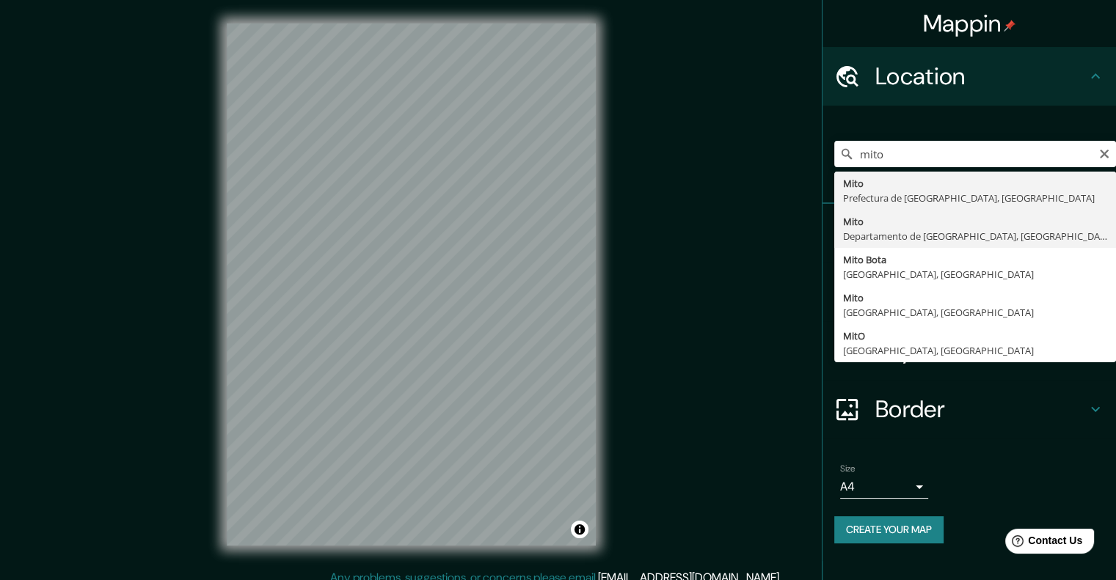
type input "Mito, Departamento de Junín, Perú"
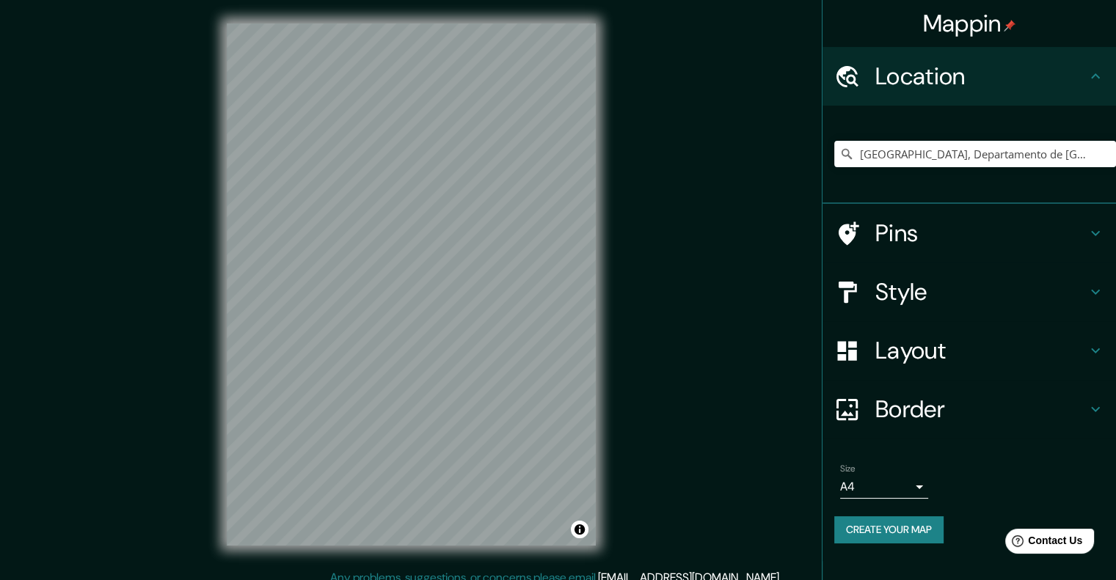
click at [960, 290] on h4 "Style" at bounding box center [980, 291] width 211 height 29
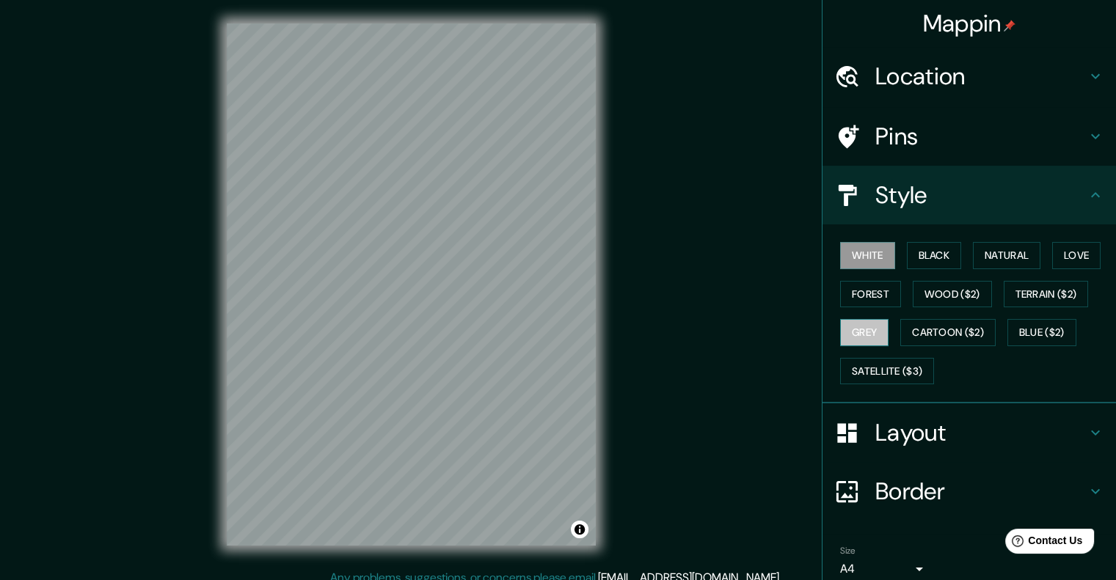
click at [840, 332] on button "Grey" at bounding box center [864, 332] width 48 height 27
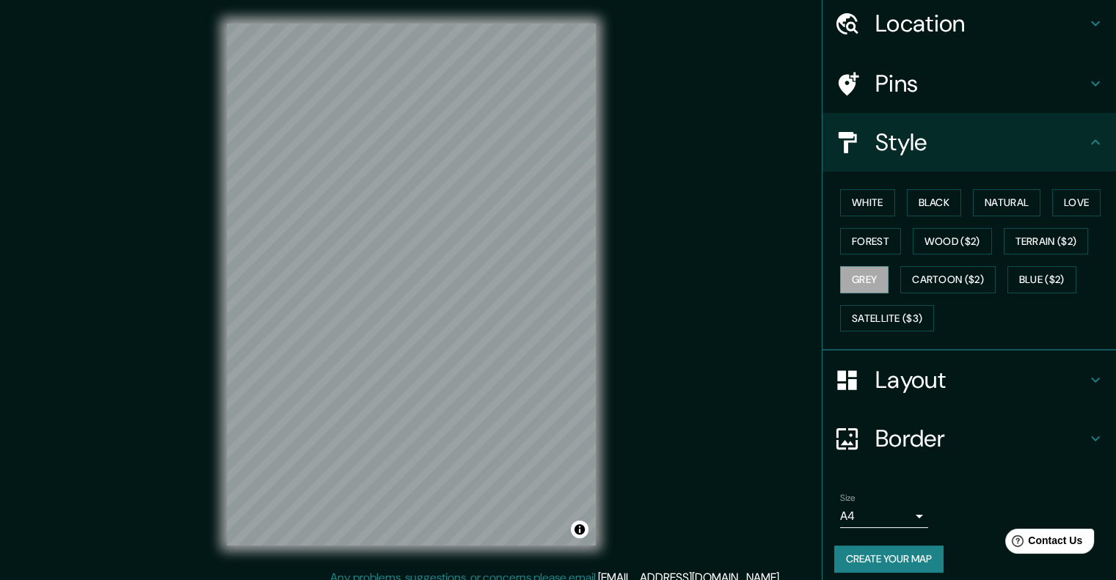
scroll to position [60, 0]
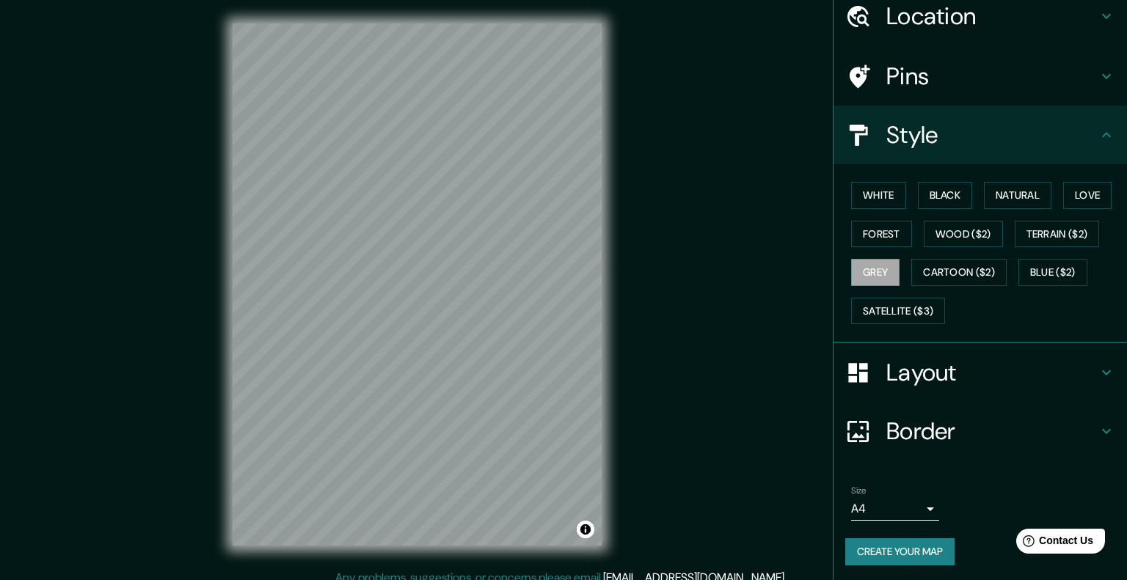
click at [902, 500] on body "Mappin Location Mito, Departamento de Junín, Perú Pins Style White Black Natura…" at bounding box center [563, 290] width 1127 height 580
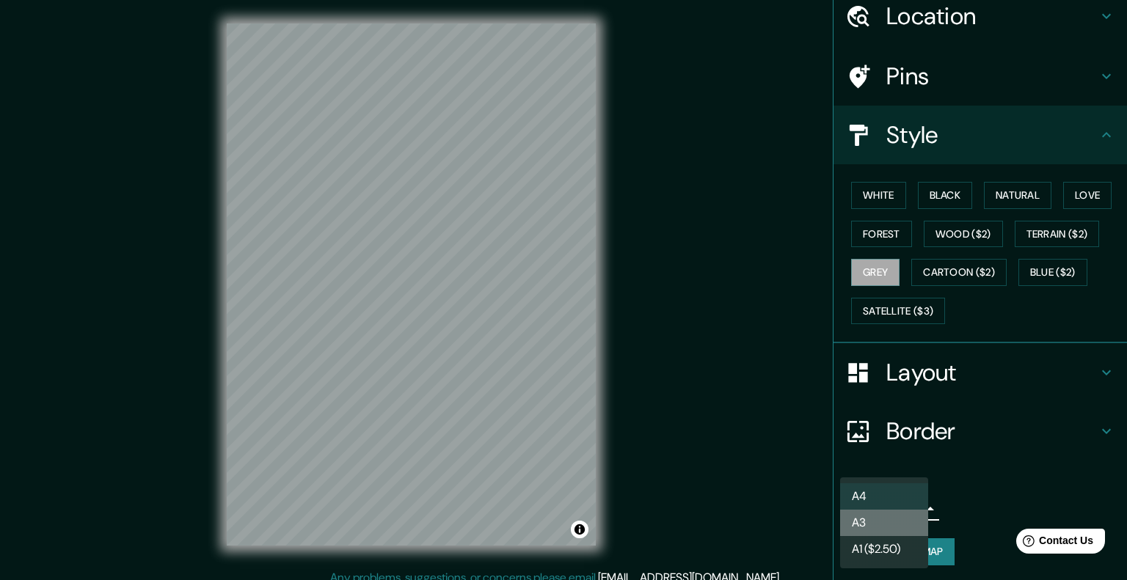
click at [889, 523] on li "A3" at bounding box center [884, 523] width 88 height 26
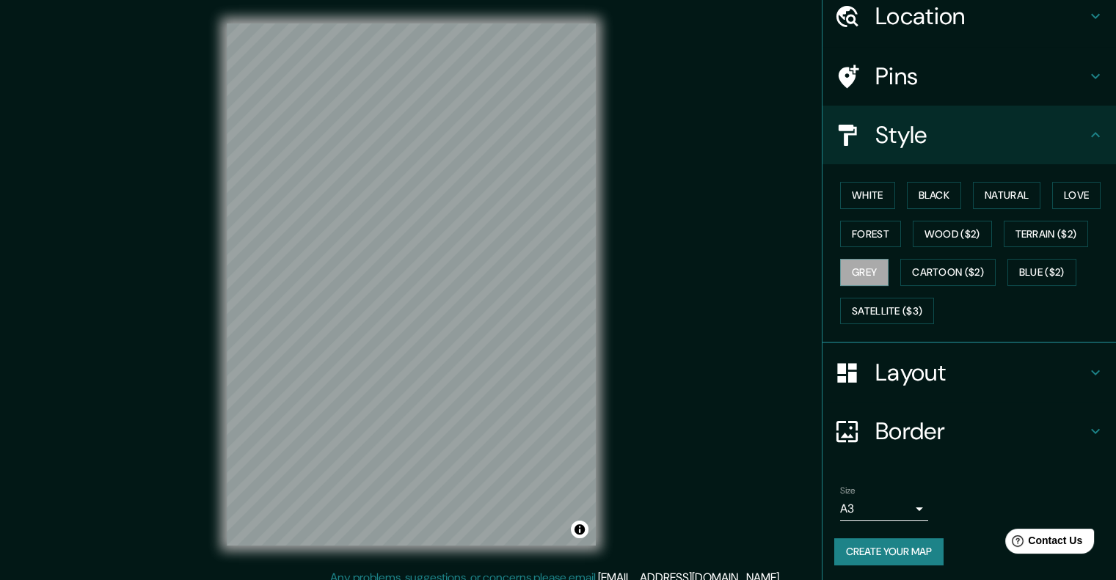
click at [946, 358] on h4 "Layout" at bounding box center [980, 372] width 211 height 29
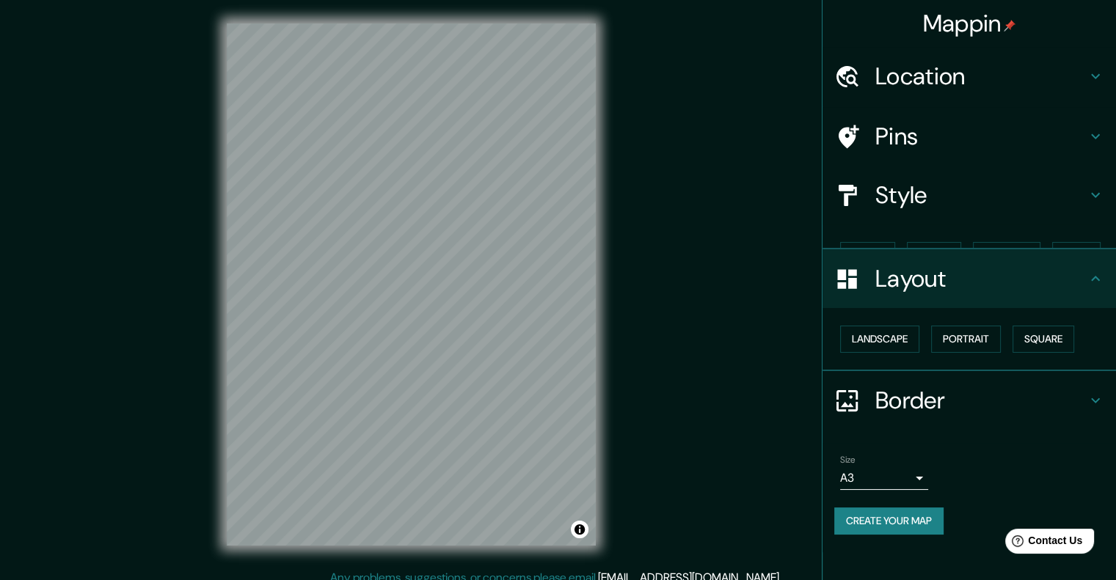
scroll to position [0, 0]
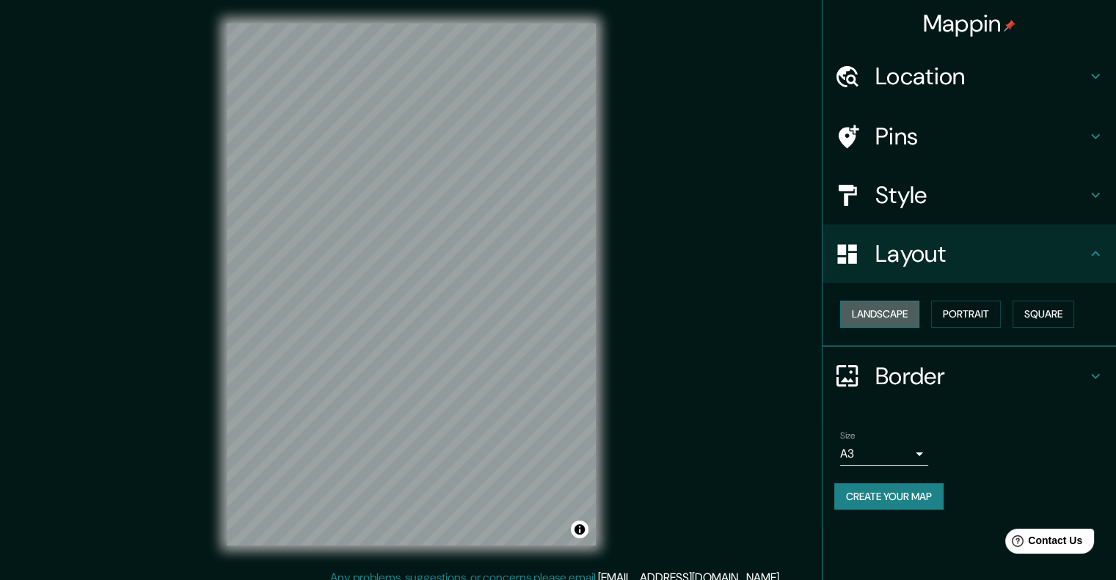
click at [913, 319] on button "Landscape" at bounding box center [879, 314] width 79 height 27
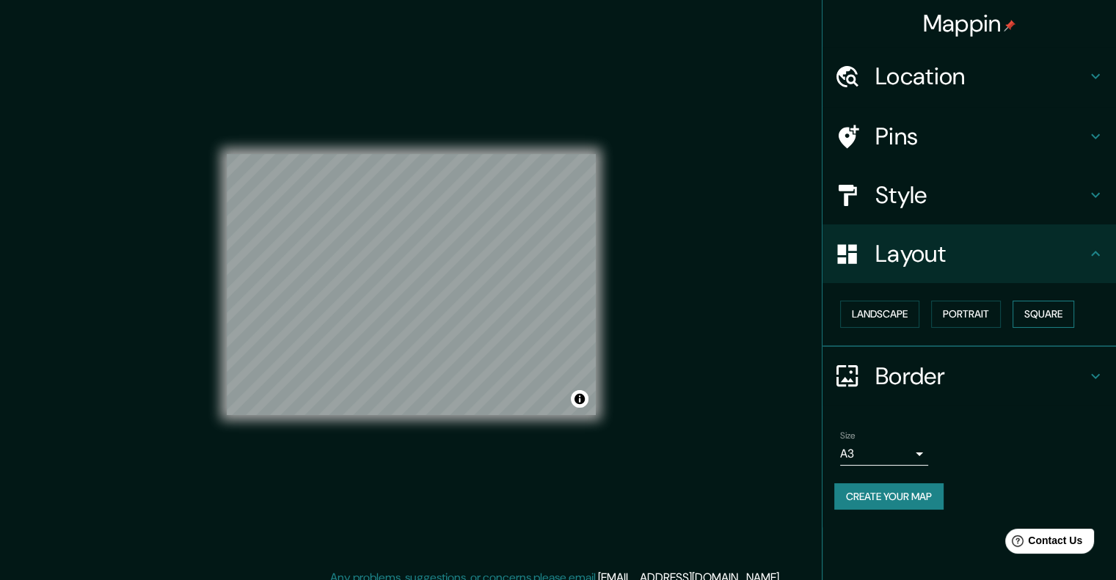
click at [1048, 314] on button "Square" at bounding box center [1043, 314] width 62 height 27
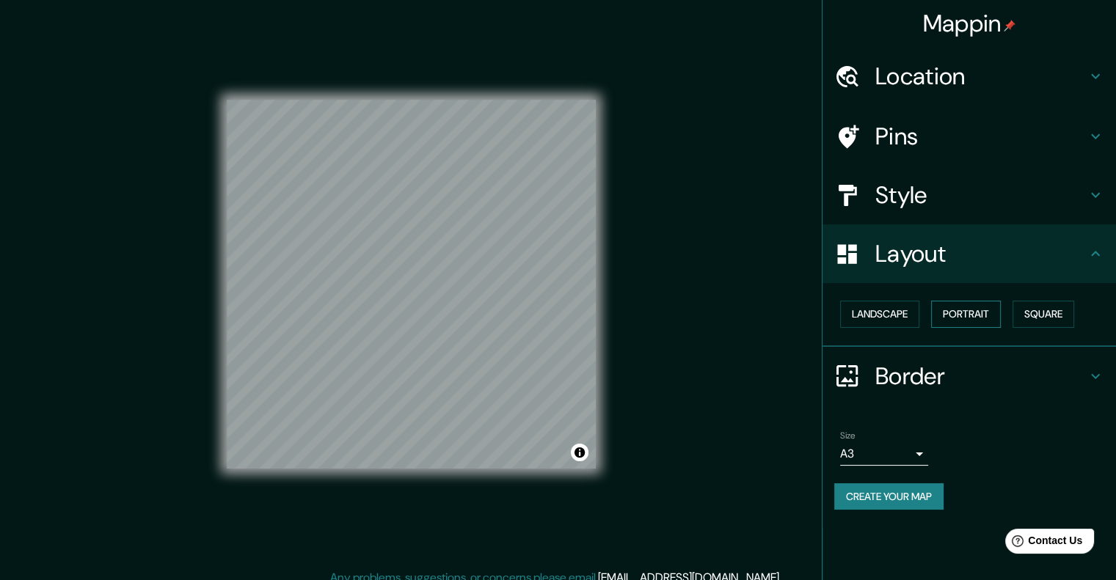
click at [993, 314] on button "Portrait" at bounding box center [966, 314] width 70 height 27
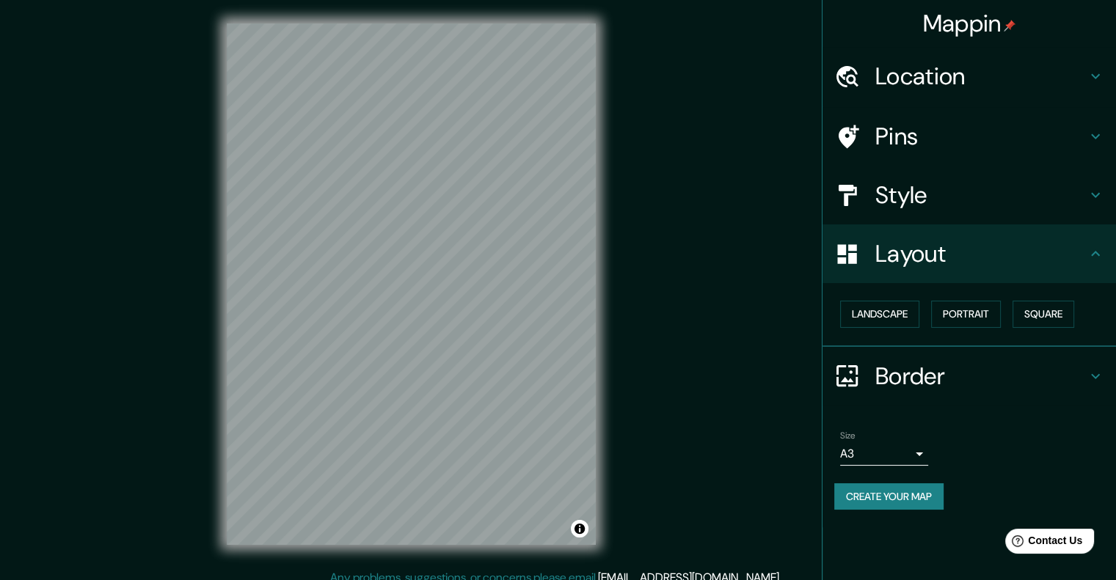
click at [855, 486] on button "Create your map" at bounding box center [888, 496] width 109 height 27
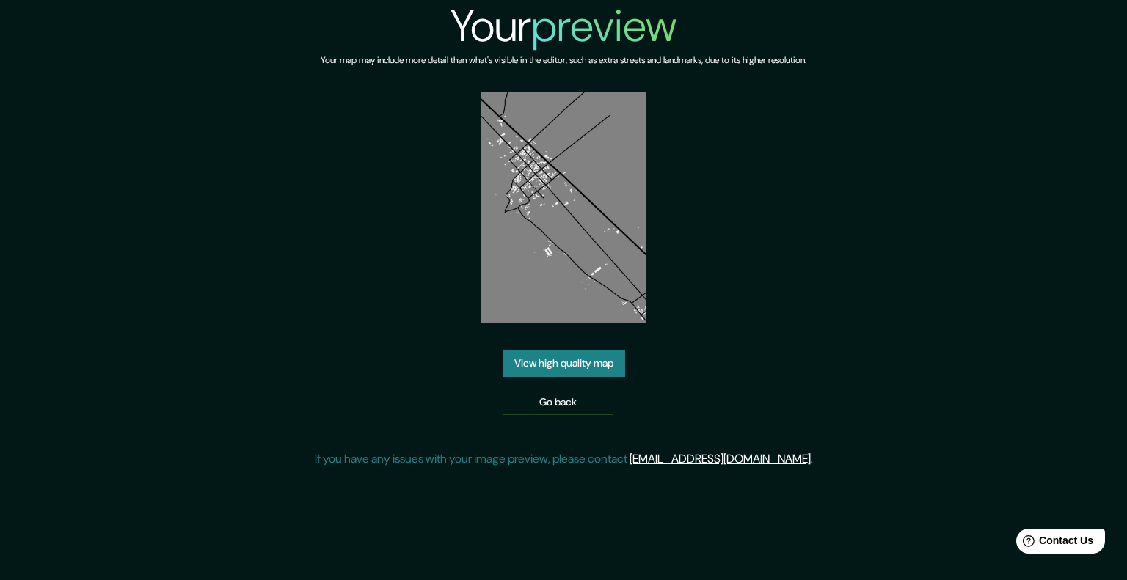
click at [584, 365] on link "View high quality map" at bounding box center [564, 363] width 123 height 27
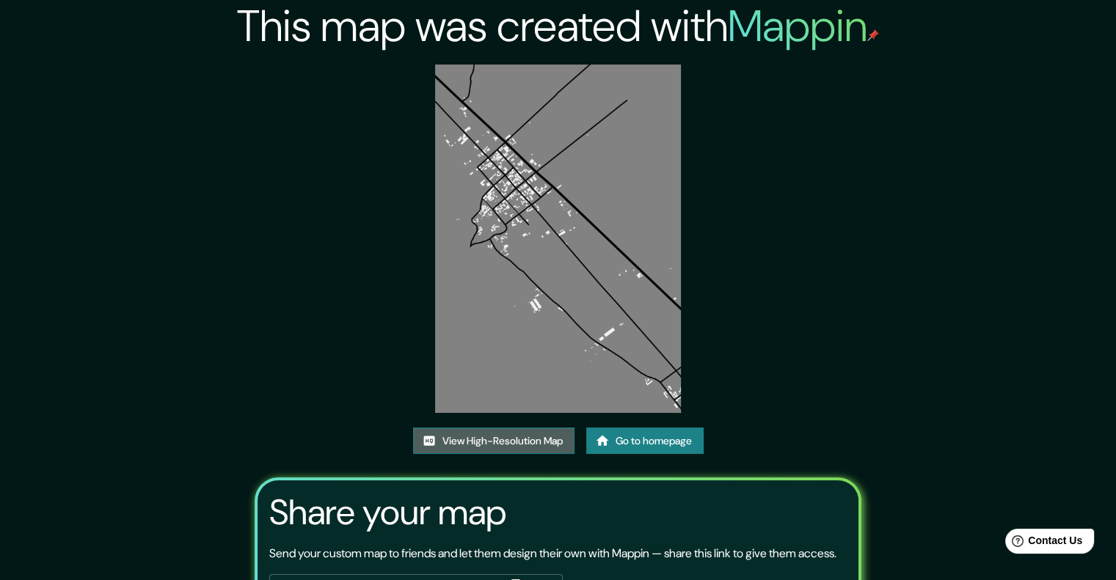
click at [514, 441] on link "View High-Resolution Map" at bounding box center [493, 441] width 161 height 27
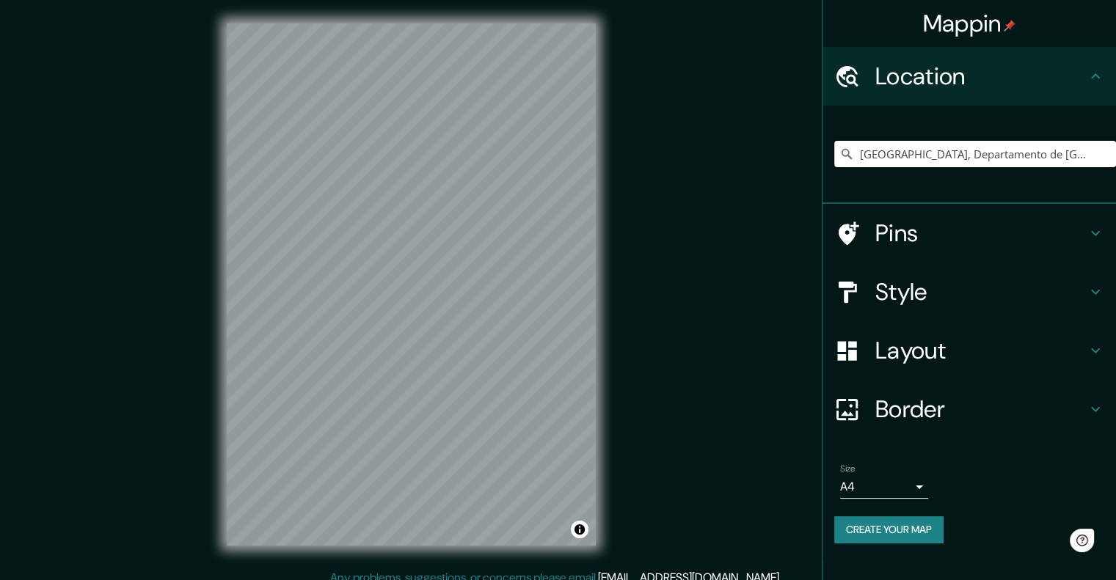
click at [877, 155] on input "[GEOGRAPHIC_DATA], Departamento de [GEOGRAPHIC_DATA], [GEOGRAPHIC_DATA]" at bounding box center [975, 154] width 282 height 26
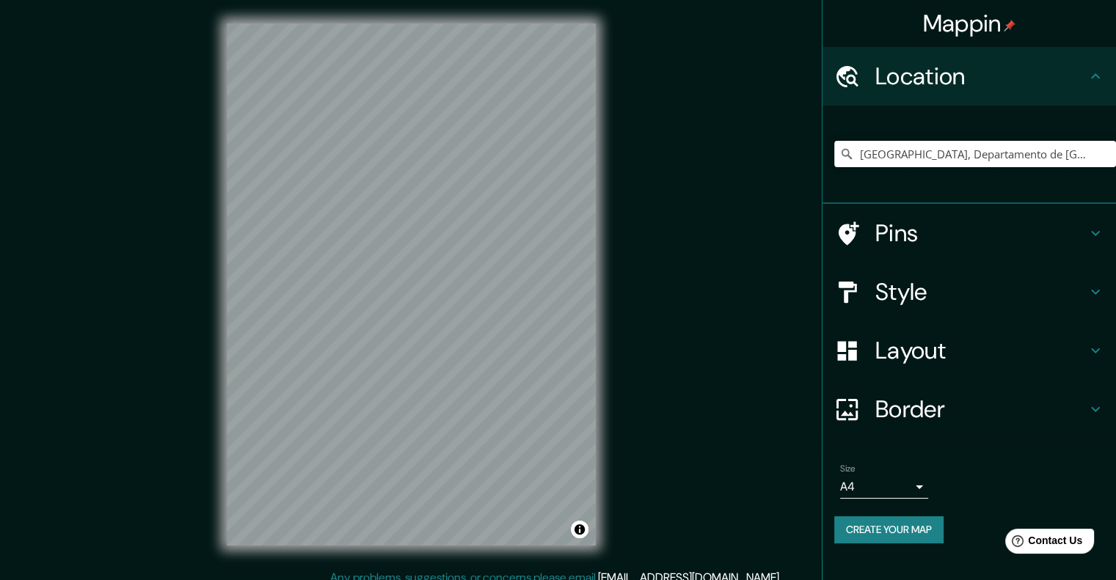
drag, startPoint x: 1062, startPoint y: 159, endPoint x: 819, endPoint y: 176, distance: 244.2
click at [819, 176] on div "Mappin Location [GEOGRAPHIC_DATA], [GEOGRAPHIC_DATA], [GEOGRAPHIC_DATA] Pins St…" at bounding box center [558, 296] width 1116 height 593
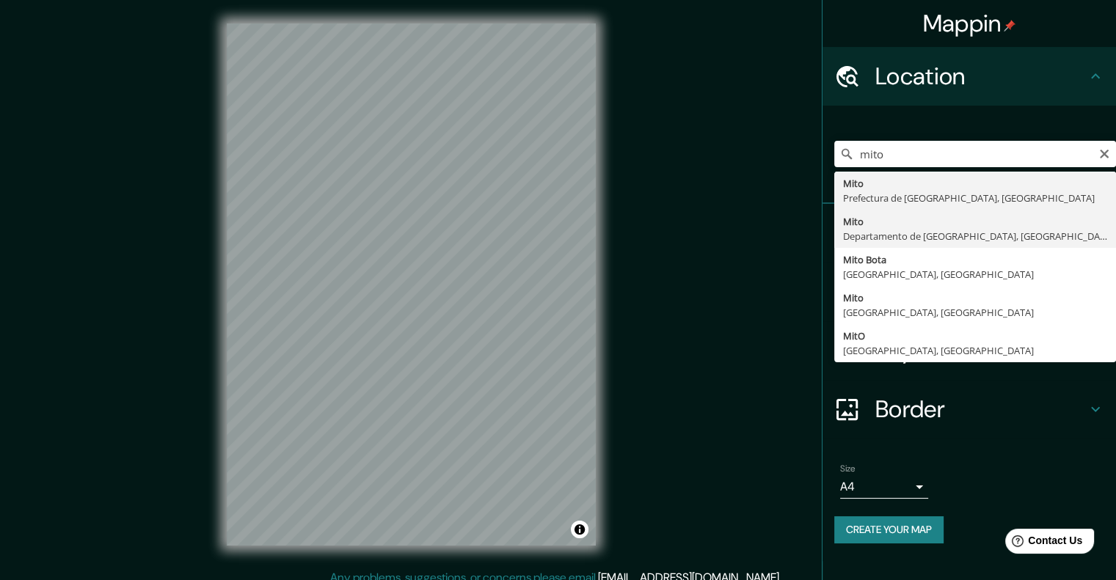
type input "[GEOGRAPHIC_DATA], Departamento de [GEOGRAPHIC_DATA], [GEOGRAPHIC_DATA]"
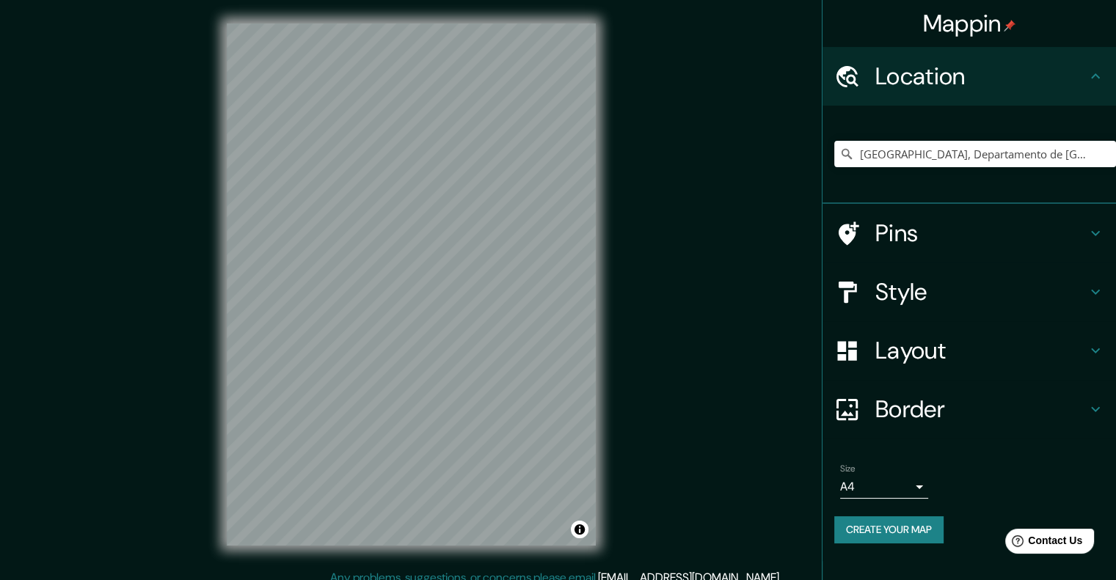
click at [1040, 288] on h4 "Style" at bounding box center [980, 291] width 211 height 29
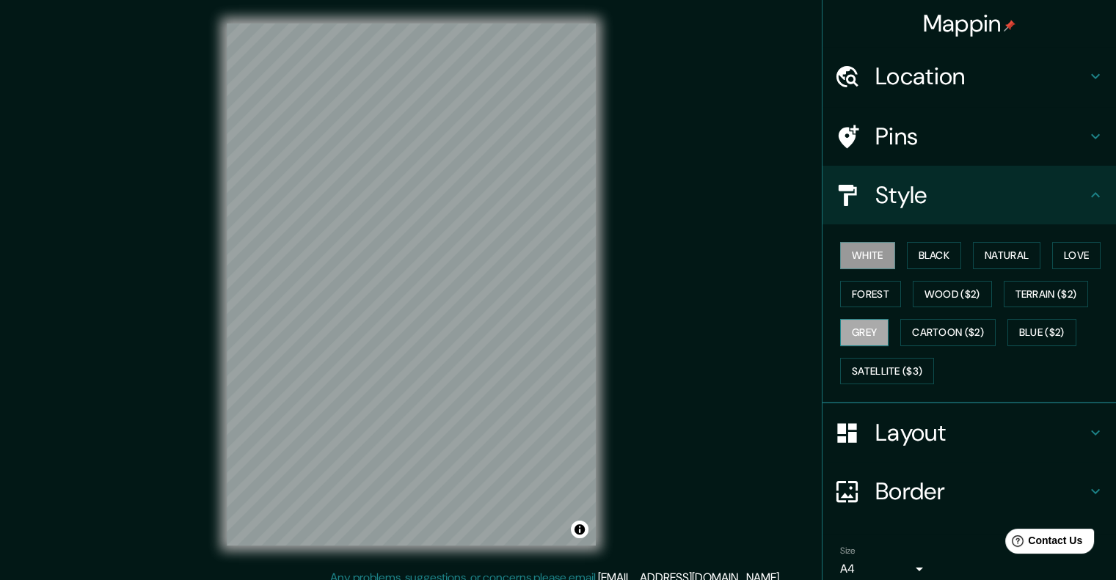
click at [853, 333] on button "Grey" at bounding box center [864, 332] width 48 height 27
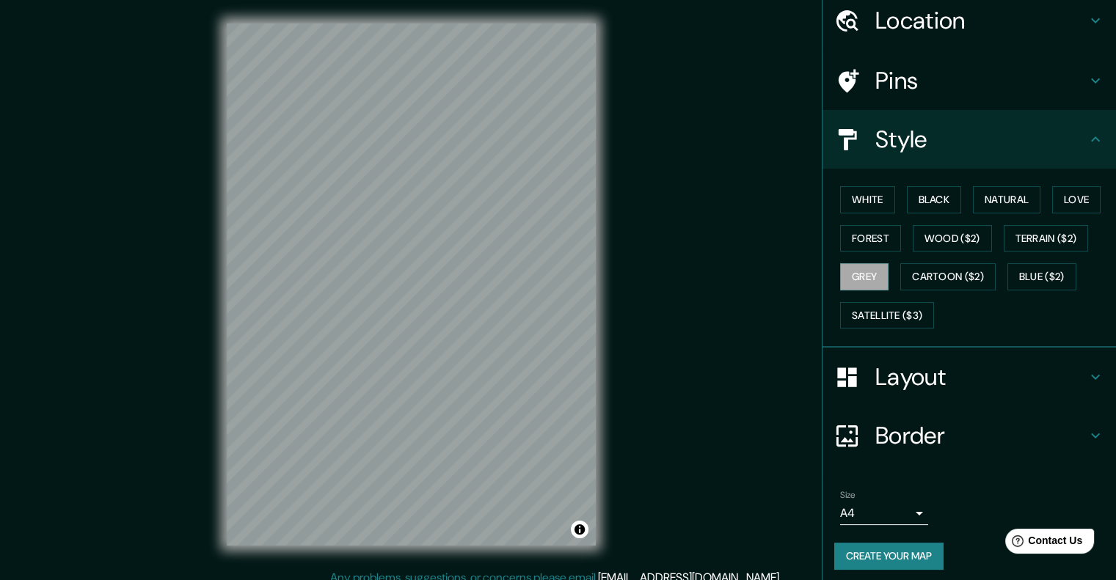
scroll to position [60, 0]
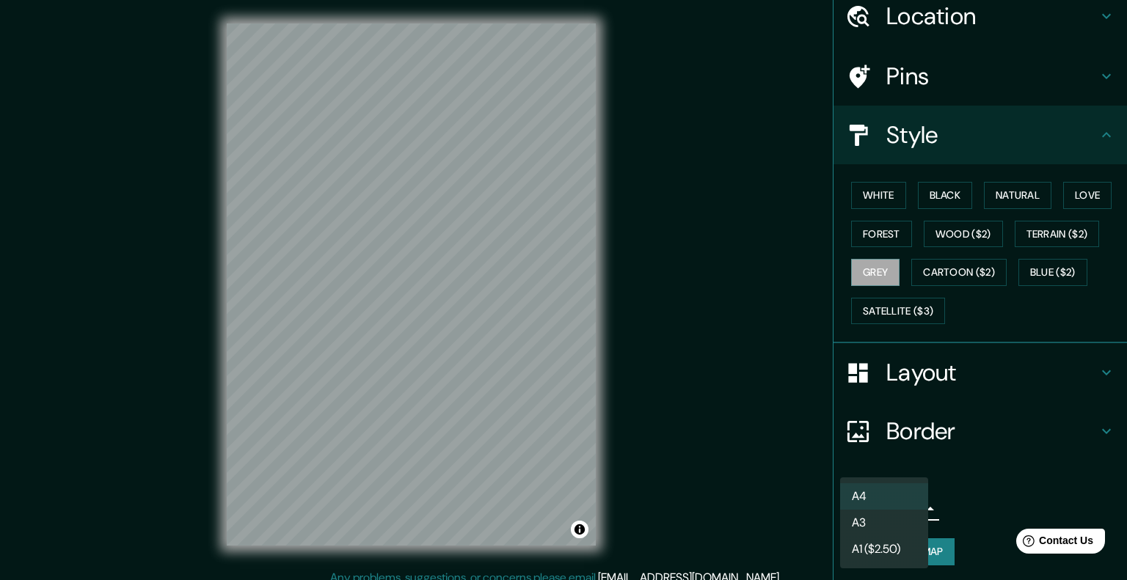
click at [869, 500] on body "Mappin Location [GEOGRAPHIC_DATA], [GEOGRAPHIC_DATA], [GEOGRAPHIC_DATA] Pins St…" at bounding box center [563, 290] width 1127 height 580
click at [875, 525] on li "A3" at bounding box center [884, 523] width 88 height 26
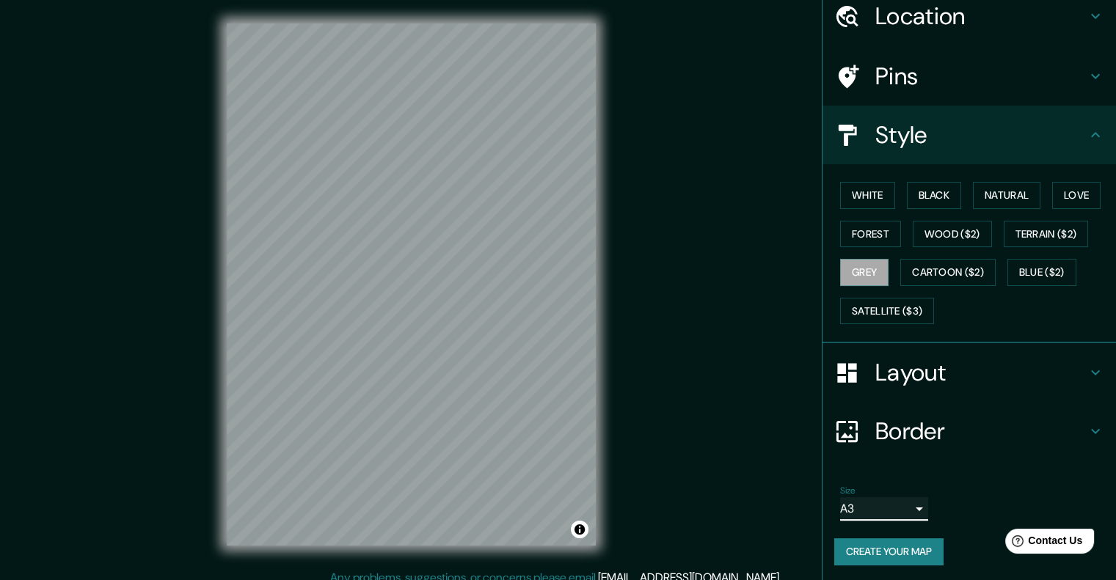
scroll to position [12, 0]
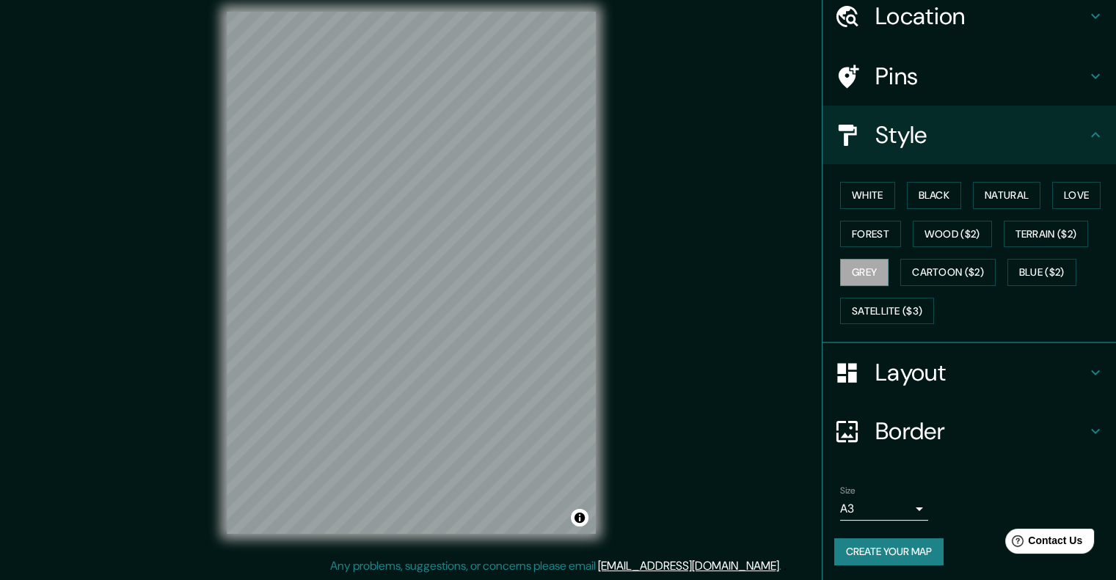
click at [871, 539] on button "Create your map" at bounding box center [888, 552] width 109 height 27
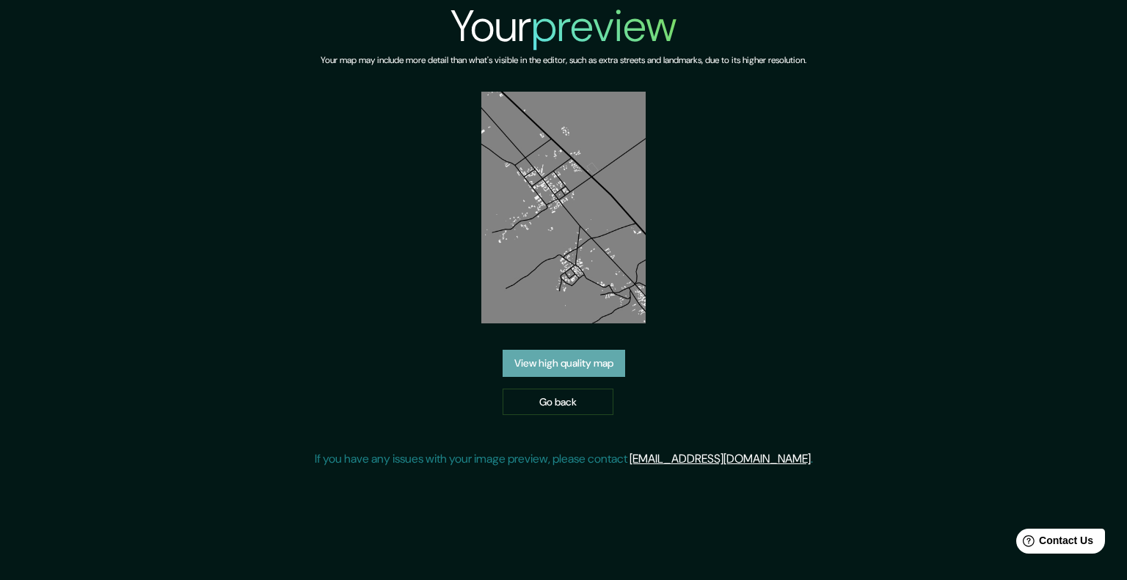
click at [566, 371] on link "View high quality map" at bounding box center [564, 363] width 123 height 27
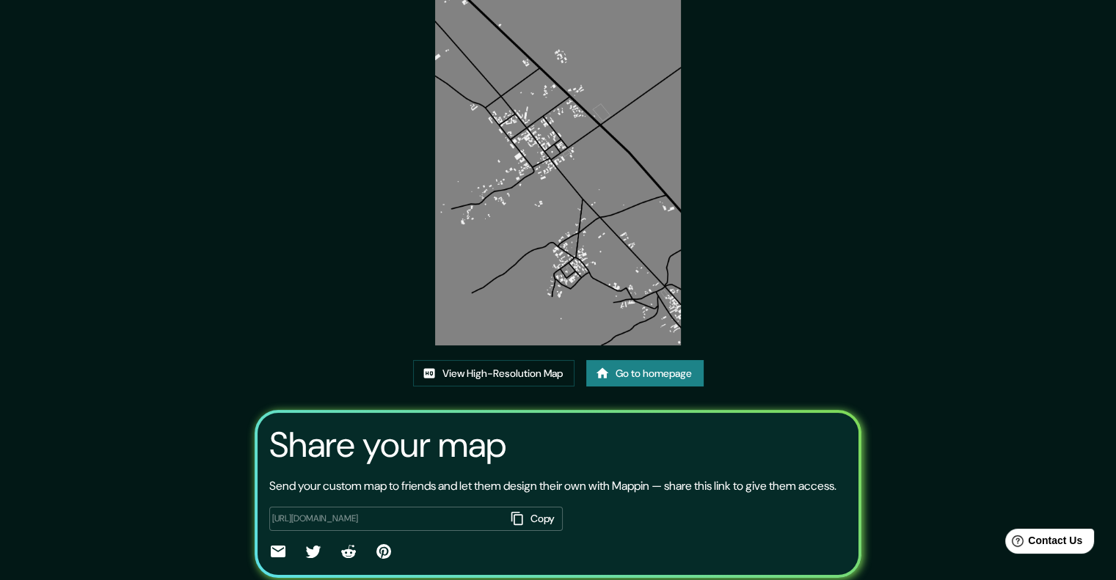
scroll to position [73, 0]
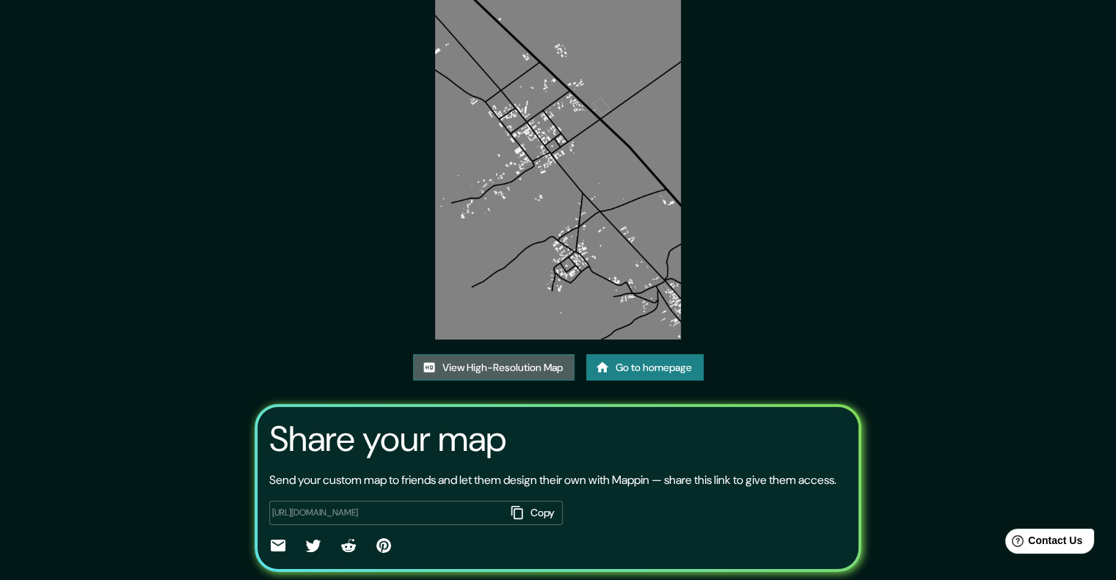
click at [540, 365] on link "View High-Resolution Map" at bounding box center [493, 367] width 161 height 27
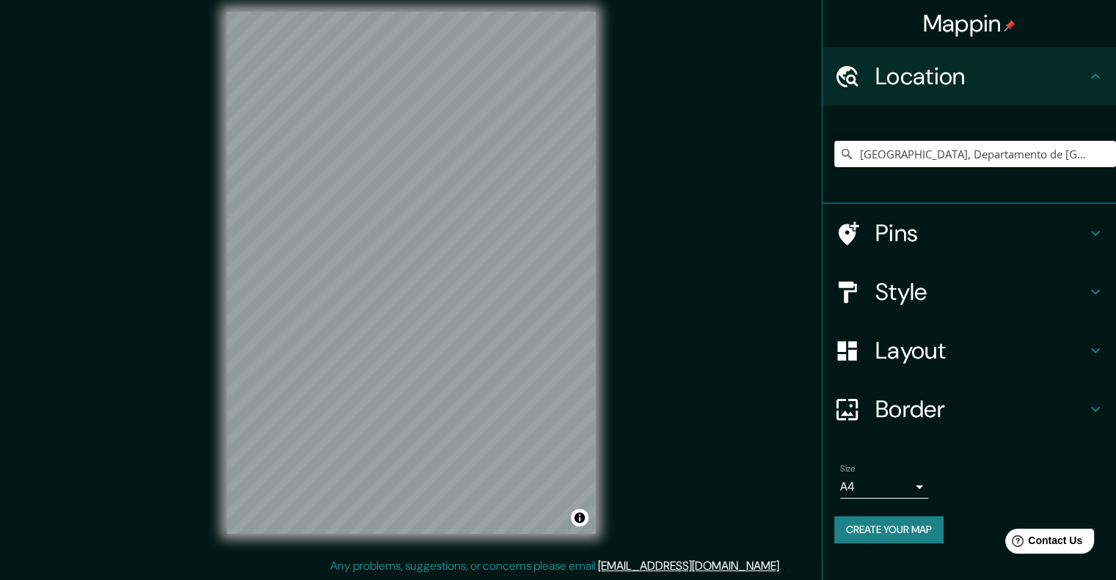
click at [930, 150] on input "[GEOGRAPHIC_DATA], Departamento de [GEOGRAPHIC_DATA], [GEOGRAPHIC_DATA]" at bounding box center [975, 154] width 282 height 26
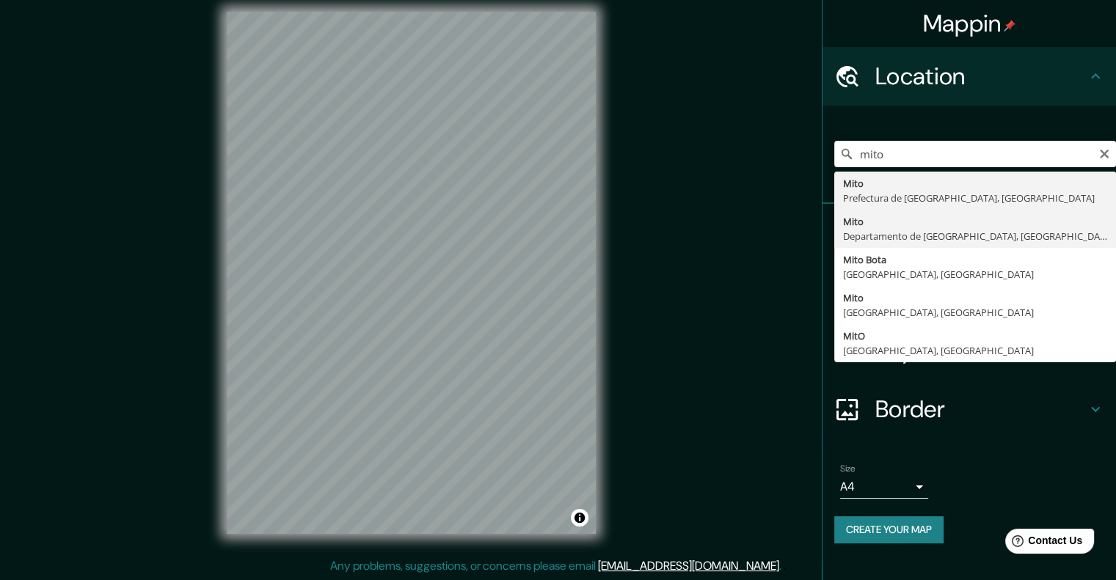
type input "[GEOGRAPHIC_DATA], Departamento de [GEOGRAPHIC_DATA], [GEOGRAPHIC_DATA]"
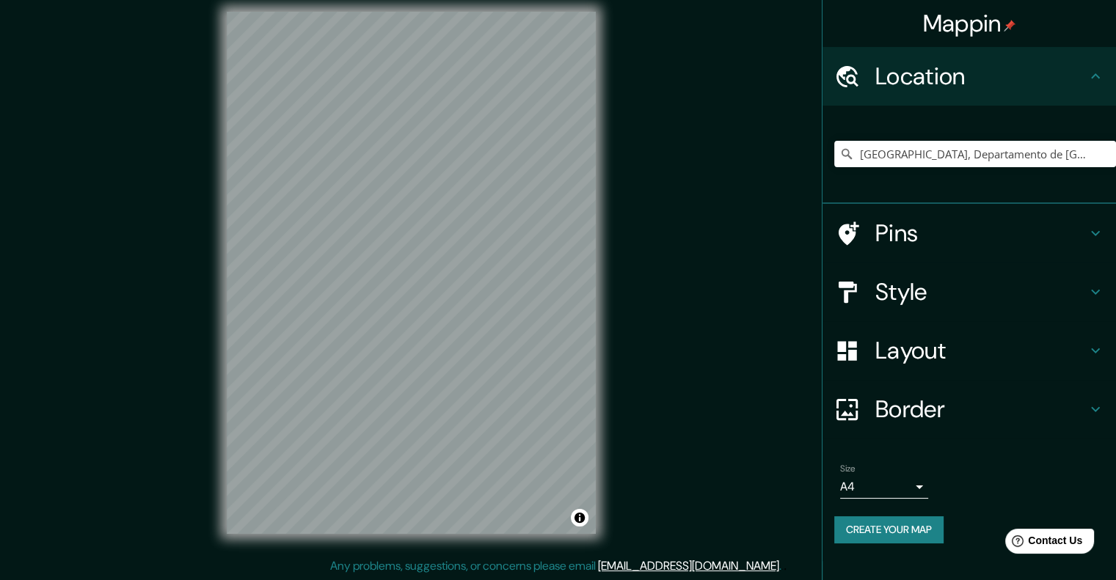
click at [904, 288] on h4 "Style" at bounding box center [980, 291] width 211 height 29
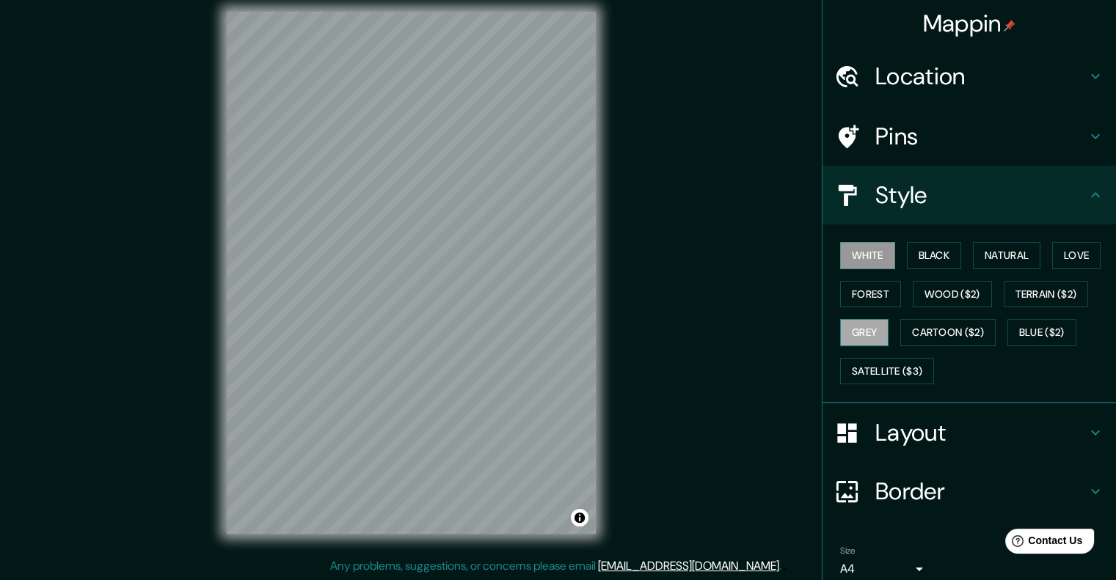
click at [848, 329] on button "Grey" at bounding box center [864, 332] width 48 height 27
click at [281, 10] on div "© Mapbox © OpenStreetMap Improve this map" at bounding box center [411, 272] width 416 height 569
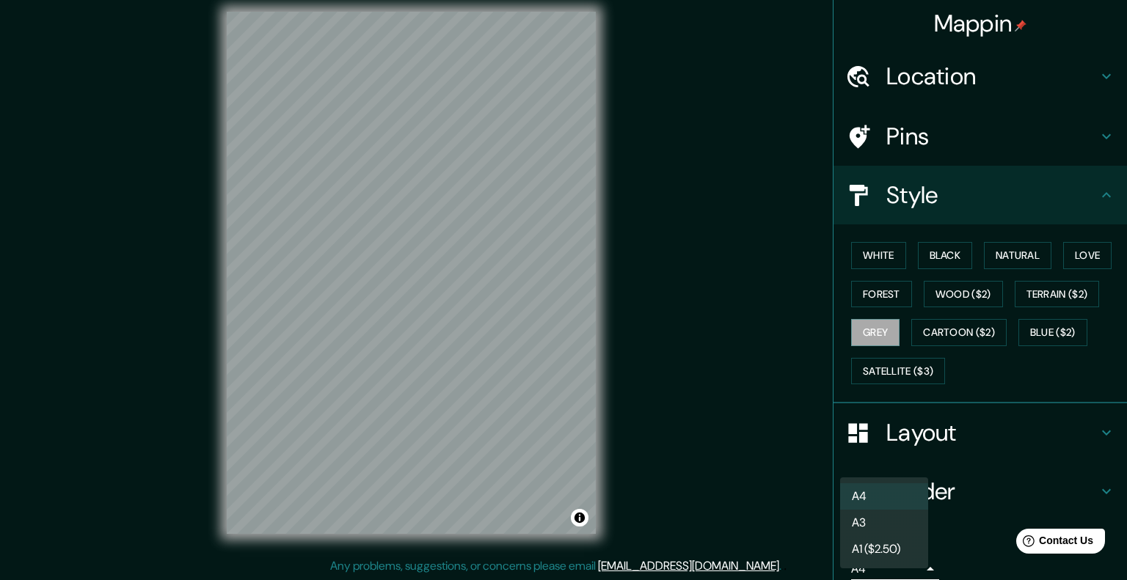
click at [873, 569] on body "Mappin Location Mito, Departamento de Junín, Perú Pins Style White Black Natura…" at bounding box center [563, 278] width 1127 height 580
click at [866, 528] on li "A3" at bounding box center [884, 523] width 88 height 26
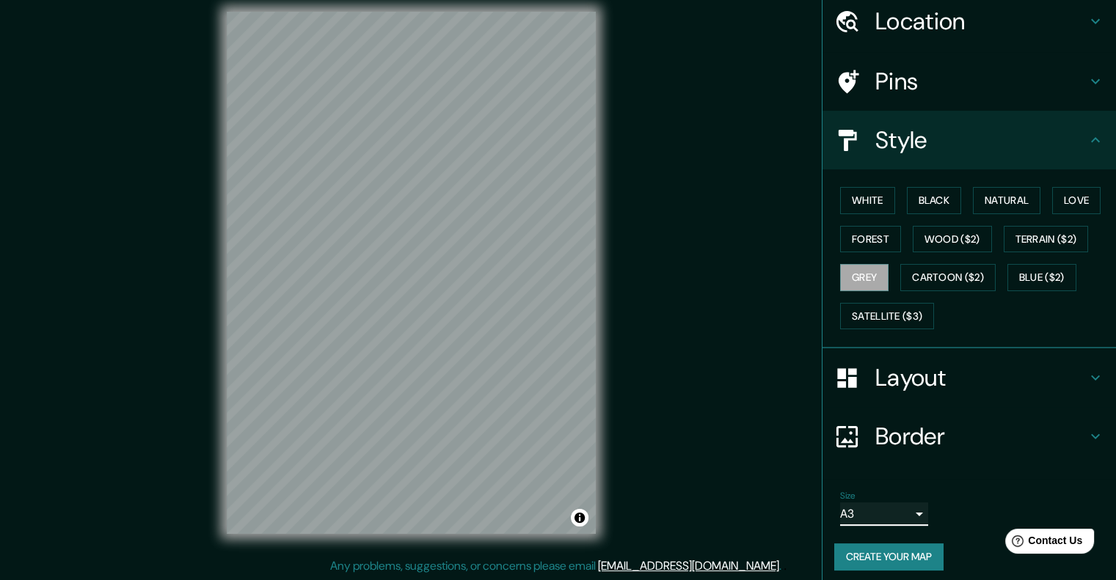
scroll to position [60, 0]
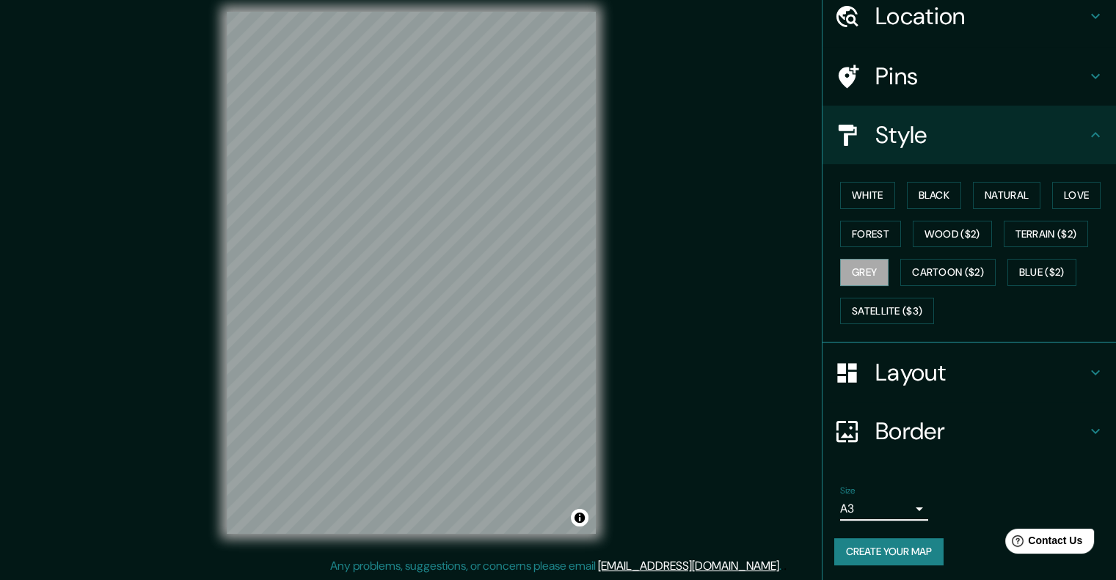
click at [895, 550] on button "Create your map" at bounding box center [888, 552] width 109 height 27
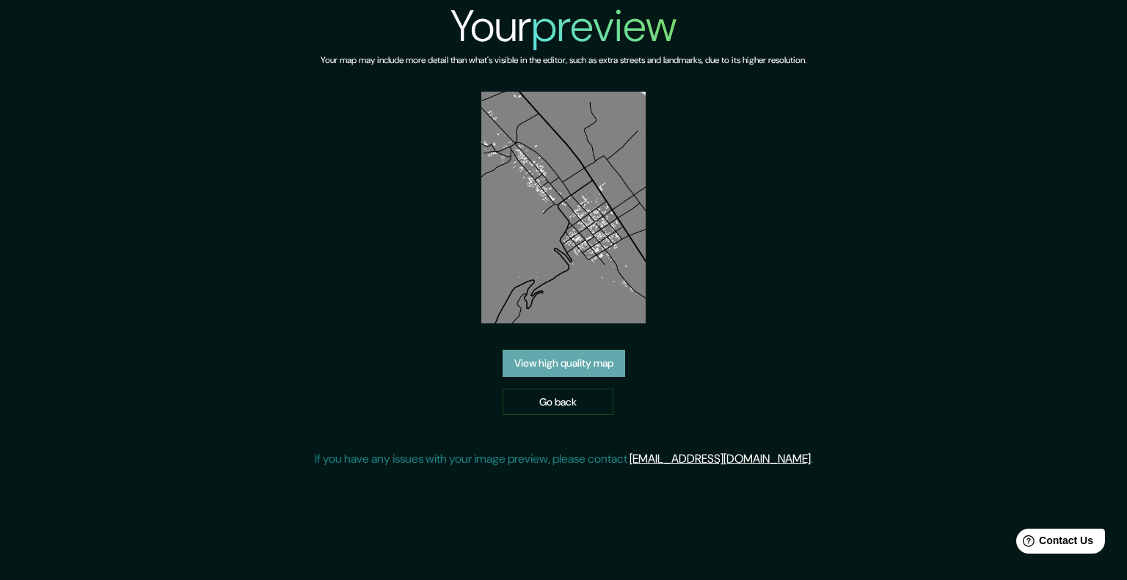
click at [583, 372] on link "View high quality map" at bounding box center [564, 363] width 123 height 27
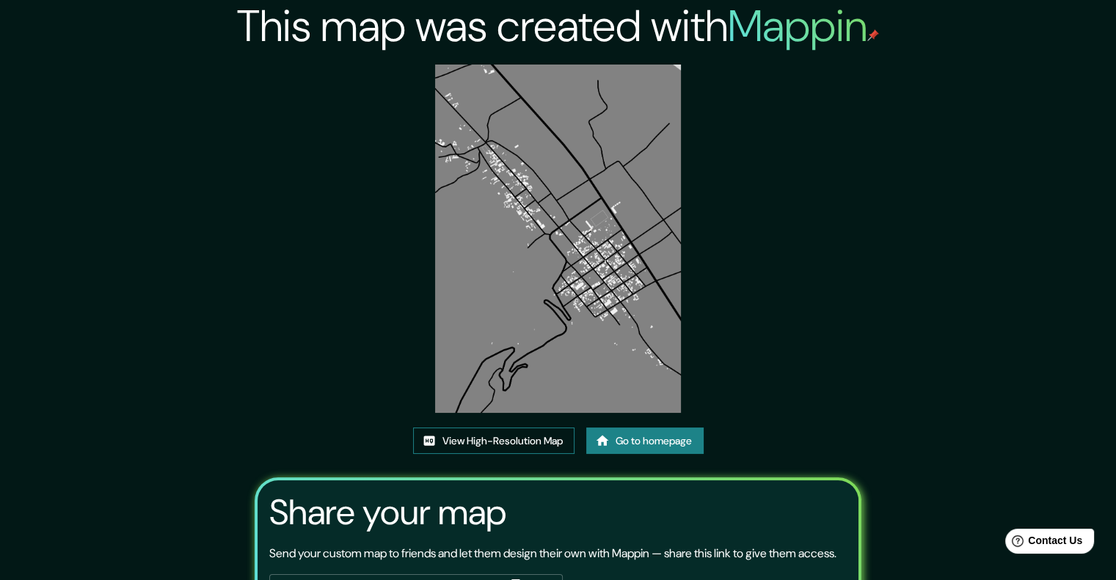
click at [544, 445] on link "View High-Resolution Map" at bounding box center [493, 441] width 161 height 27
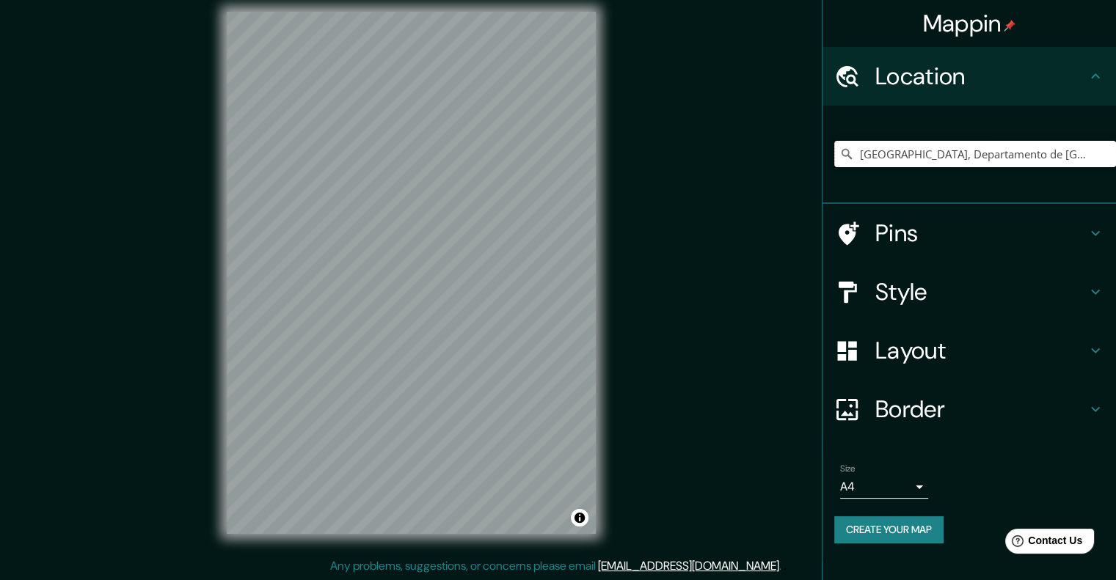
click at [971, 161] on input "[GEOGRAPHIC_DATA], Departamento de [GEOGRAPHIC_DATA], [GEOGRAPHIC_DATA]" at bounding box center [975, 154] width 282 height 26
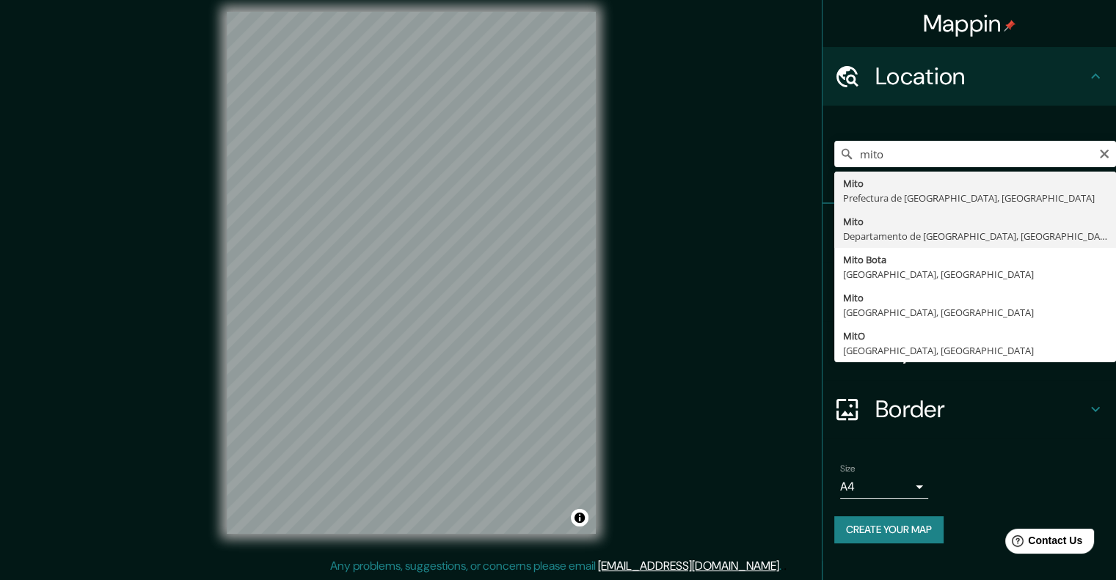
type input "[GEOGRAPHIC_DATA], Departamento de [GEOGRAPHIC_DATA], [GEOGRAPHIC_DATA]"
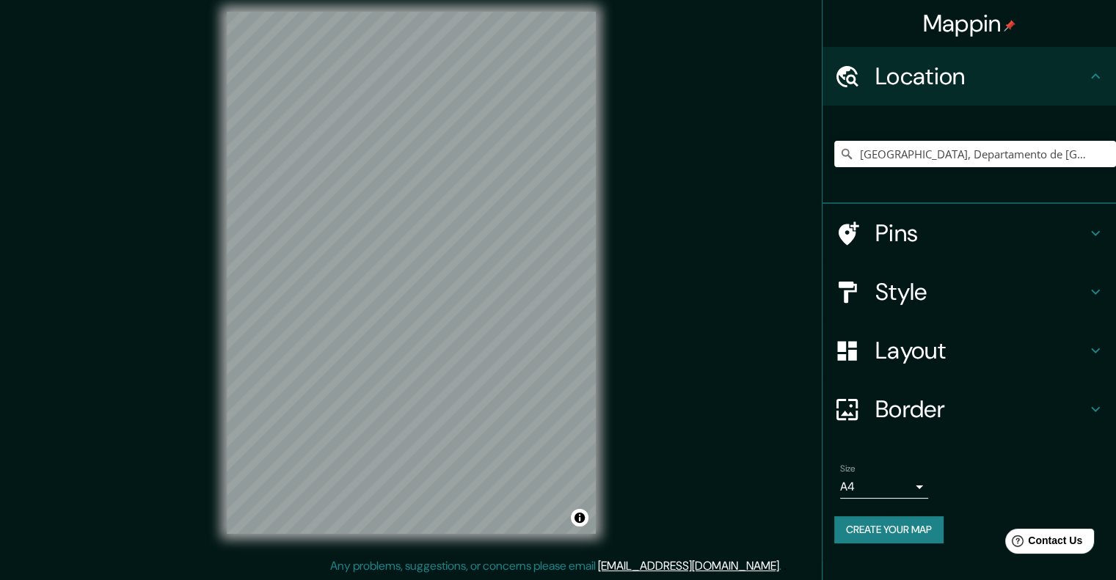
click at [924, 303] on h4 "Style" at bounding box center [980, 291] width 211 height 29
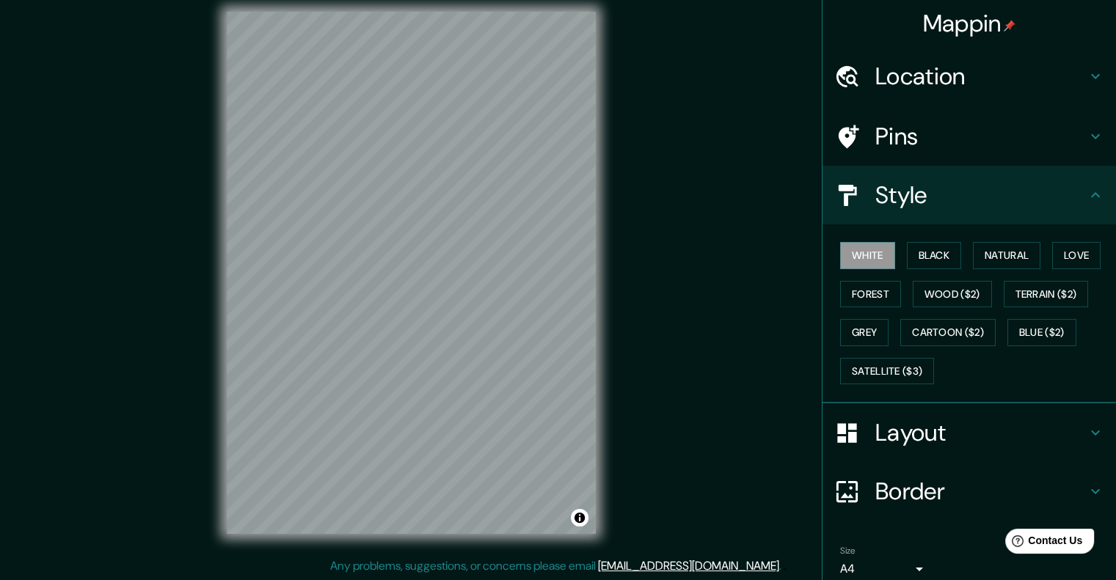
click at [883, 331] on div "White Black Natural Love Forest Wood ($2) Terrain ($2) Grey Cartoon ($2) Blue (…" at bounding box center [975, 313] width 282 height 154
click at [869, 332] on button "Grey" at bounding box center [864, 332] width 48 height 27
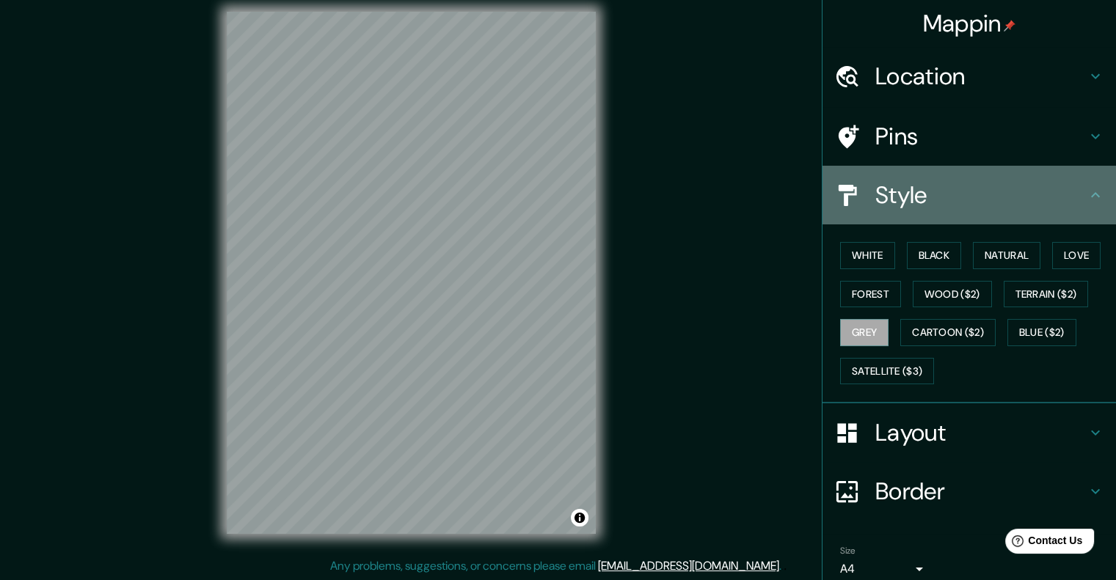
click at [875, 210] on h4 "Style" at bounding box center [980, 194] width 211 height 29
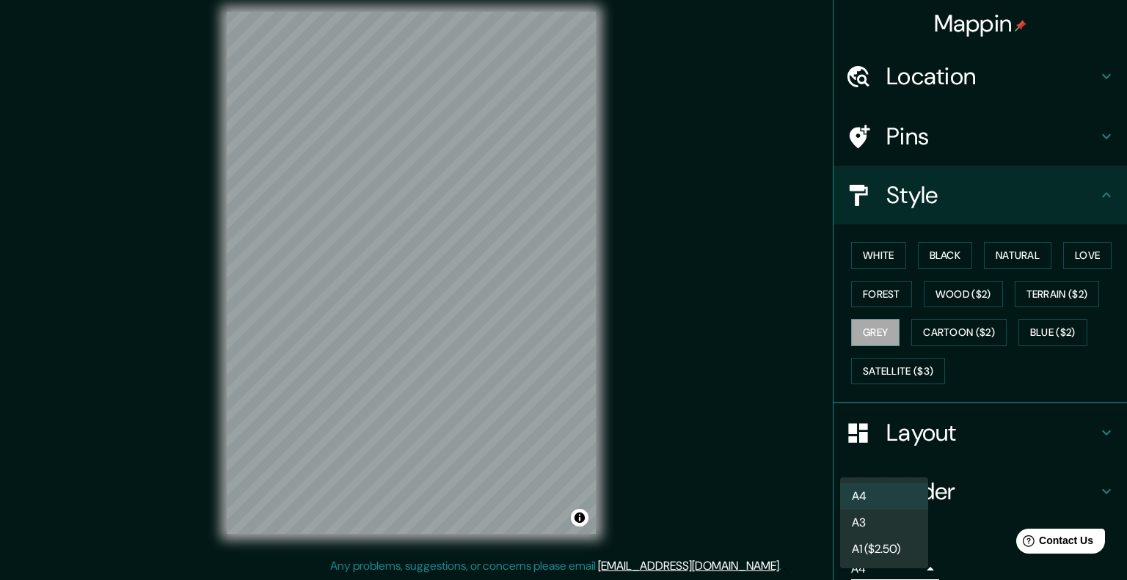
click at [866, 565] on body "Mappin Location Mito, Departamento de Junín, Perú Pins Style White Black Natura…" at bounding box center [563, 278] width 1127 height 580
click at [868, 528] on li "A3" at bounding box center [884, 523] width 88 height 26
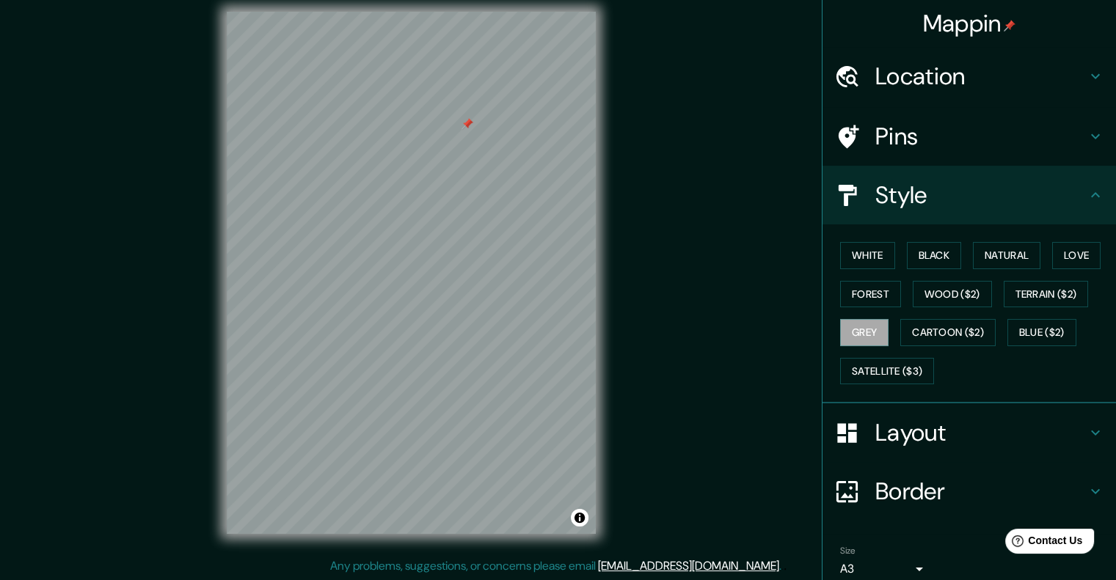
click at [908, 145] on h4 "Pins" at bounding box center [980, 136] width 211 height 29
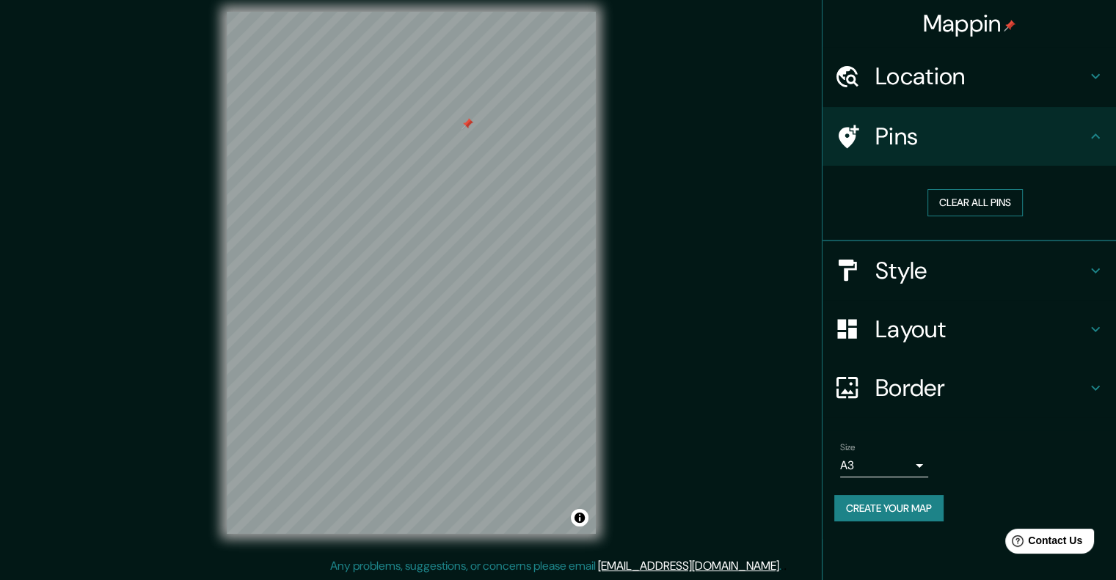
click at [1007, 202] on button "Clear all pins" at bounding box center [974, 202] width 95 height 27
click at [669, 169] on div "Mappin Location Mito, Departamento de Junín, Perú Pins Clear all pins Style Lay…" at bounding box center [558, 284] width 1116 height 593
click at [672, 108] on div "Mappin Location Mito, Departamento de Junín, Perú Pins Clear all pins Style Lay…" at bounding box center [558, 284] width 1116 height 593
click at [891, 511] on button "Create your map" at bounding box center [888, 508] width 109 height 27
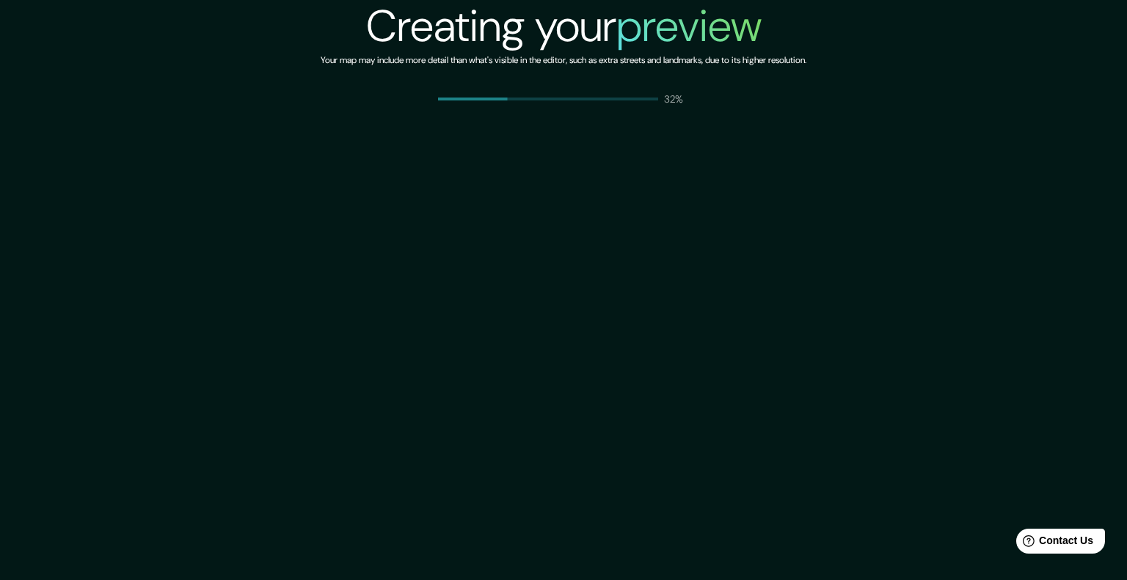
click at [716, 328] on div "Creating your preview Your map may include more detail than what's visible in t…" at bounding box center [563, 290] width 1127 height 580
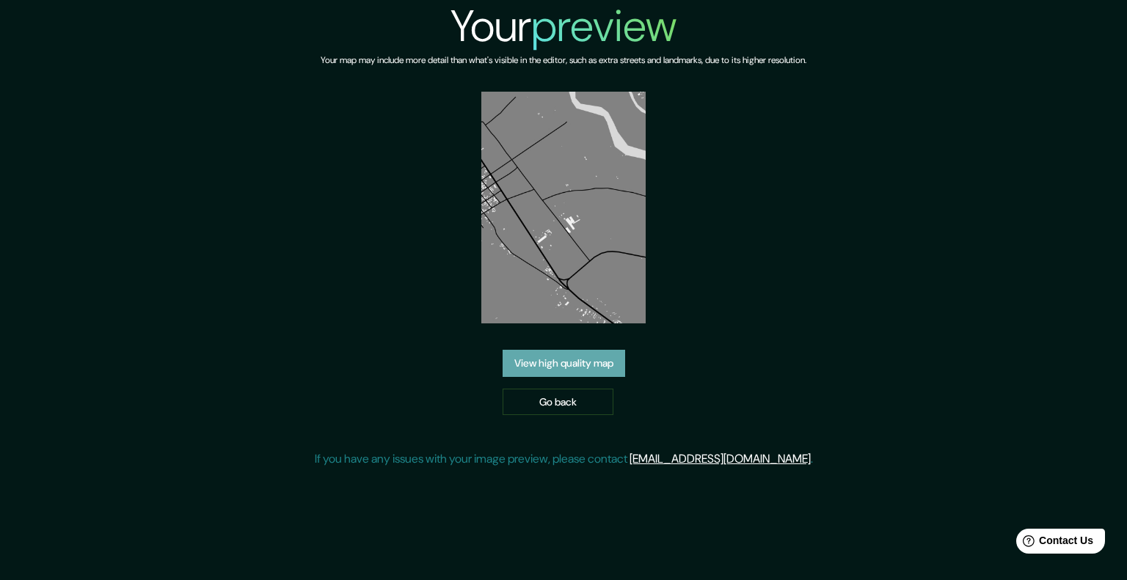
click at [610, 375] on link "View high quality map" at bounding box center [564, 363] width 123 height 27
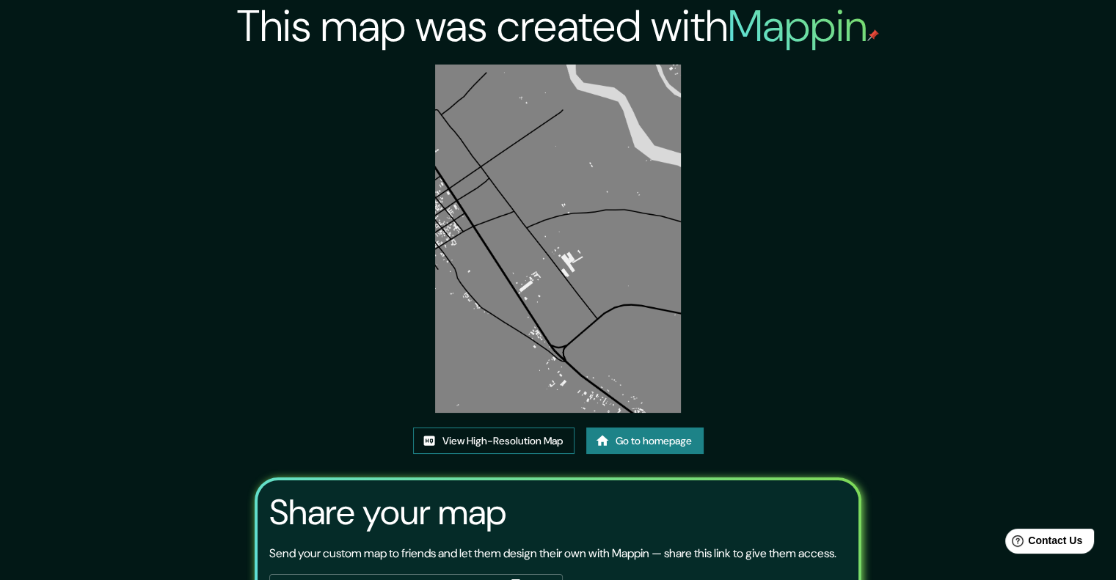
click at [506, 442] on link "View High-Resolution Map" at bounding box center [493, 441] width 161 height 27
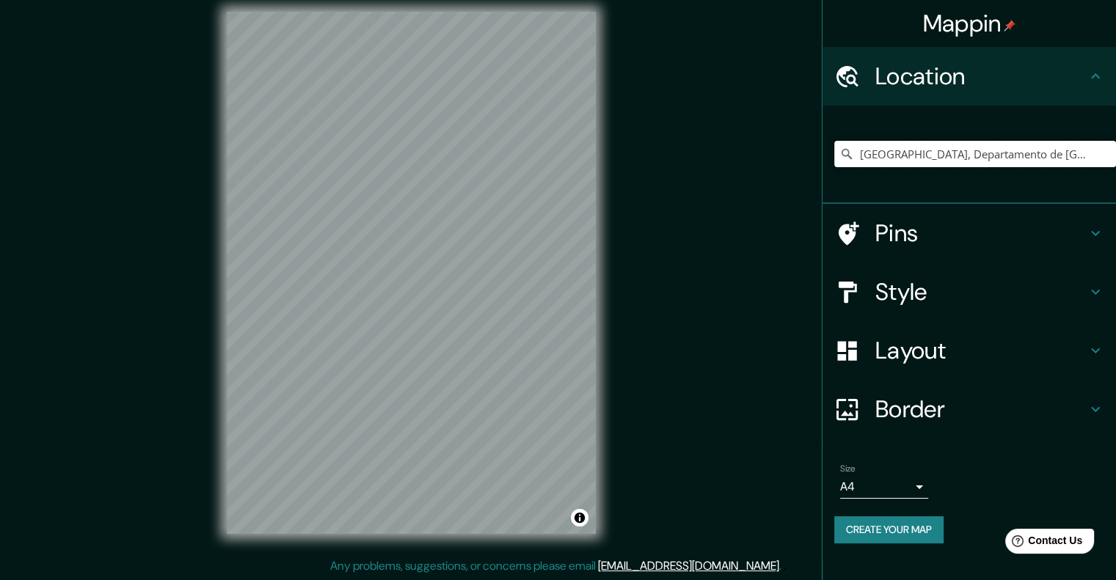
click at [886, 159] on input "[GEOGRAPHIC_DATA], Departamento de [GEOGRAPHIC_DATA], [GEOGRAPHIC_DATA]" at bounding box center [975, 154] width 282 height 26
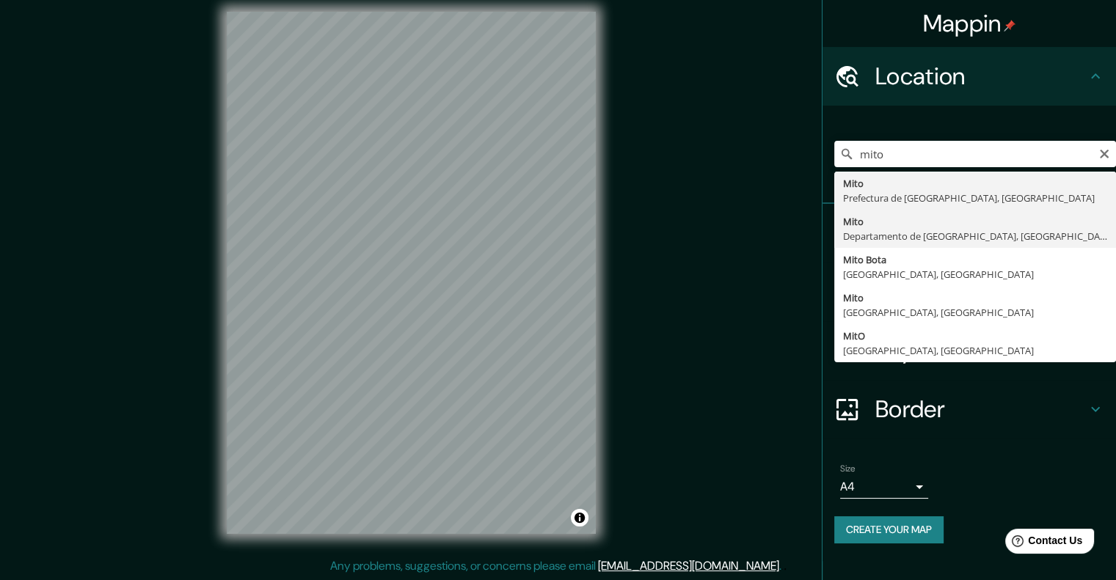
type input "[GEOGRAPHIC_DATA], Departamento de [GEOGRAPHIC_DATA], [GEOGRAPHIC_DATA]"
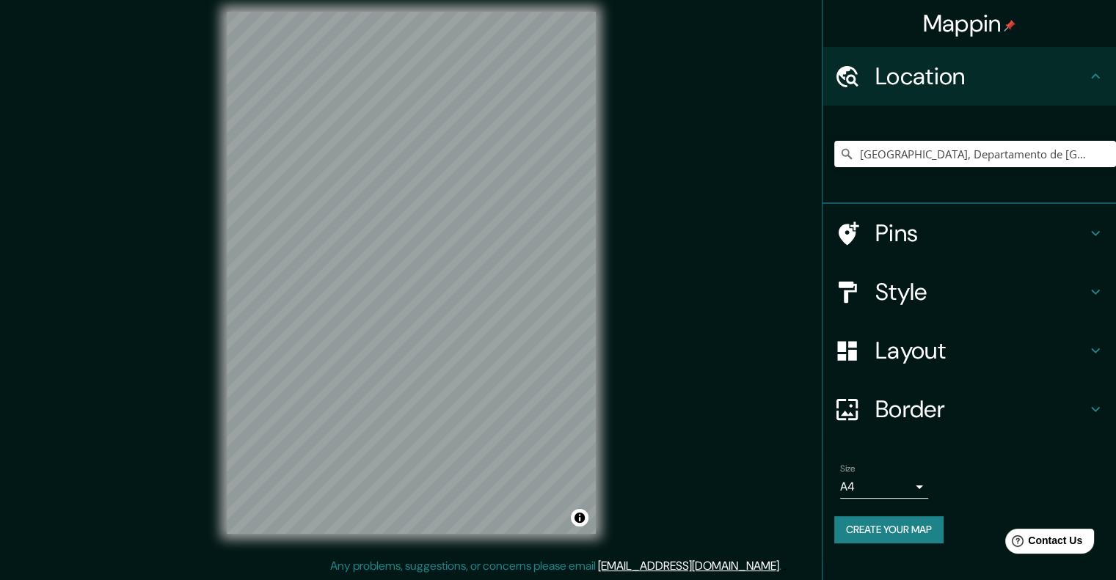
click at [918, 290] on h4 "Style" at bounding box center [980, 291] width 211 height 29
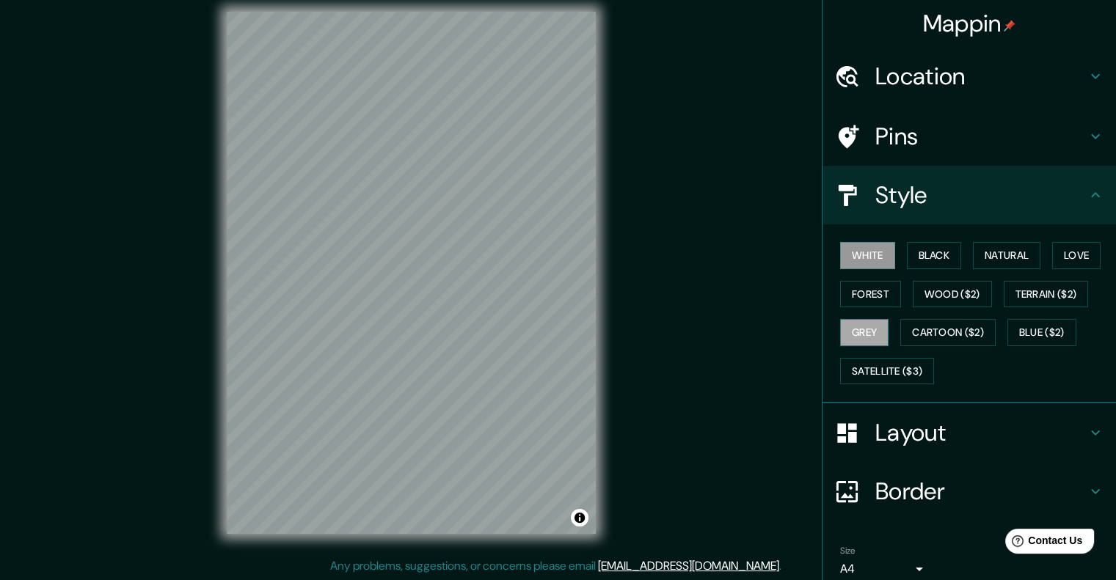
click at [869, 337] on button "Grey" at bounding box center [864, 332] width 48 height 27
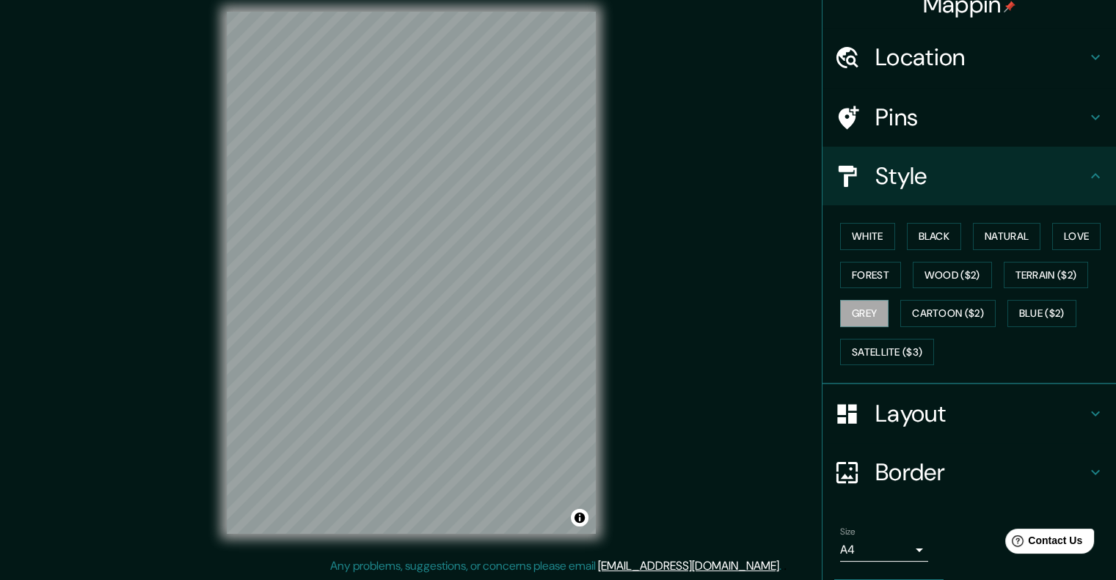
scroll to position [60, 0]
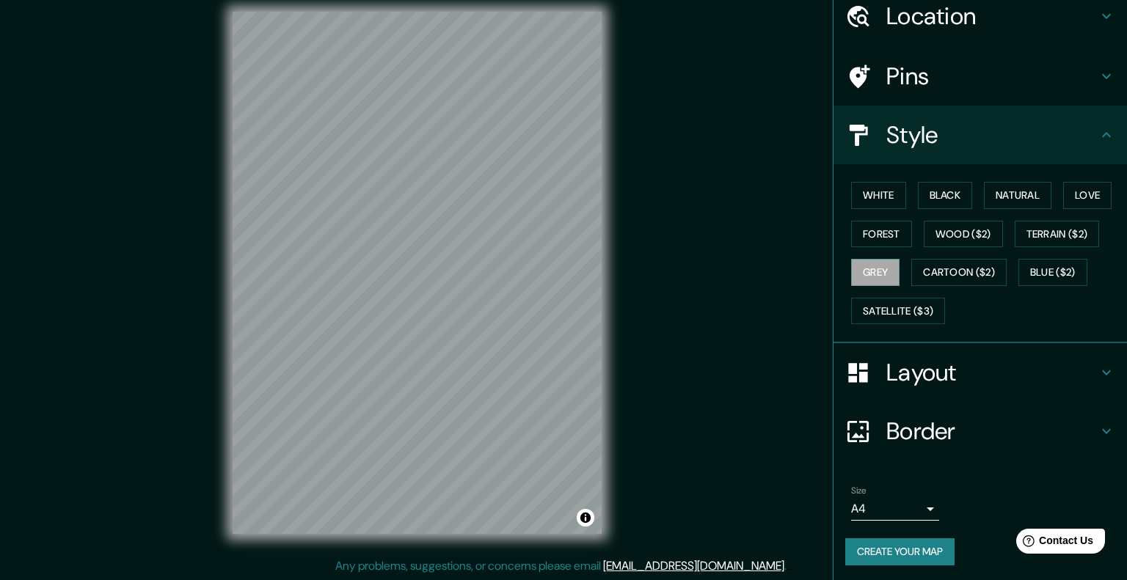
click at [866, 514] on body "Mappin Location [GEOGRAPHIC_DATA], [GEOGRAPHIC_DATA], [GEOGRAPHIC_DATA] Pins St…" at bounding box center [563, 278] width 1127 height 580
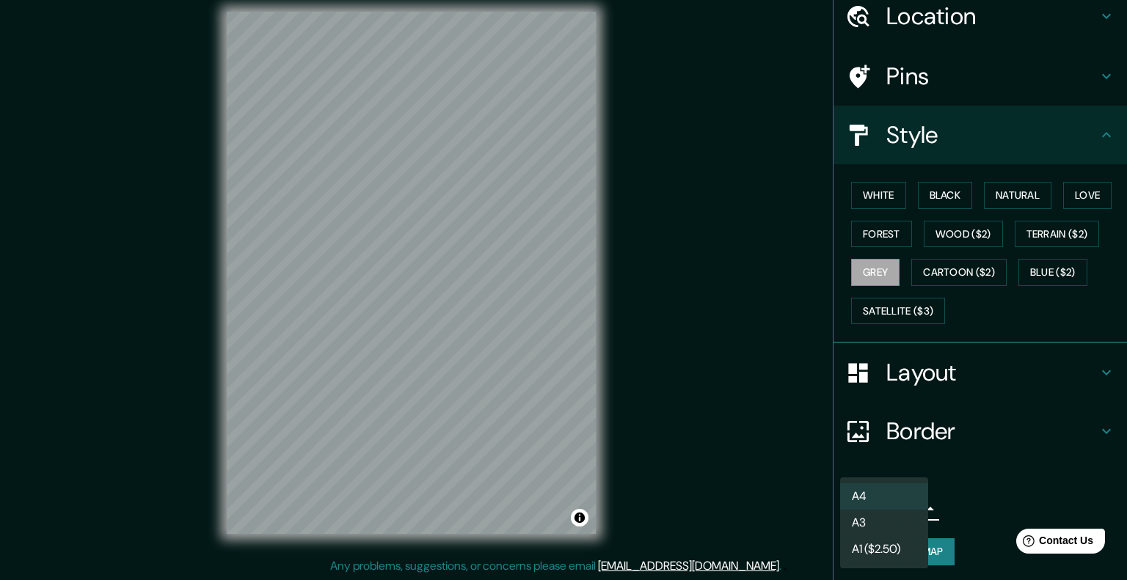
click at [861, 525] on li "A3" at bounding box center [884, 523] width 88 height 26
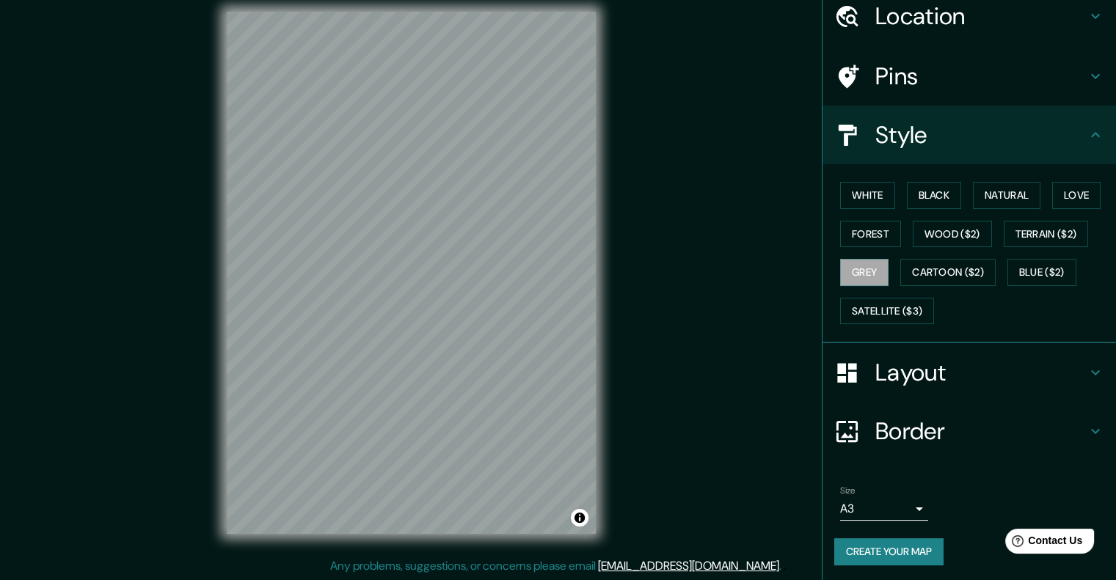
click at [153, 278] on div "Mappin Location [GEOGRAPHIC_DATA], [GEOGRAPHIC_DATA], [GEOGRAPHIC_DATA] Pins St…" at bounding box center [558, 284] width 1116 height 593
click at [860, 542] on button "Create your map" at bounding box center [888, 552] width 109 height 27
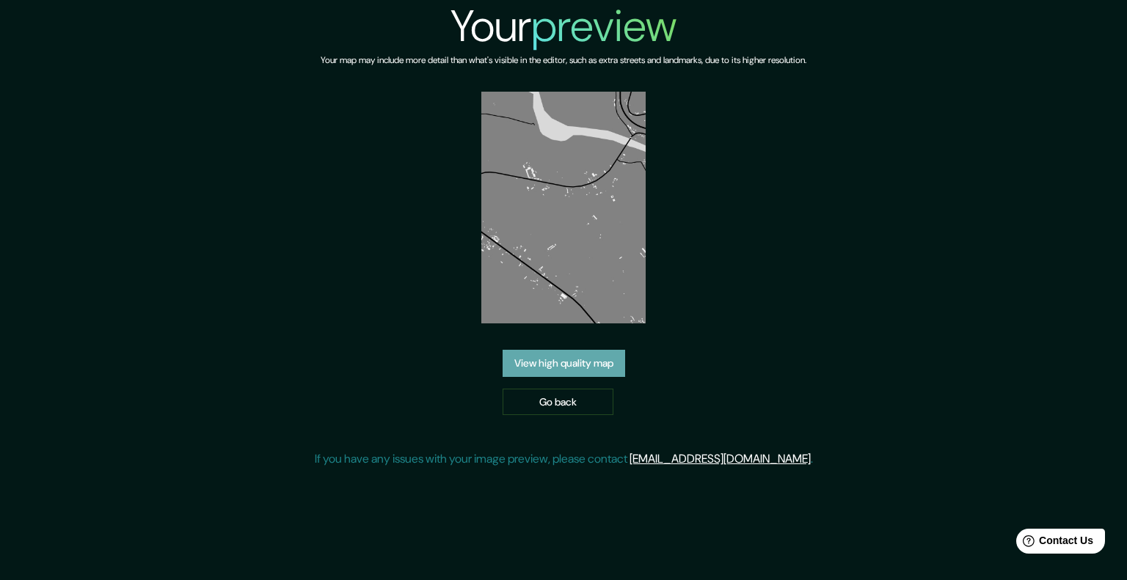
click at [557, 362] on link "View high quality map" at bounding box center [564, 363] width 123 height 27
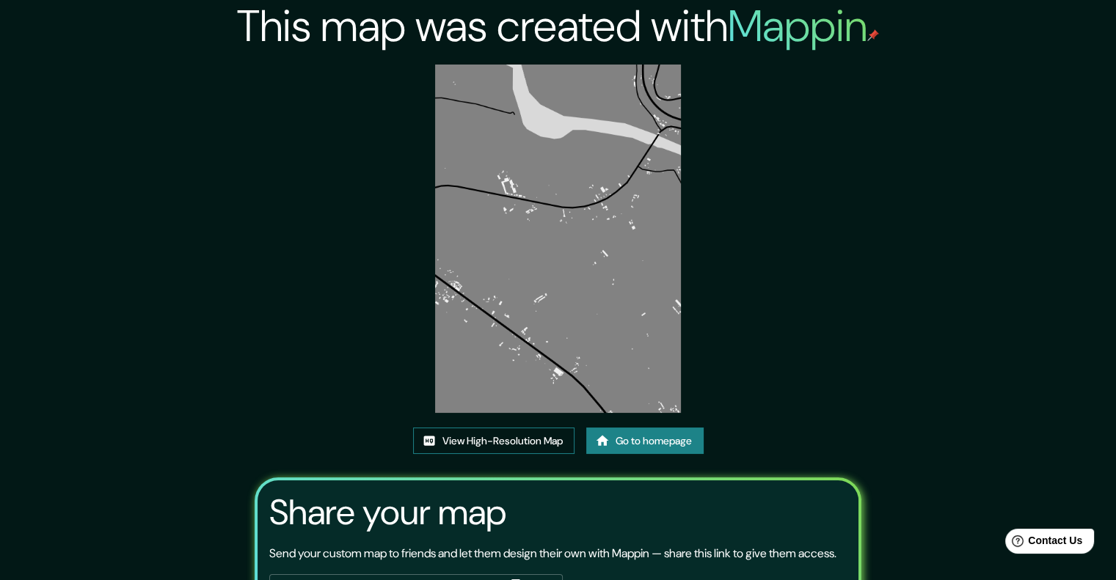
click at [489, 448] on link "View High-Resolution Map" at bounding box center [493, 441] width 161 height 27
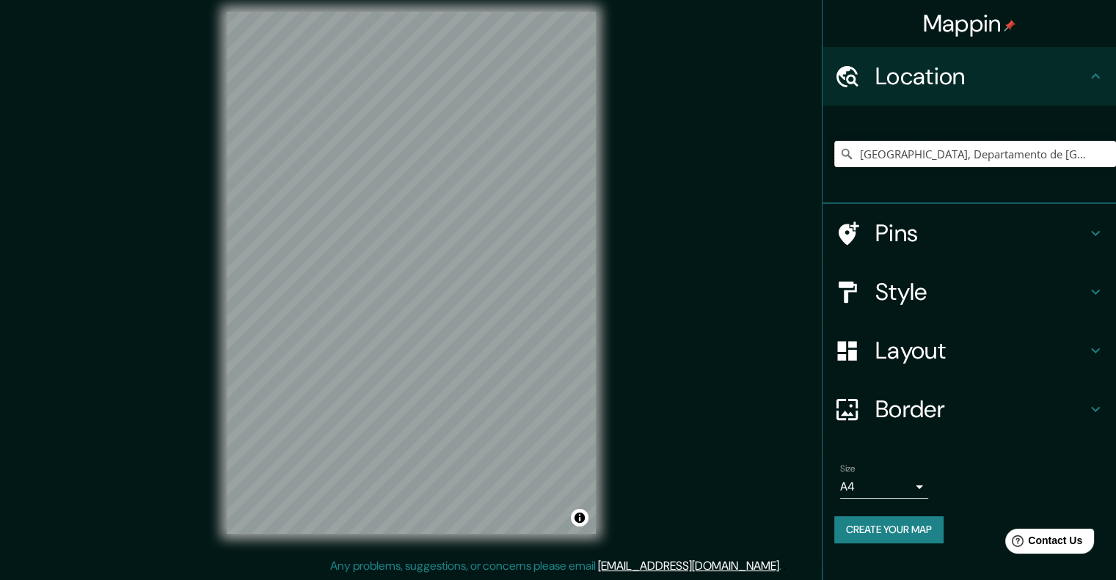
click at [893, 146] on input "Mito, Departamento de Junín, Perú" at bounding box center [975, 154] width 282 height 26
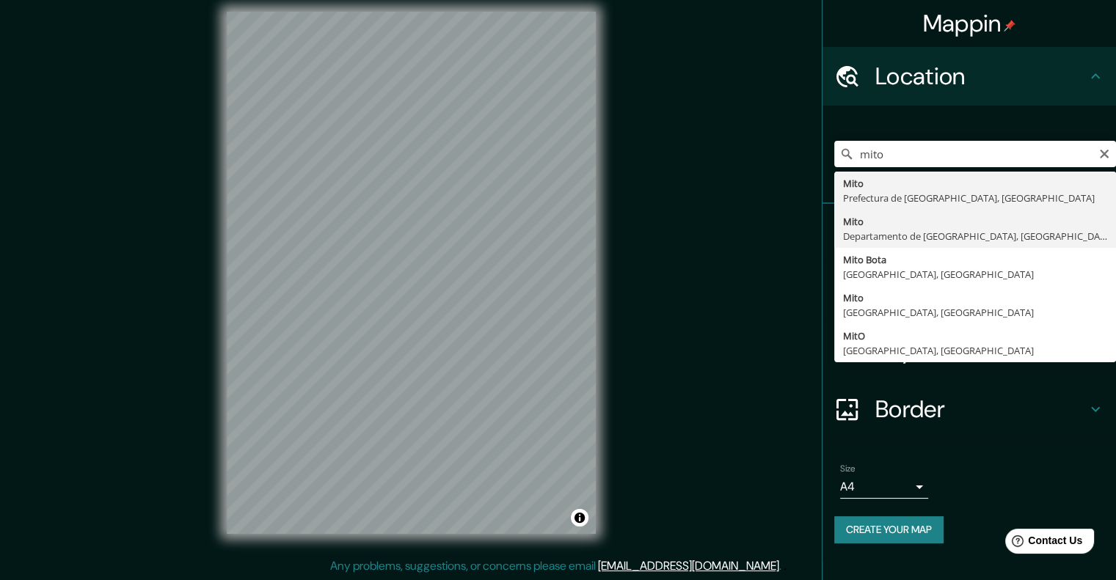
type input "Mito, Departamento de Junín, Perú"
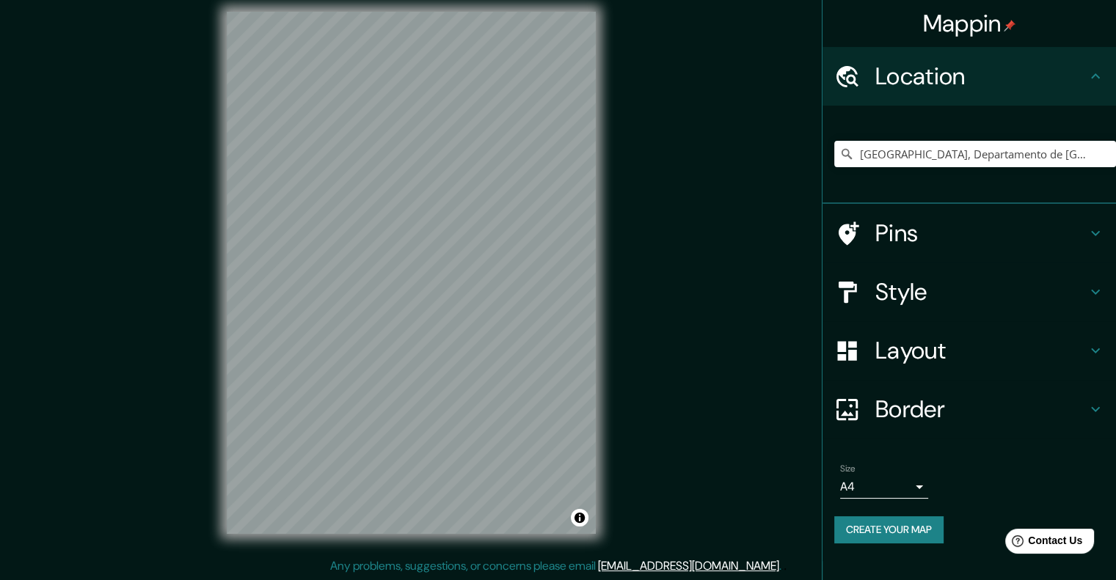
click at [882, 284] on h4 "Style" at bounding box center [980, 291] width 211 height 29
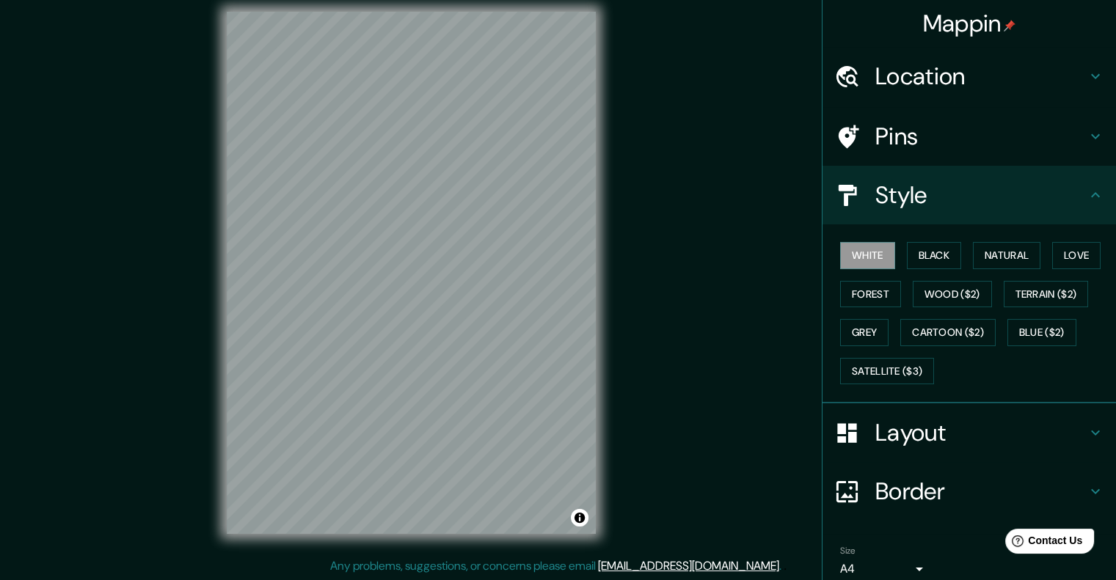
click at [880, 326] on div "White Black Natural Love Forest Wood ($2) Terrain ($2) Grey Cartoon ($2) Blue (…" at bounding box center [975, 313] width 282 height 154
click at [861, 332] on button "Grey" at bounding box center [864, 332] width 48 height 27
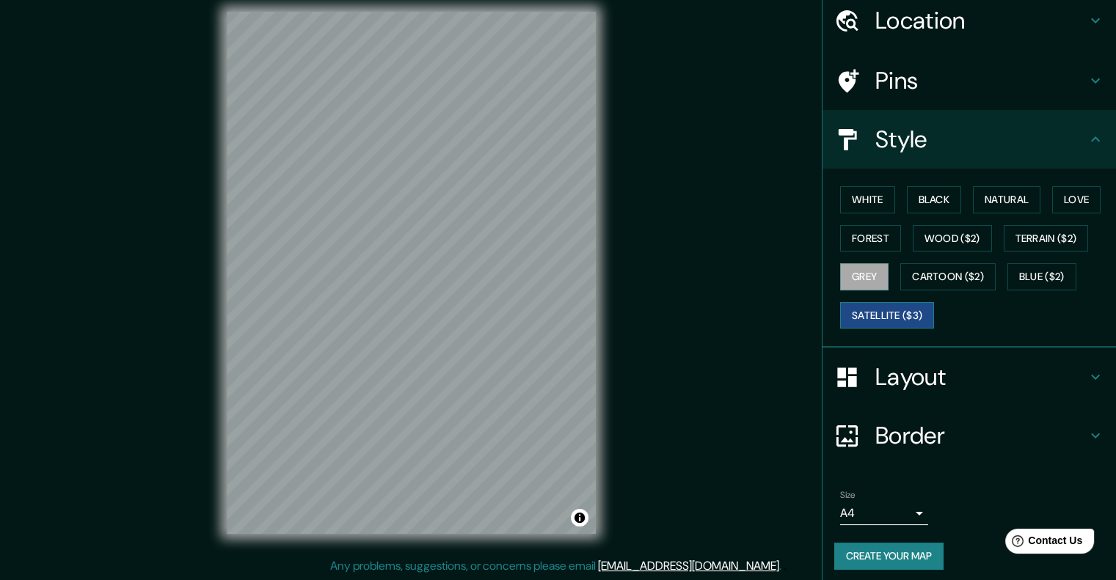
scroll to position [60, 0]
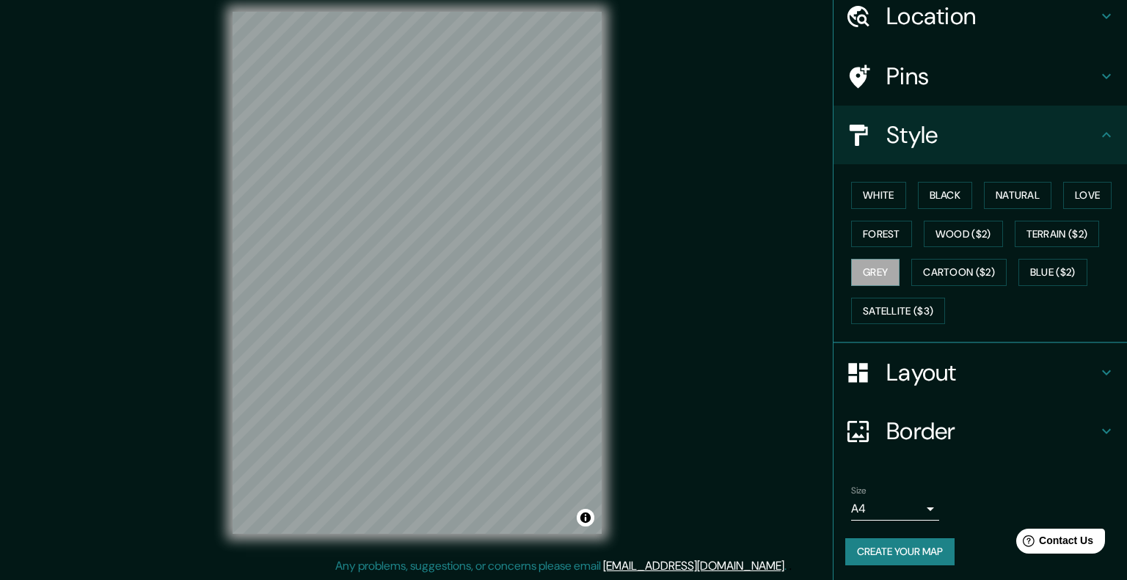
click at [835, 514] on body "Mappin Location Mito, Departamento de Junín, Perú Pins Style White Black Natura…" at bounding box center [563, 278] width 1127 height 580
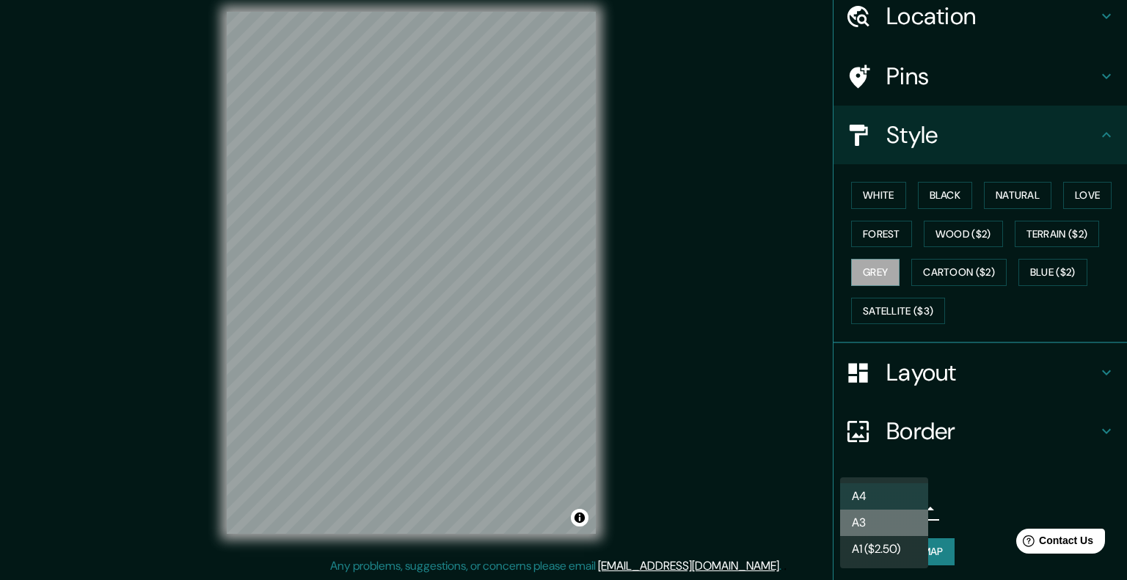
click at [859, 522] on li "A3" at bounding box center [884, 523] width 88 height 26
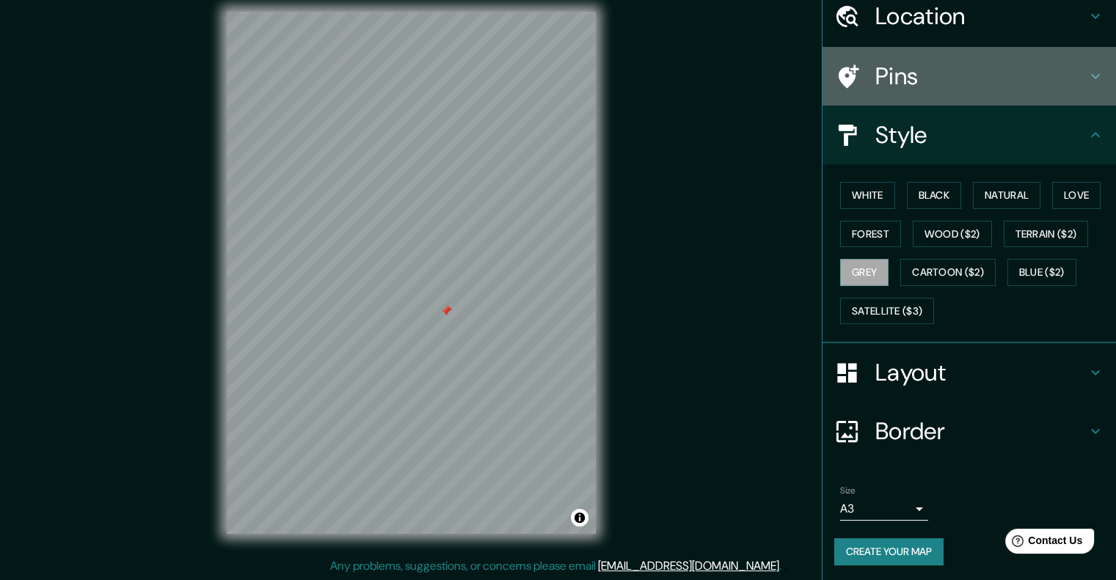
click at [875, 82] on h4 "Pins" at bounding box center [980, 76] width 211 height 29
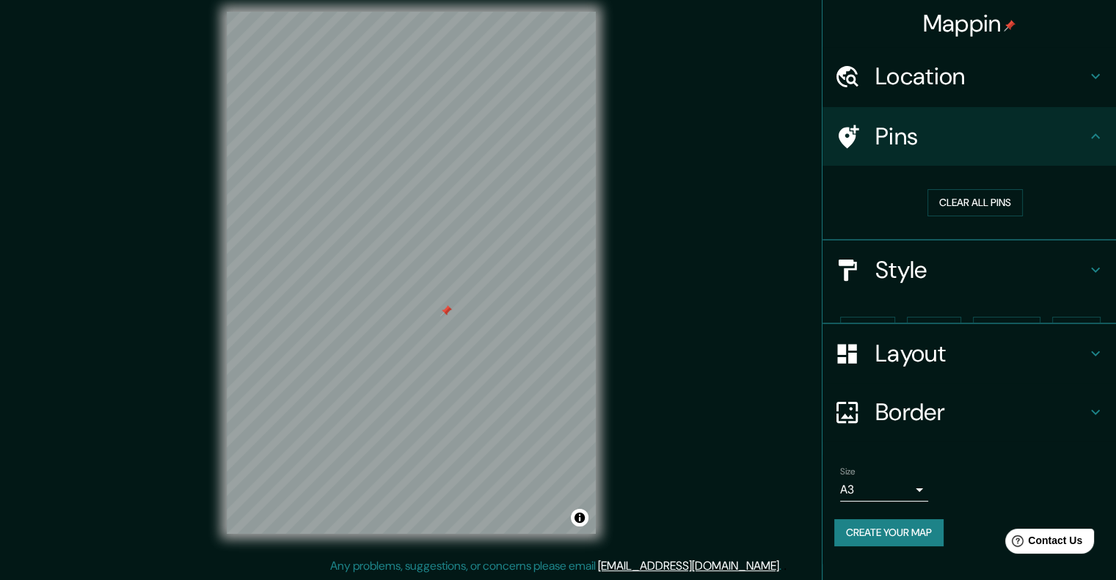
scroll to position [0, 0]
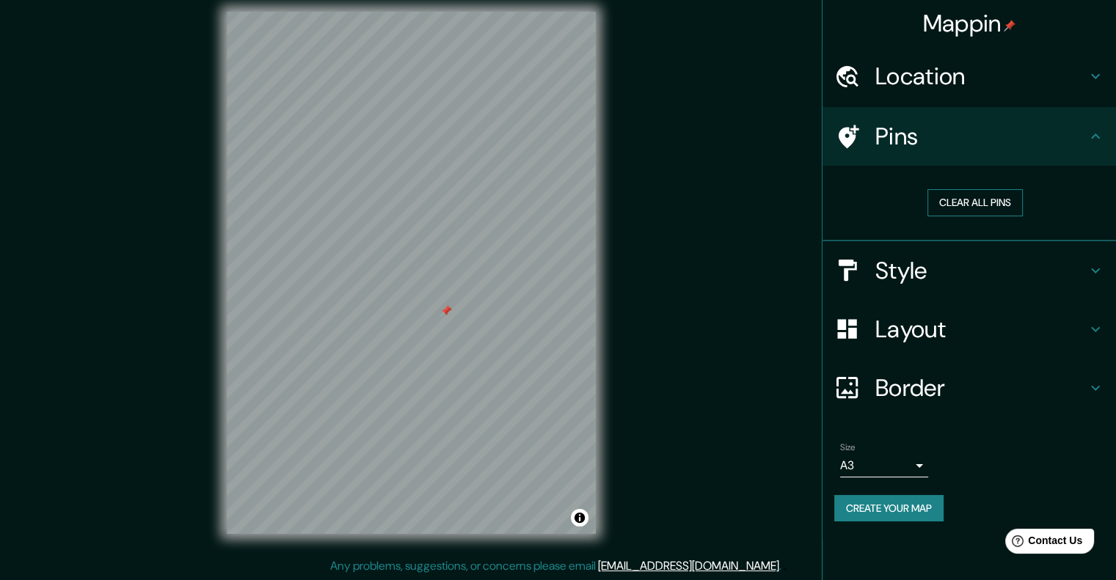
click at [956, 205] on button "Clear all pins" at bounding box center [974, 202] width 95 height 27
click at [606, 175] on div "© Mapbox © OpenStreetMap Improve this map" at bounding box center [411, 272] width 416 height 569
click at [901, 508] on button "Create your map" at bounding box center [888, 508] width 109 height 27
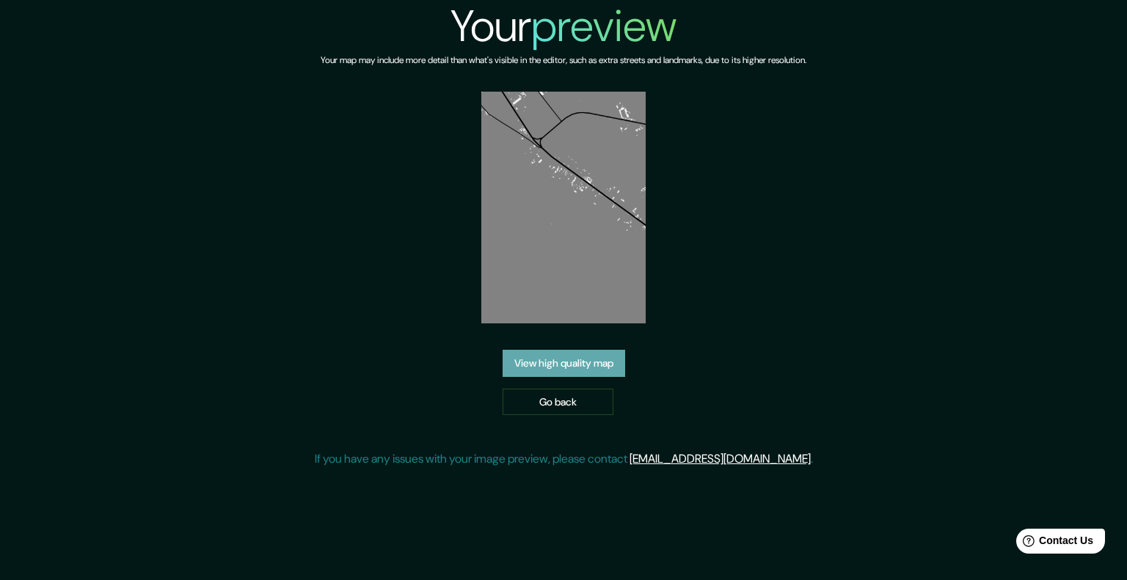
click at [585, 376] on link "View high quality map" at bounding box center [564, 363] width 123 height 27
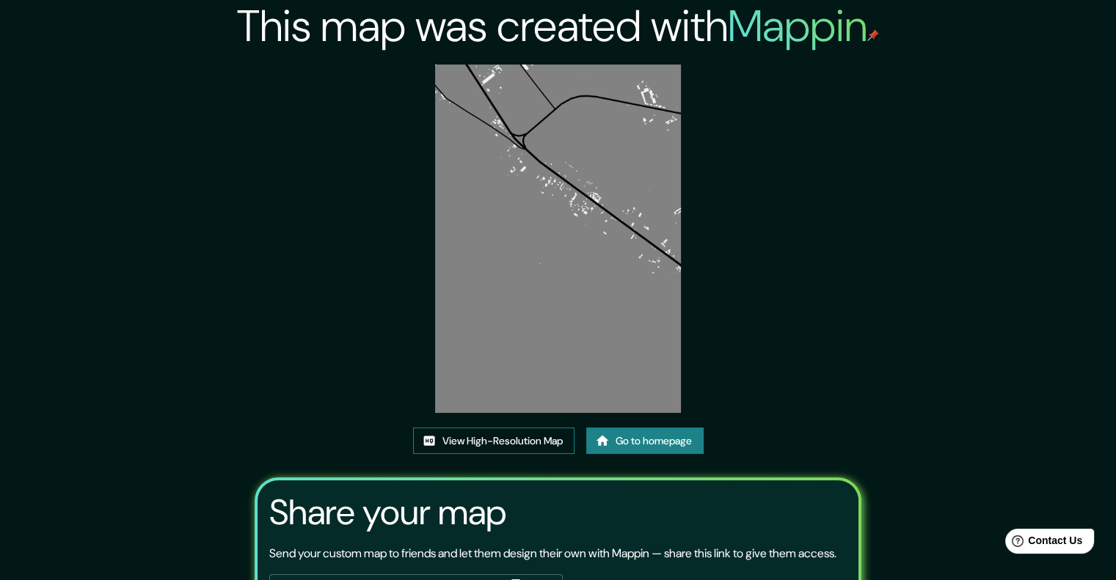
click at [544, 434] on link "View High-Resolution Map" at bounding box center [493, 441] width 161 height 27
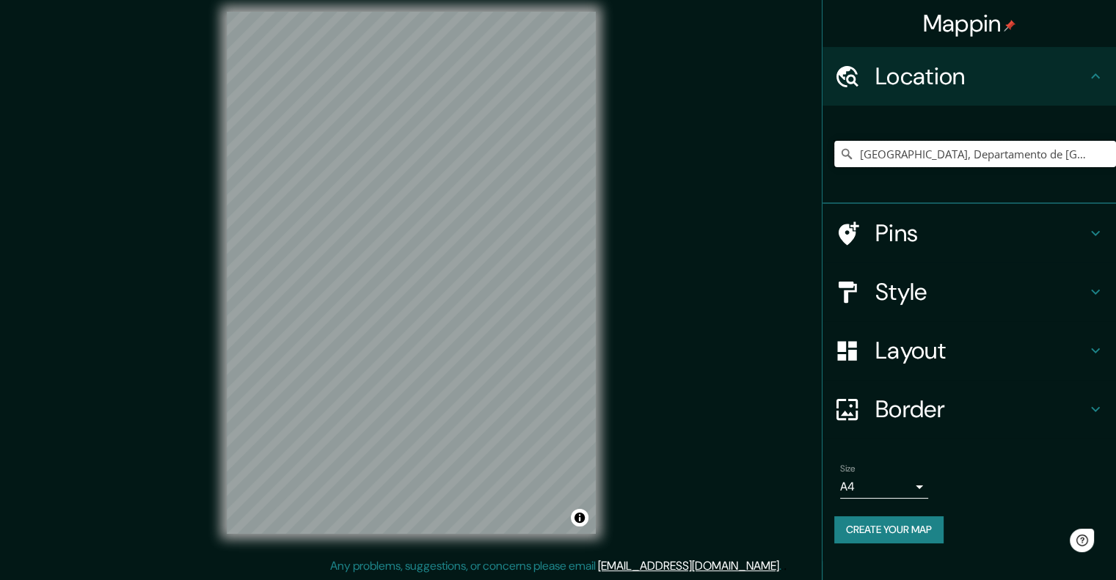
click at [881, 156] on input "[GEOGRAPHIC_DATA], Departamento de [GEOGRAPHIC_DATA], [GEOGRAPHIC_DATA]" at bounding box center [975, 154] width 282 height 26
drag, startPoint x: 858, startPoint y: 153, endPoint x: 1126, endPoint y: 153, distance: 267.8
click at [1115, 153] on html "Mappin Location [GEOGRAPHIC_DATA], [GEOGRAPHIC_DATA], [GEOGRAPHIC_DATA] Pins St…" at bounding box center [558, 278] width 1116 height 580
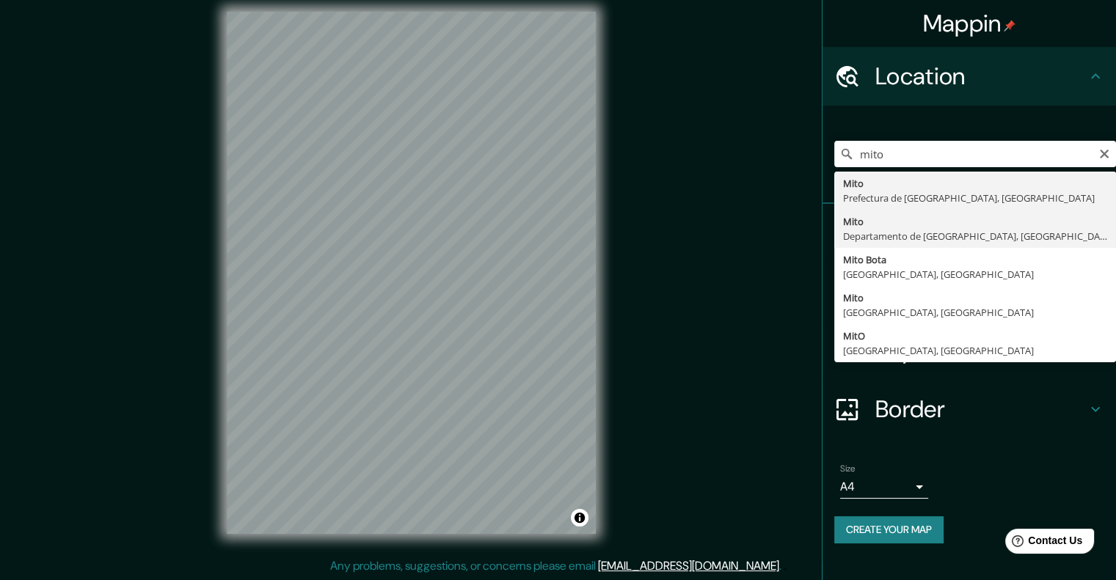
type input "[GEOGRAPHIC_DATA], Departamento de [GEOGRAPHIC_DATA], [GEOGRAPHIC_DATA]"
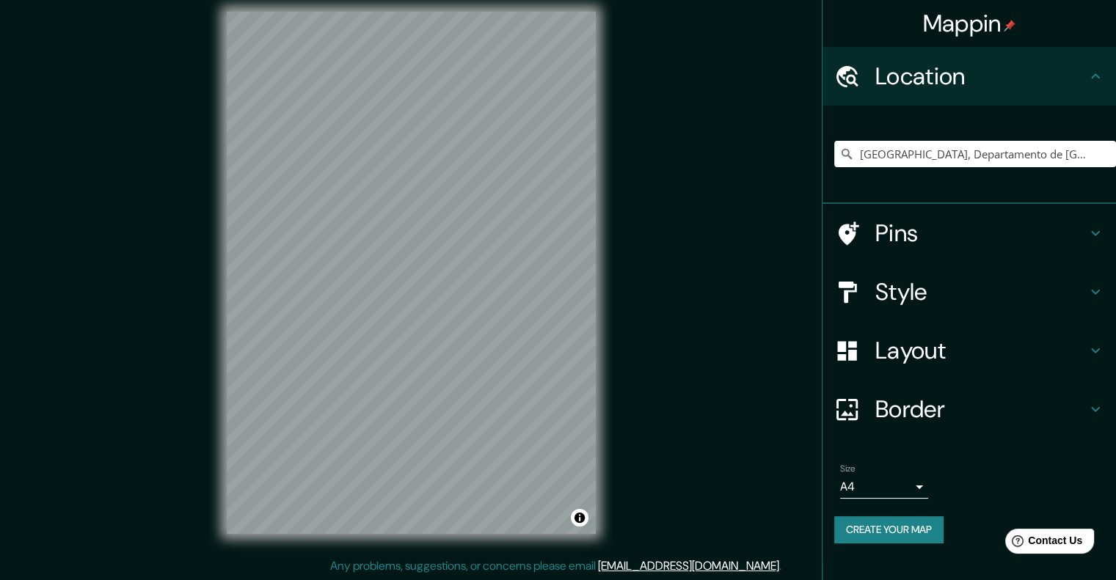
click at [927, 291] on h4 "Style" at bounding box center [980, 291] width 211 height 29
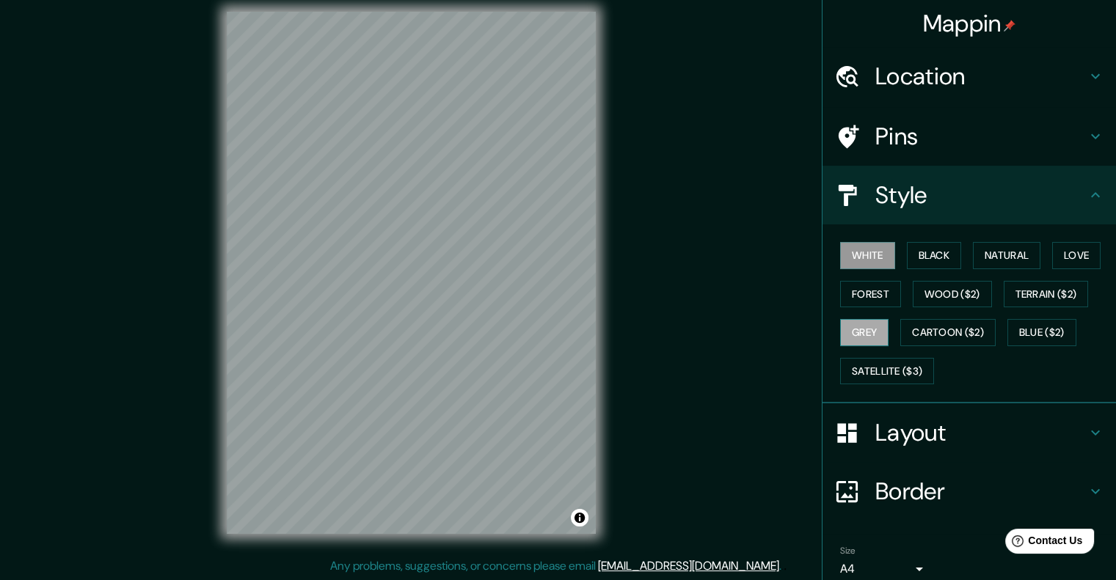
click at [851, 326] on button "Grey" at bounding box center [864, 332] width 48 height 27
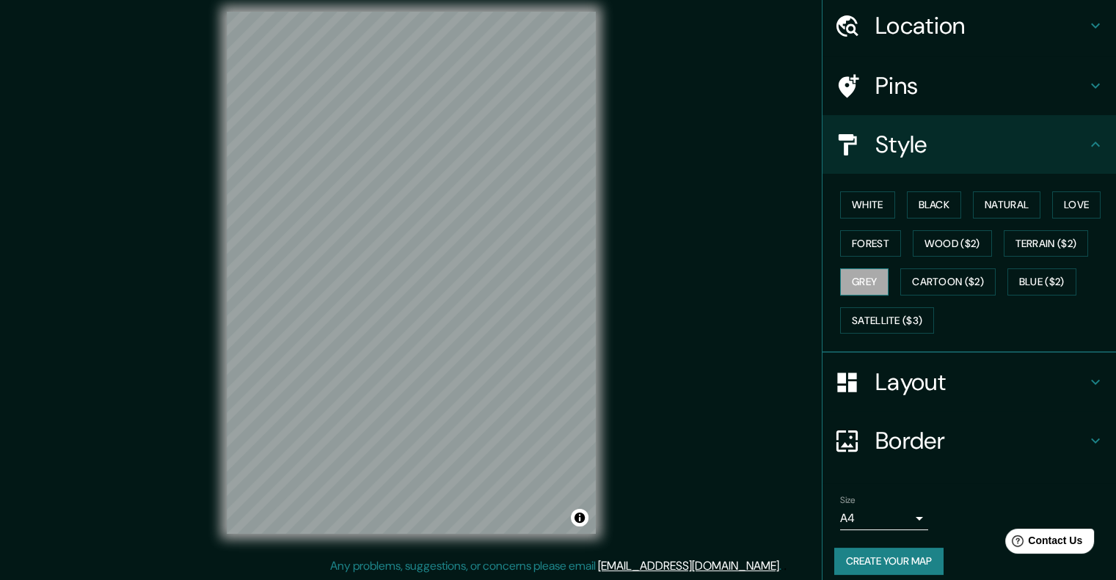
scroll to position [60, 0]
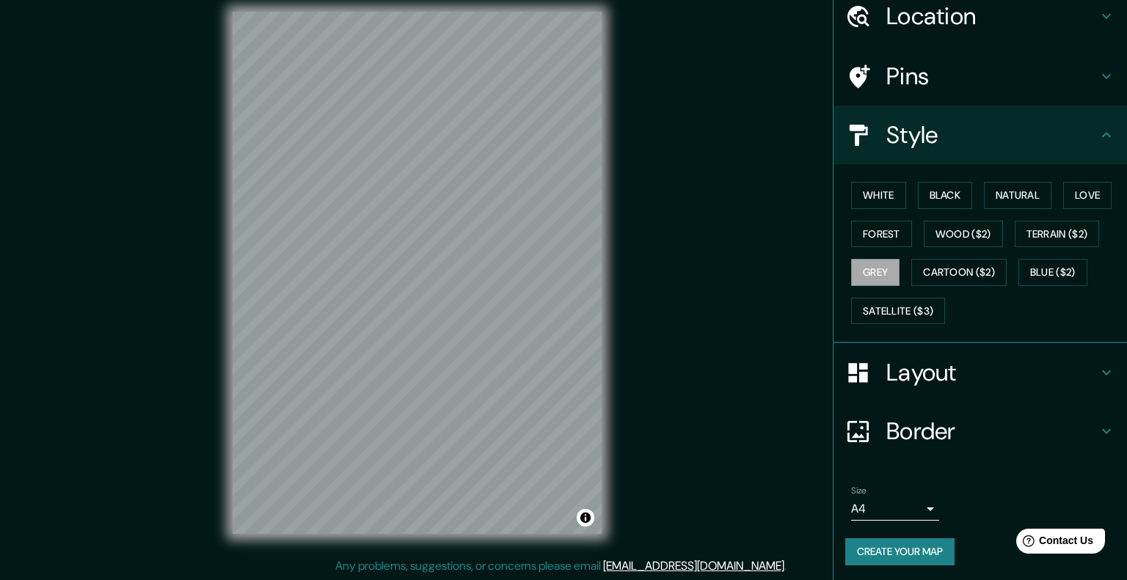
click at [893, 507] on body "Mappin Location [GEOGRAPHIC_DATA], [GEOGRAPHIC_DATA], [GEOGRAPHIC_DATA] Pins St…" at bounding box center [563, 278] width 1127 height 580
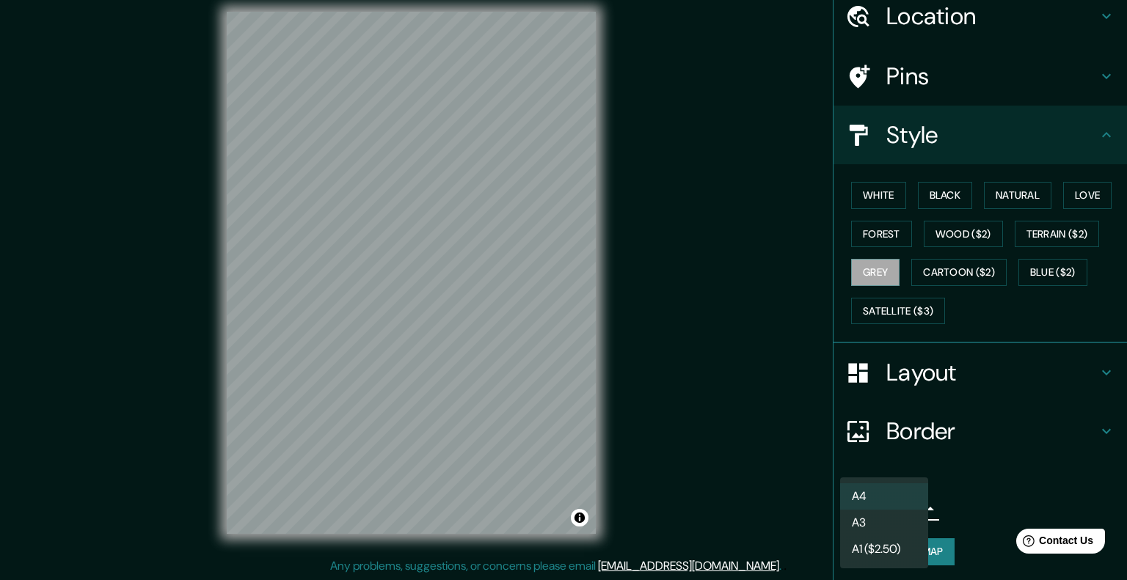
click at [887, 525] on li "A3" at bounding box center [884, 523] width 88 height 26
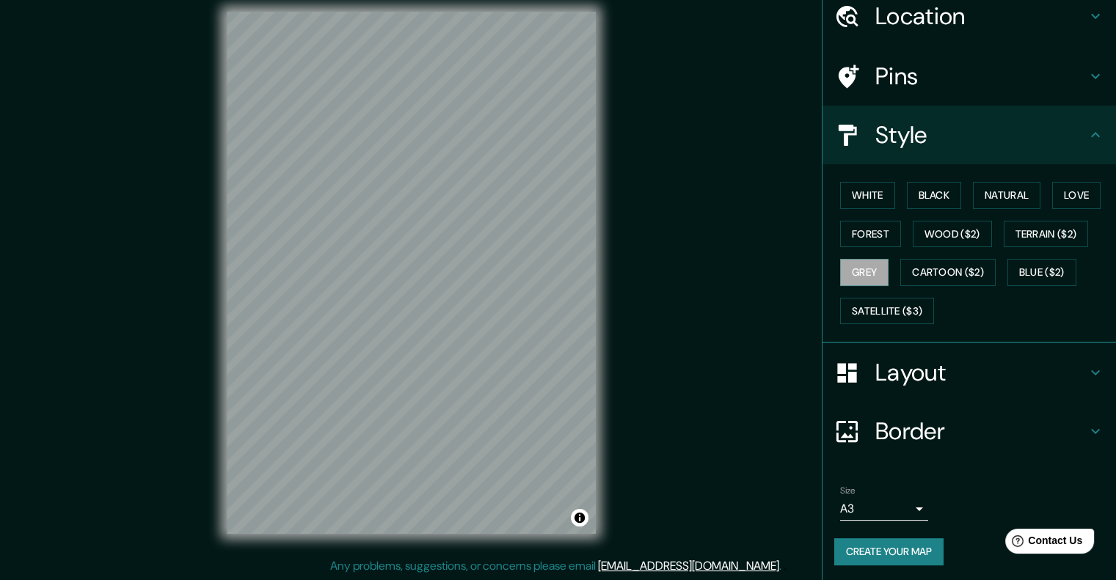
click at [382, 537] on div "© Mapbox © OpenStreetMap Improve this map" at bounding box center [411, 272] width 416 height 569
click at [676, 280] on div "Mappin Location [GEOGRAPHIC_DATA], [GEOGRAPHIC_DATA], [GEOGRAPHIC_DATA] Pins St…" at bounding box center [558, 284] width 1116 height 593
click at [883, 545] on button "Create your map" at bounding box center [888, 552] width 109 height 27
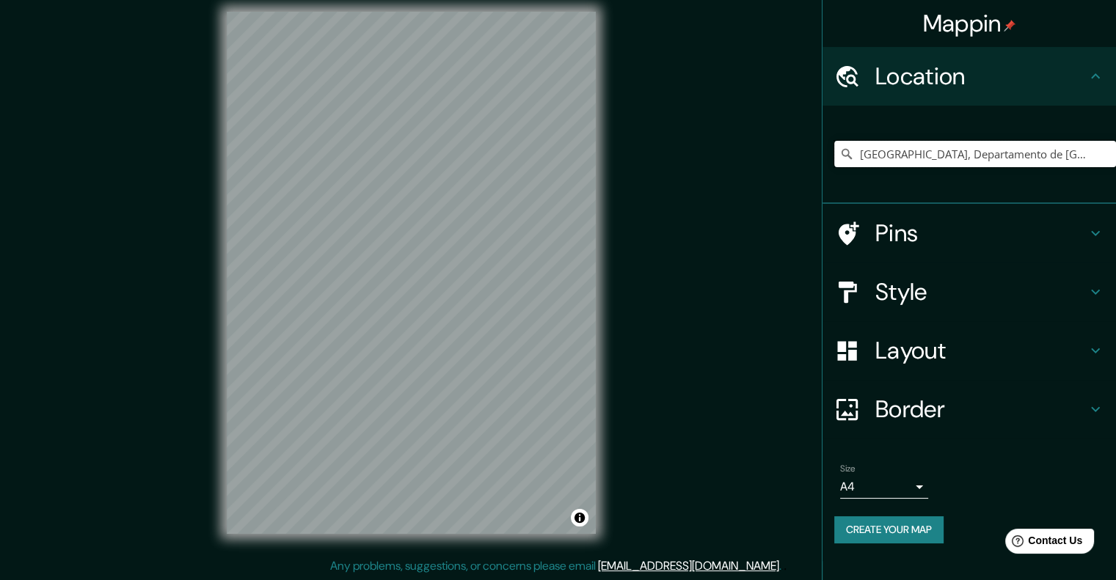
drag, startPoint x: 1039, startPoint y: 158, endPoint x: 817, endPoint y: 158, distance: 221.6
click at [817, 158] on div "Mappin Location [GEOGRAPHIC_DATA], [GEOGRAPHIC_DATA], [GEOGRAPHIC_DATA] Pins St…" at bounding box center [558, 284] width 1116 height 593
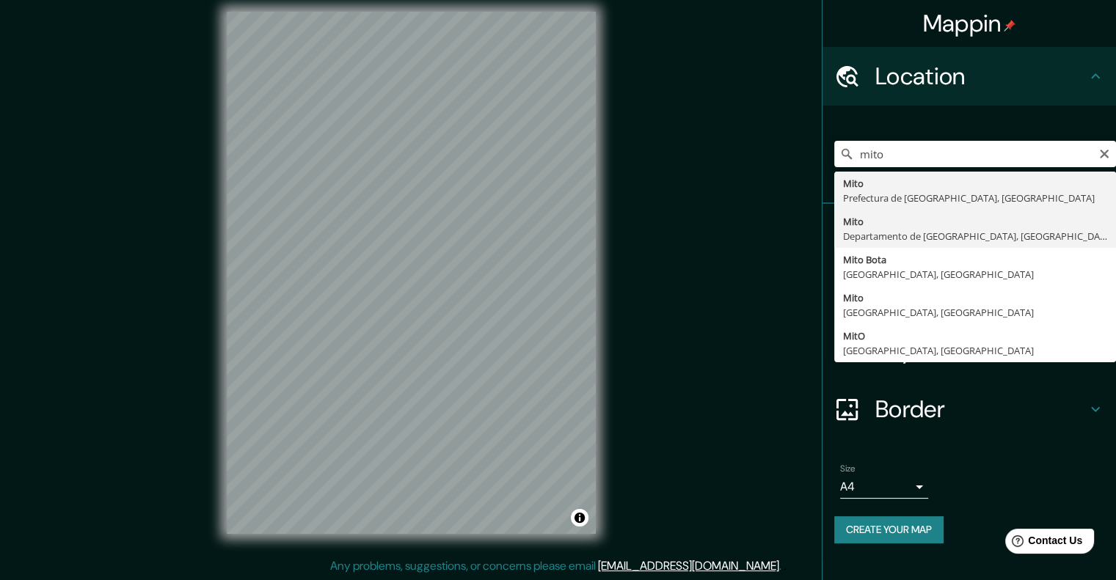
type input "[GEOGRAPHIC_DATA], Departamento de [GEOGRAPHIC_DATA], [GEOGRAPHIC_DATA]"
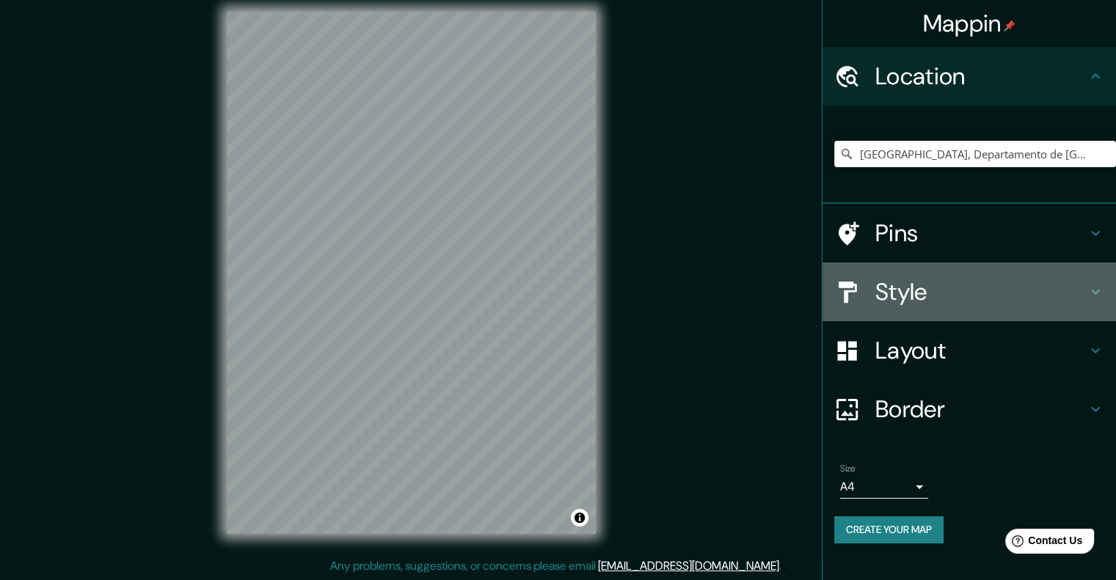
click at [930, 293] on h4 "Style" at bounding box center [980, 291] width 211 height 29
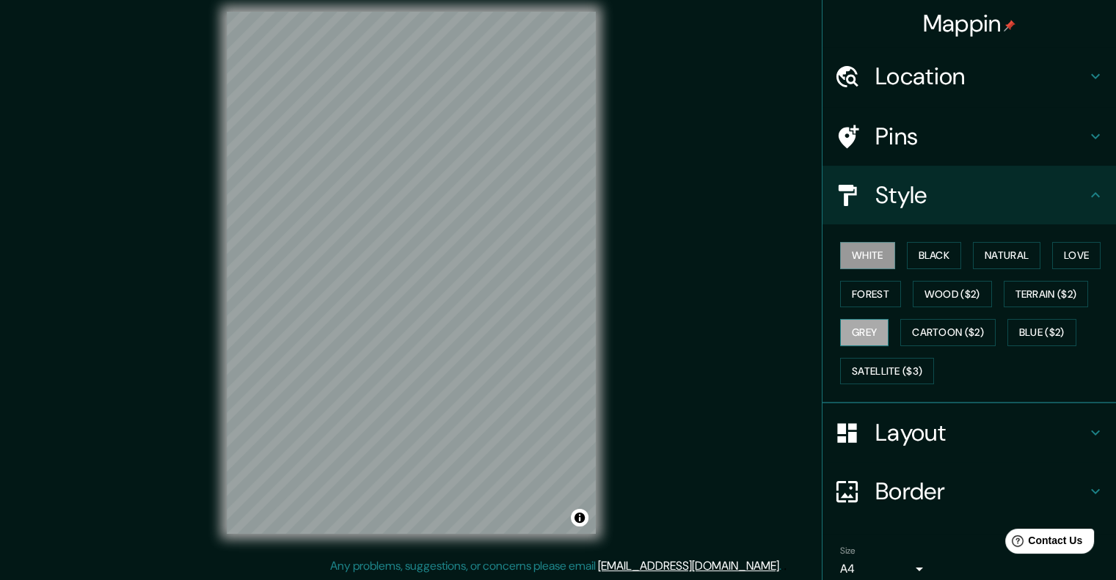
click at [864, 337] on button "Grey" at bounding box center [864, 332] width 48 height 27
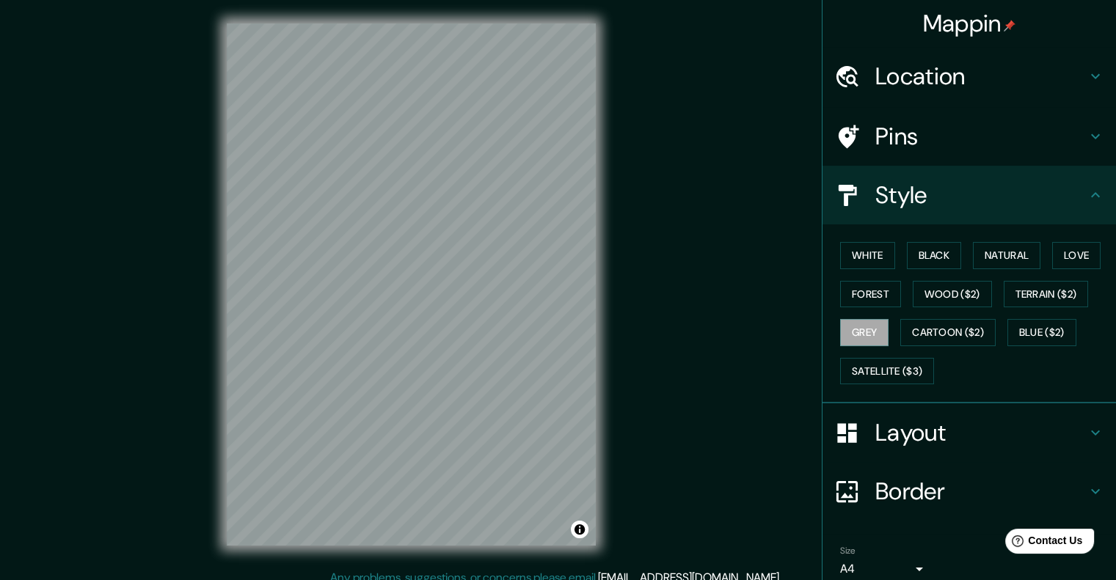
click at [681, 454] on div "Mappin Location [GEOGRAPHIC_DATA], [GEOGRAPHIC_DATA], [GEOGRAPHIC_DATA] Pins St…" at bounding box center [558, 296] width 1116 height 593
click at [652, 117] on div "Mappin Location [GEOGRAPHIC_DATA], [GEOGRAPHIC_DATA], [GEOGRAPHIC_DATA] Pins St…" at bounding box center [558, 296] width 1116 height 593
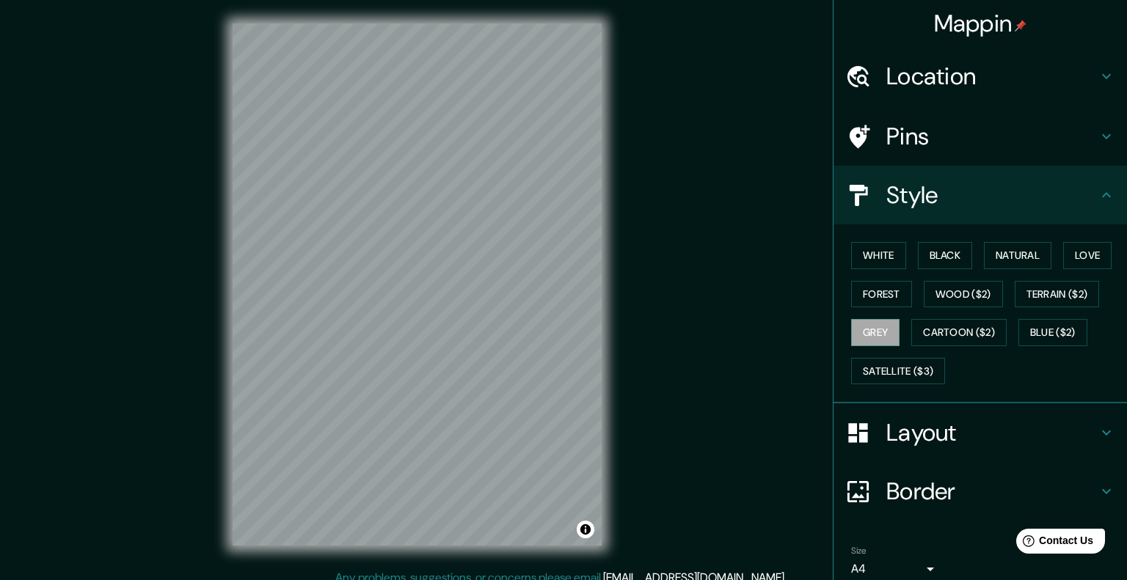
click at [836, 566] on body "Mappin Location [GEOGRAPHIC_DATA], [GEOGRAPHIC_DATA], [GEOGRAPHIC_DATA] Pins St…" at bounding box center [563, 290] width 1127 height 580
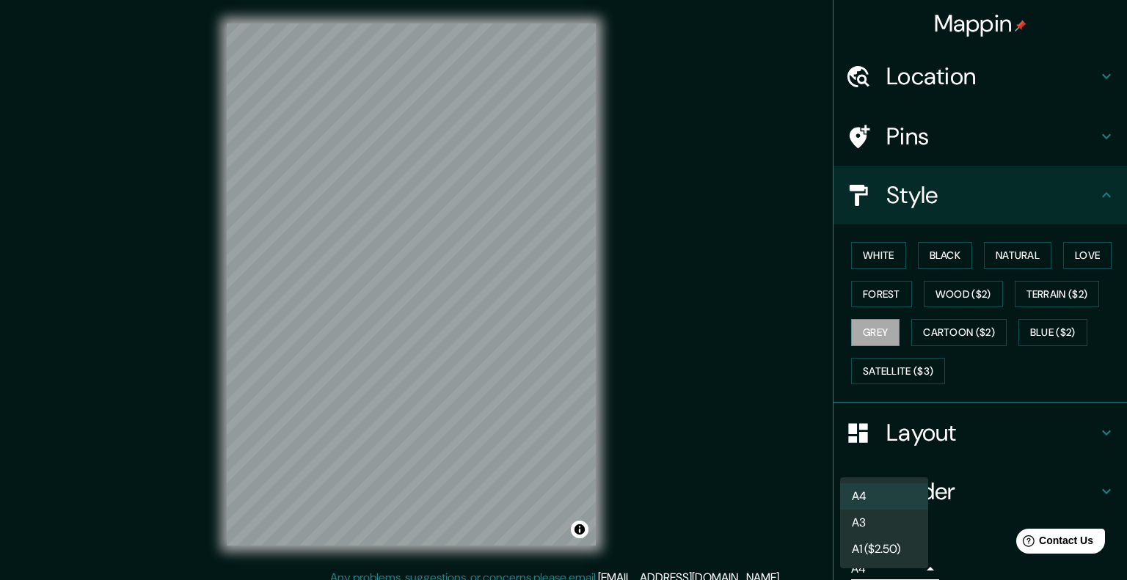
click at [840, 523] on li "A3" at bounding box center [884, 523] width 88 height 26
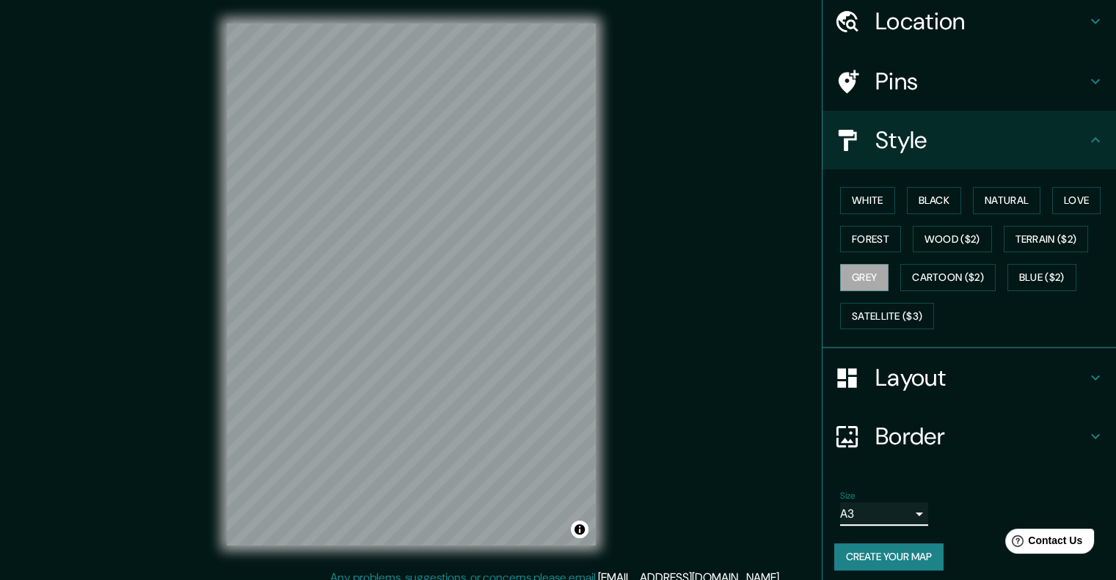
scroll to position [60, 0]
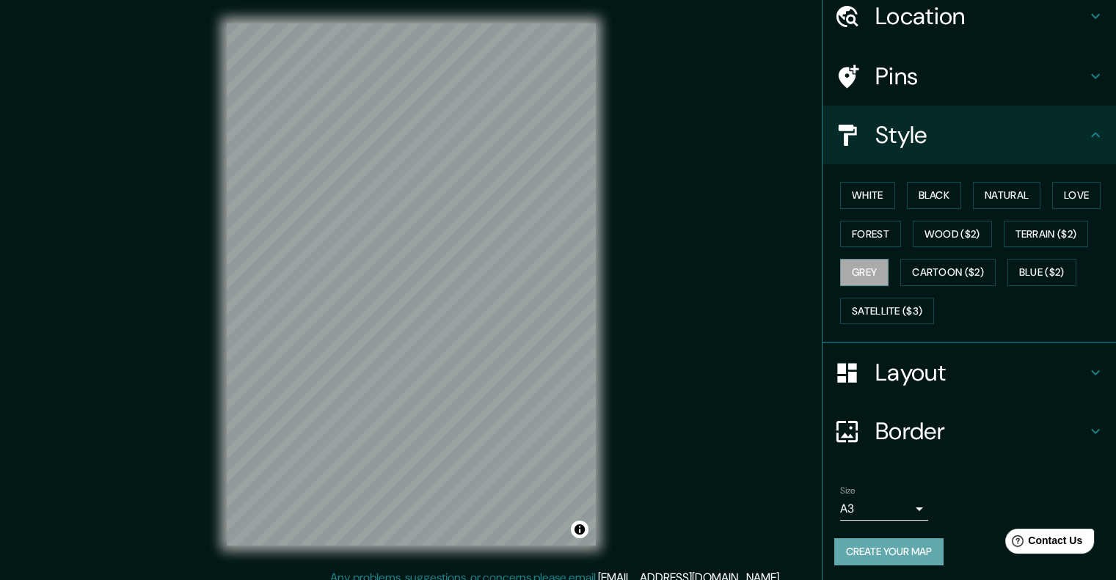
click at [874, 559] on button "Create your map" at bounding box center [888, 552] width 109 height 27
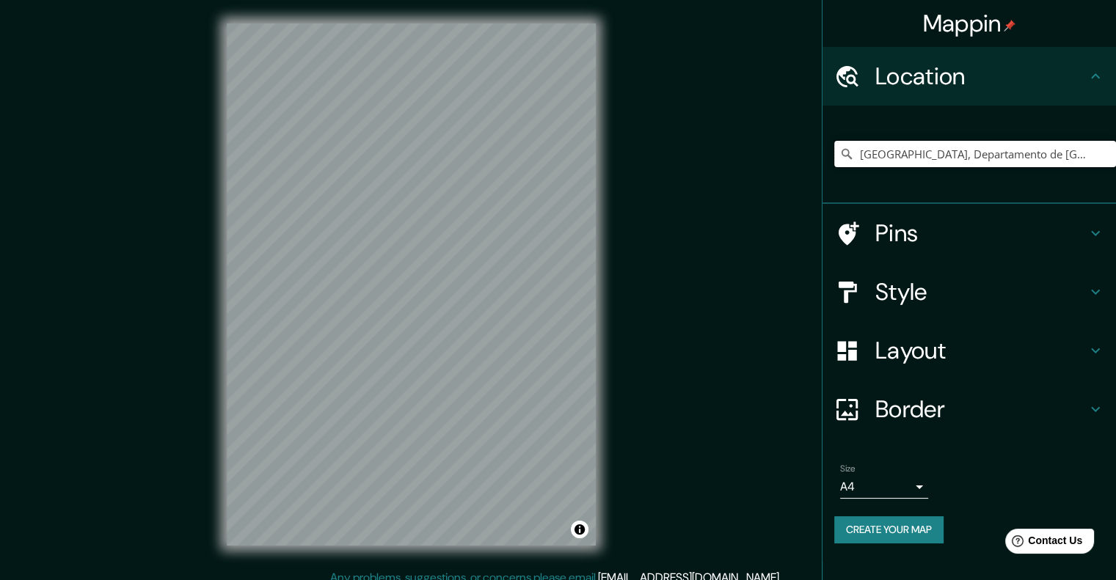
drag, startPoint x: 1042, startPoint y: 161, endPoint x: 839, endPoint y: 156, distance: 202.6
click at [839, 156] on div "[GEOGRAPHIC_DATA], Departamento de [GEOGRAPHIC_DATA], [GEOGRAPHIC_DATA]" at bounding box center [975, 154] width 282 height 26
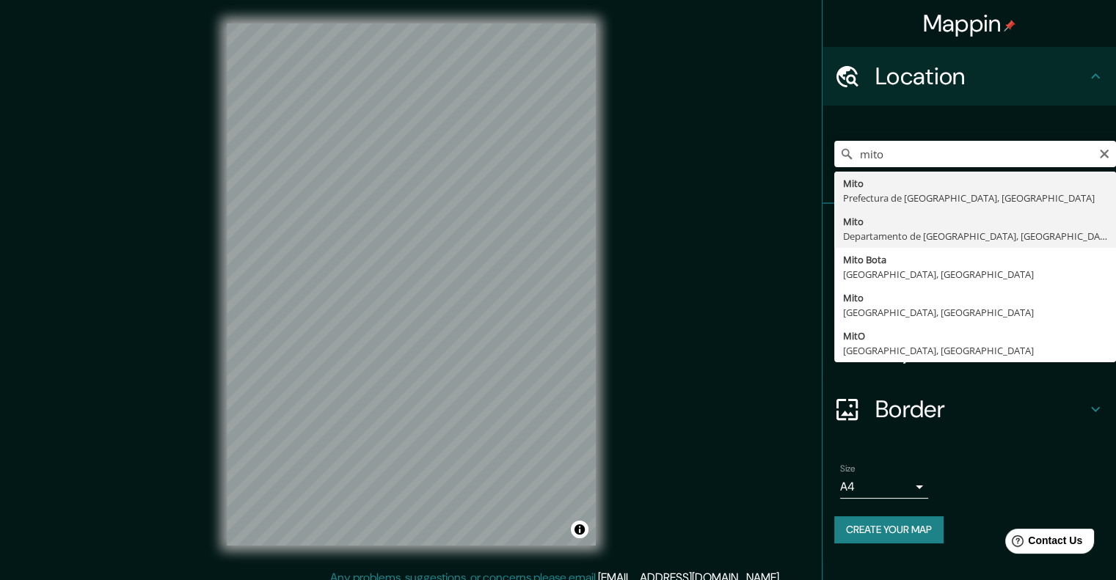
type input "[GEOGRAPHIC_DATA], Departamento de [GEOGRAPHIC_DATA], [GEOGRAPHIC_DATA]"
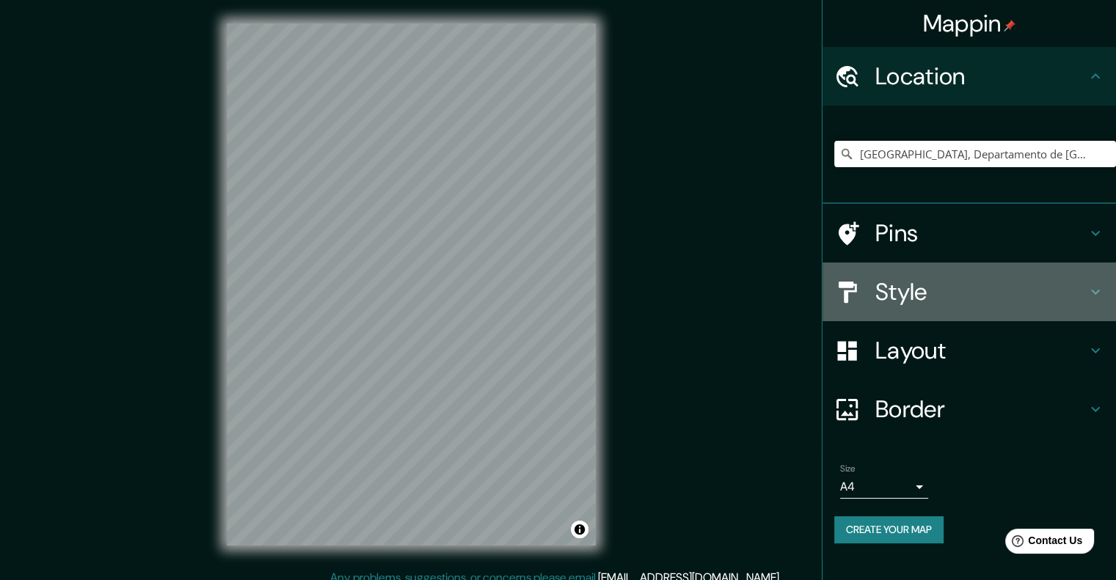
click at [890, 281] on h4 "Style" at bounding box center [980, 291] width 211 height 29
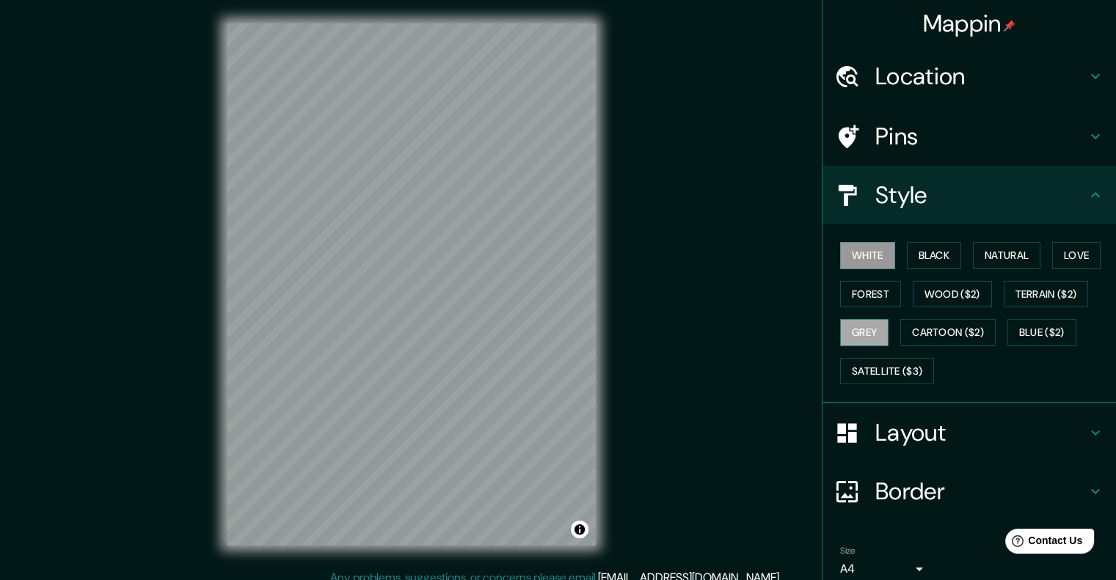
click at [855, 322] on button "Grey" at bounding box center [864, 332] width 48 height 27
click at [690, 169] on div "Mappin Location [GEOGRAPHIC_DATA], [GEOGRAPHIC_DATA], [GEOGRAPHIC_DATA] Pins St…" at bounding box center [558, 296] width 1116 height 593
click at [963, 572] on div "Mappin Location [GEOGRAPHIC_DATA], [GEOGRAPHIC_DATA], [GEOGRAPHIC_DATA] Pins St…" at bounding box center [558, 296] width 1116 height 593
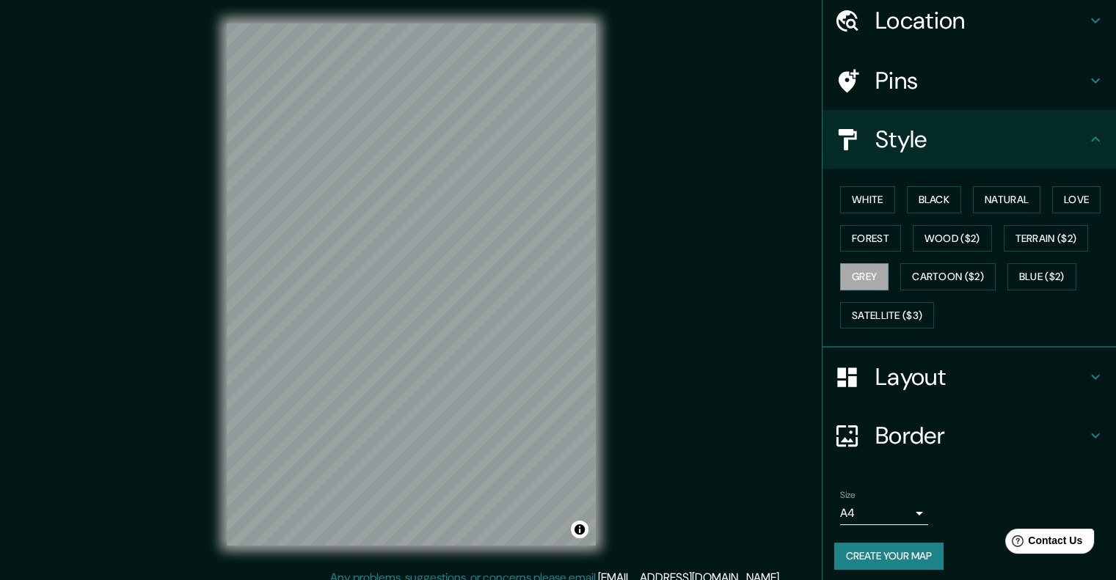
scroll to position [60, 0]
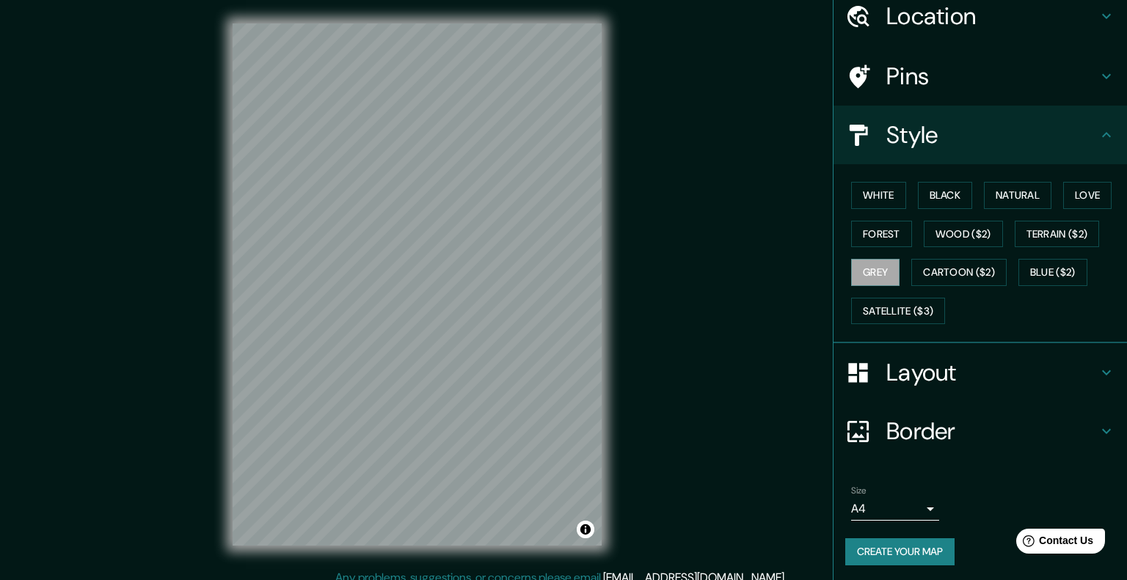
click at [857, 514] on body "Mappin Location [GEOGRAPHIC_DATA], [GEOGRAPHIC_DATA], [GEOGRAPHIC_DATA] Pins St…" at bounding box center [563, 290] width 1127 height 580
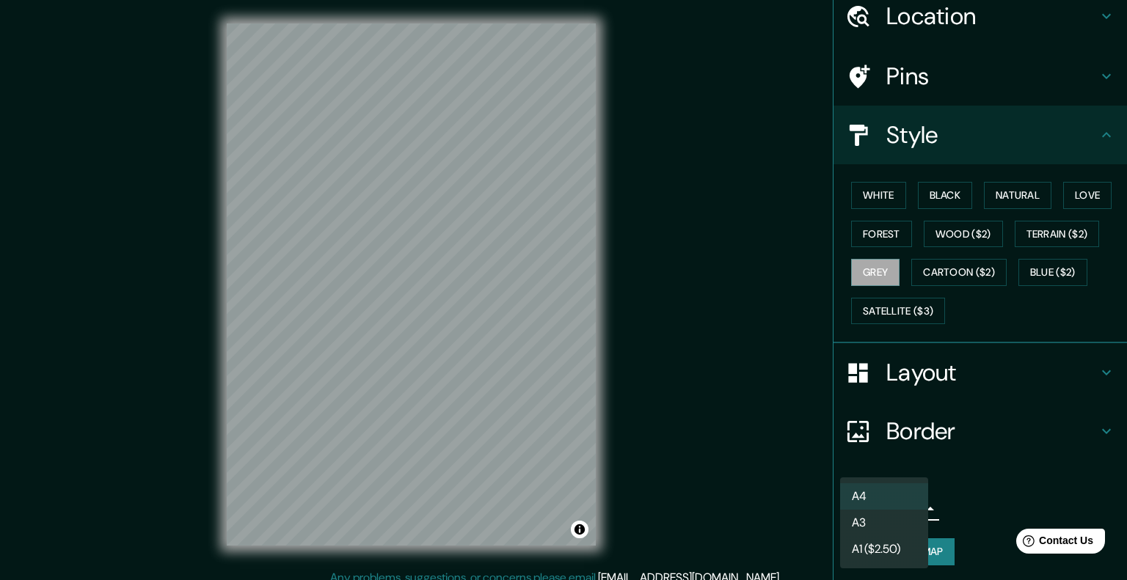
click at [882, 530] on li "A3" at bounding box center [884, 523] width 88 height 26
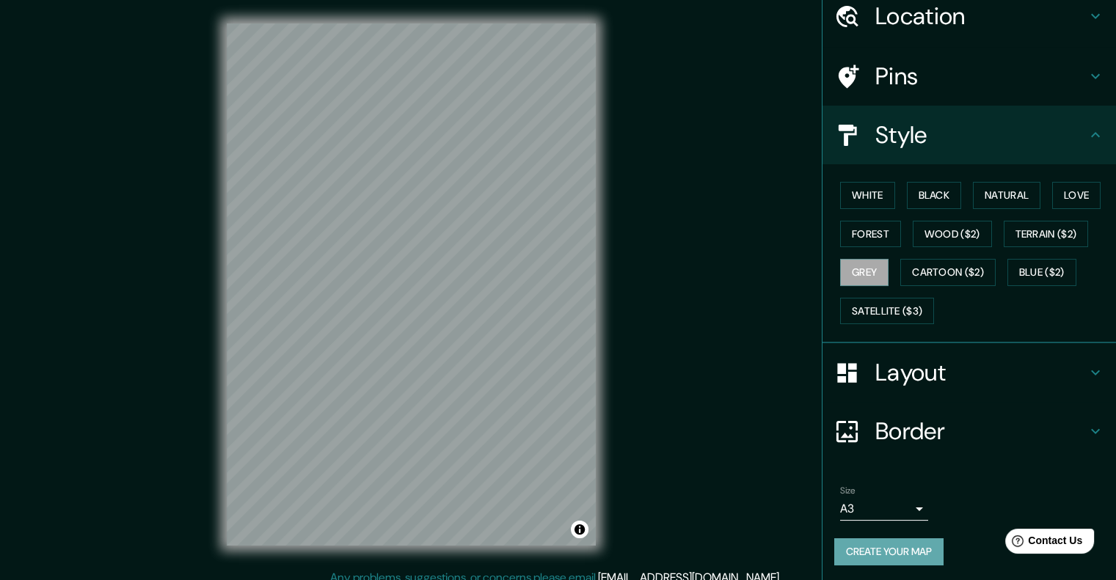
click at [883, 552] on button "Create your map" at bounding box center [888, 552] width 109 height 27
